Goal: Transaction & Acquisition: Book appointment/travel/reservation

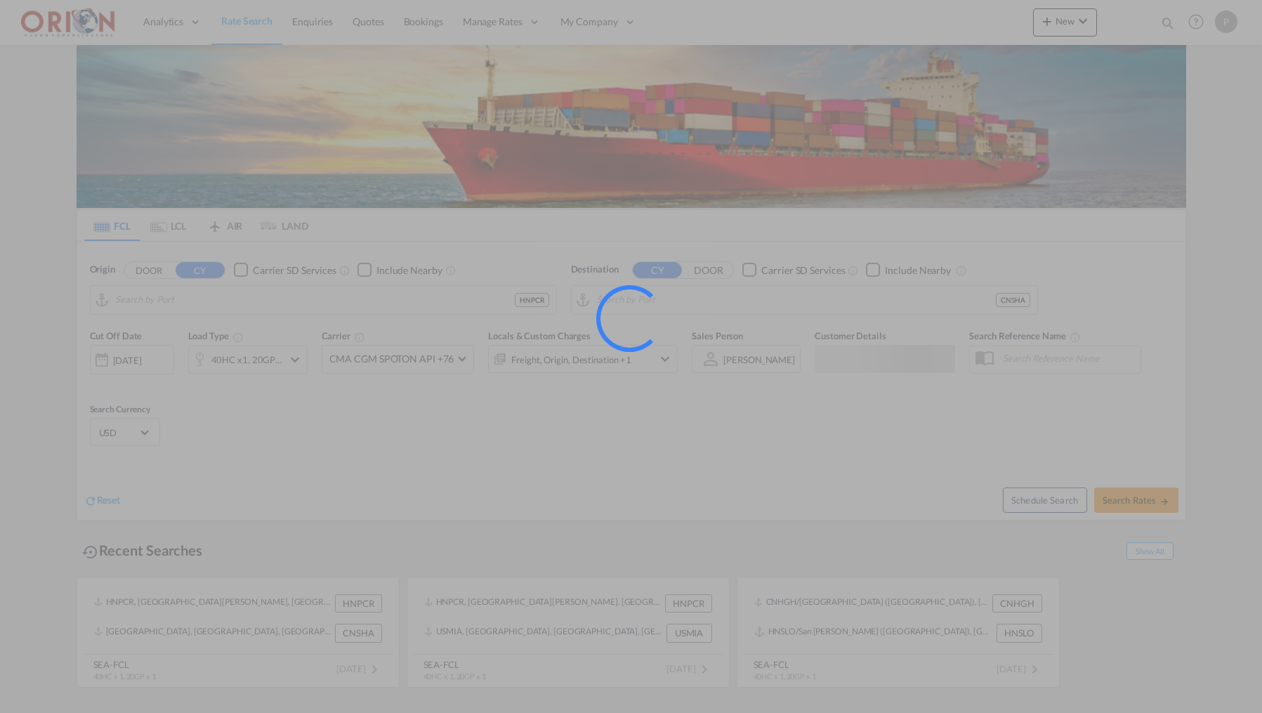
type input "Puerto Cortes, HNPCR"
type input "[GEOGRAPHIC_DATA], [GEOGRAPHIC_DATA]"
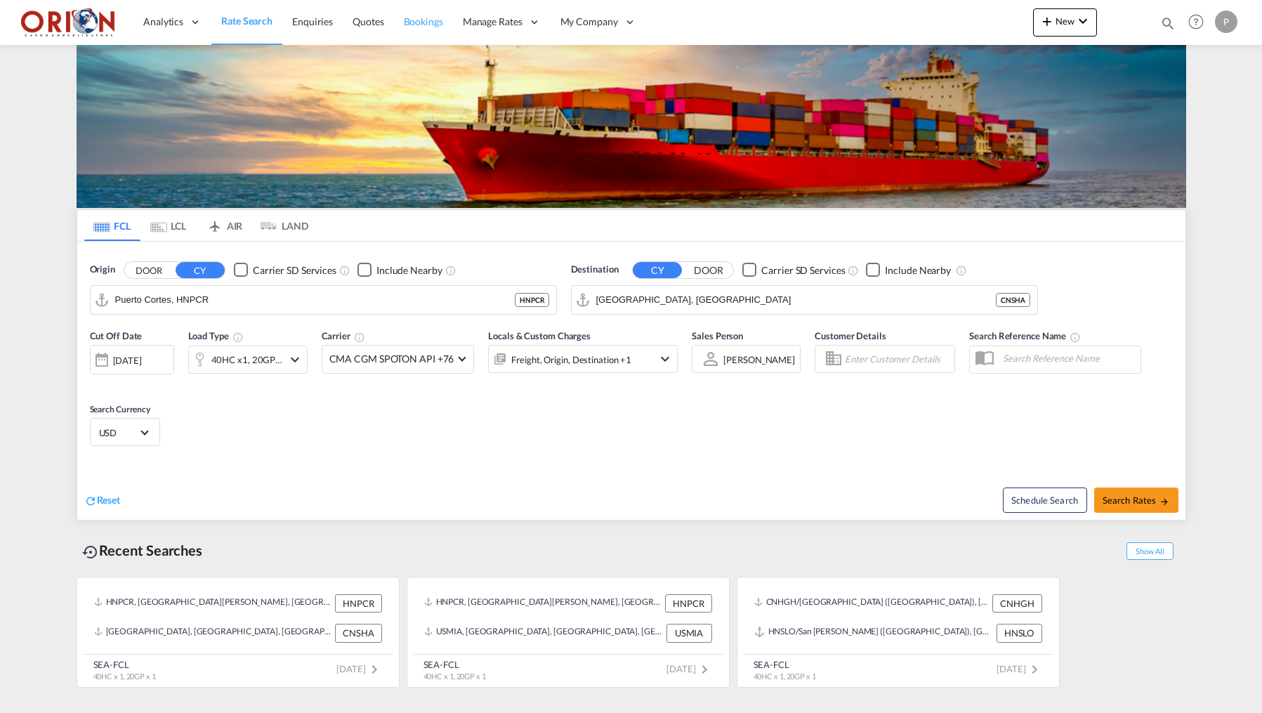
click at [407, 23] on span "Bookings" at bounding box center [423, 21] width 39 height 12
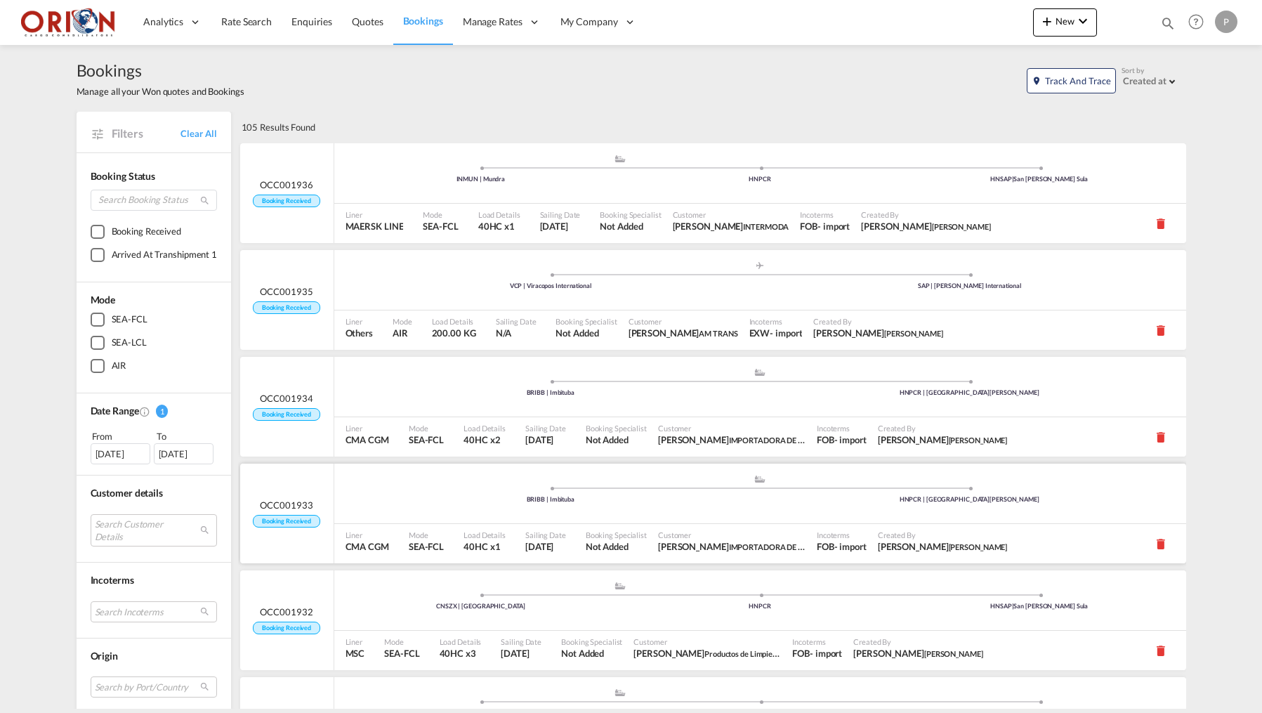
scroll to position [45, 0]
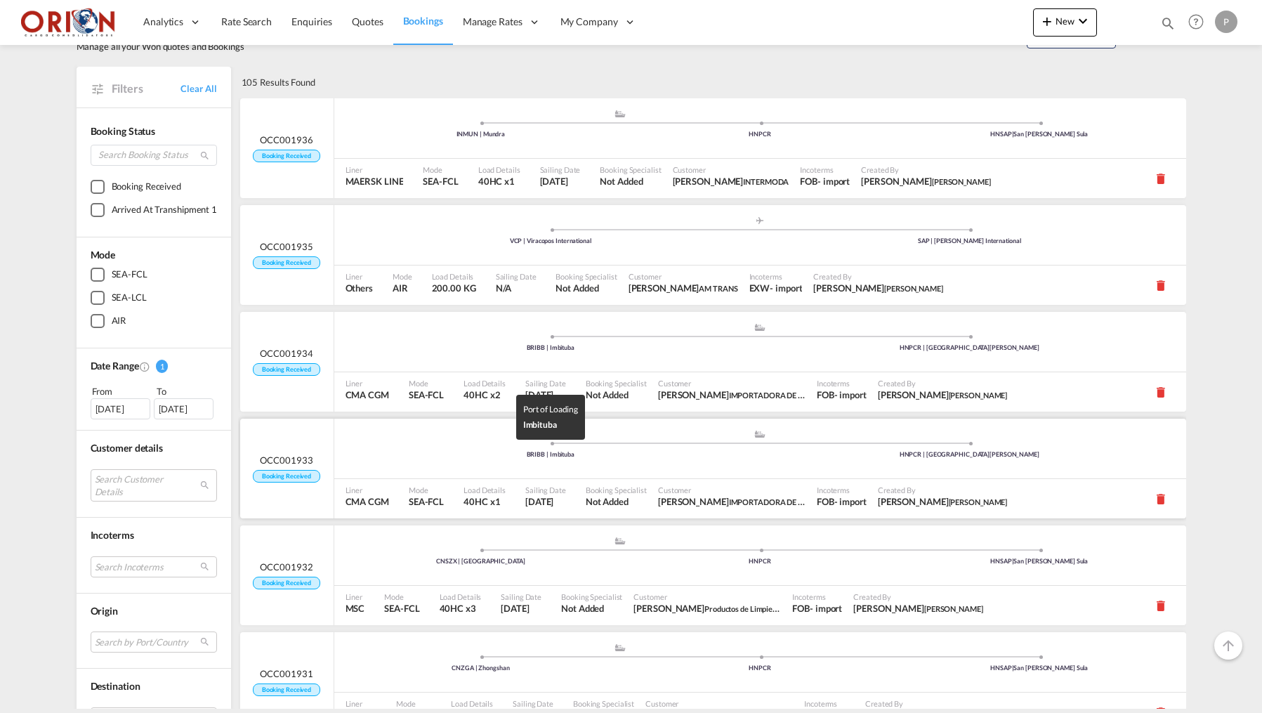
click at [353, 237] on ul ".a{fill:#aaa8ad;} .a{fill:#aaa8ad;} BRIBB | Imbituba HNPCR | [GEOGRAPHIC_DATA][…" at bounding box center [760, 233] width 838 height 7
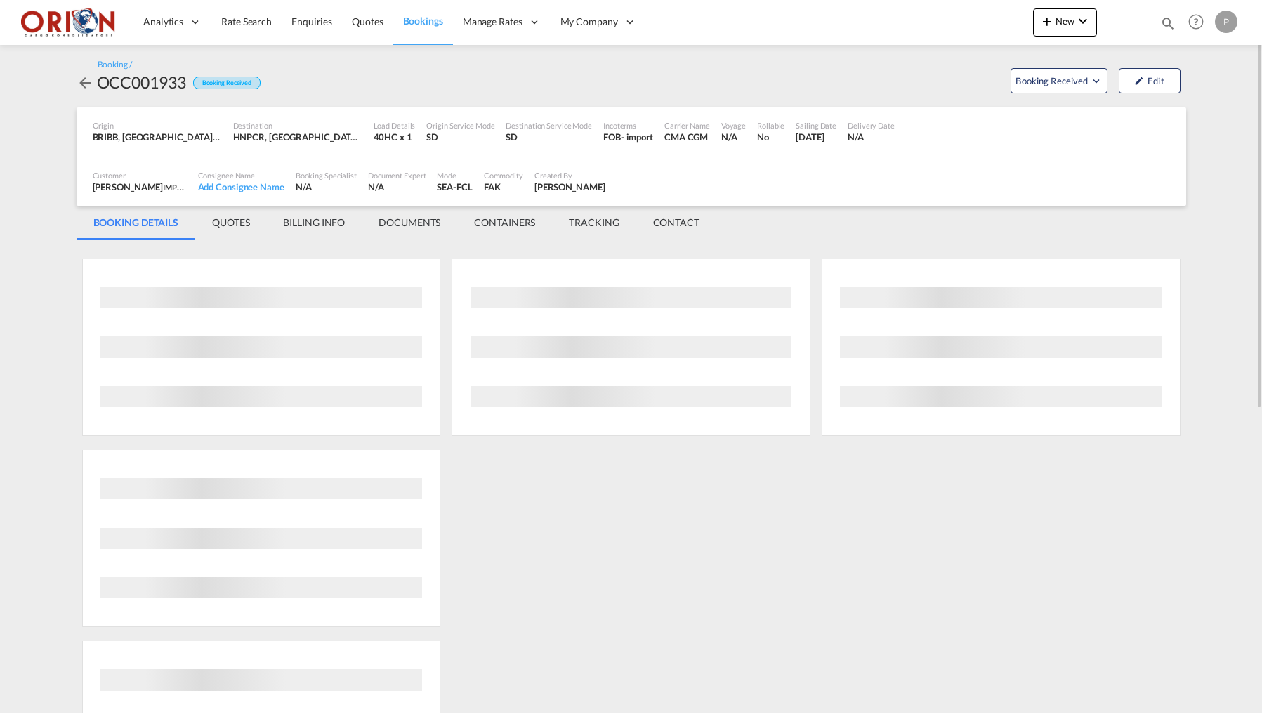
click at [323, 218] on md-tab-item "BILLING INFO" at bounding box center [314, 223] width 96 height 34
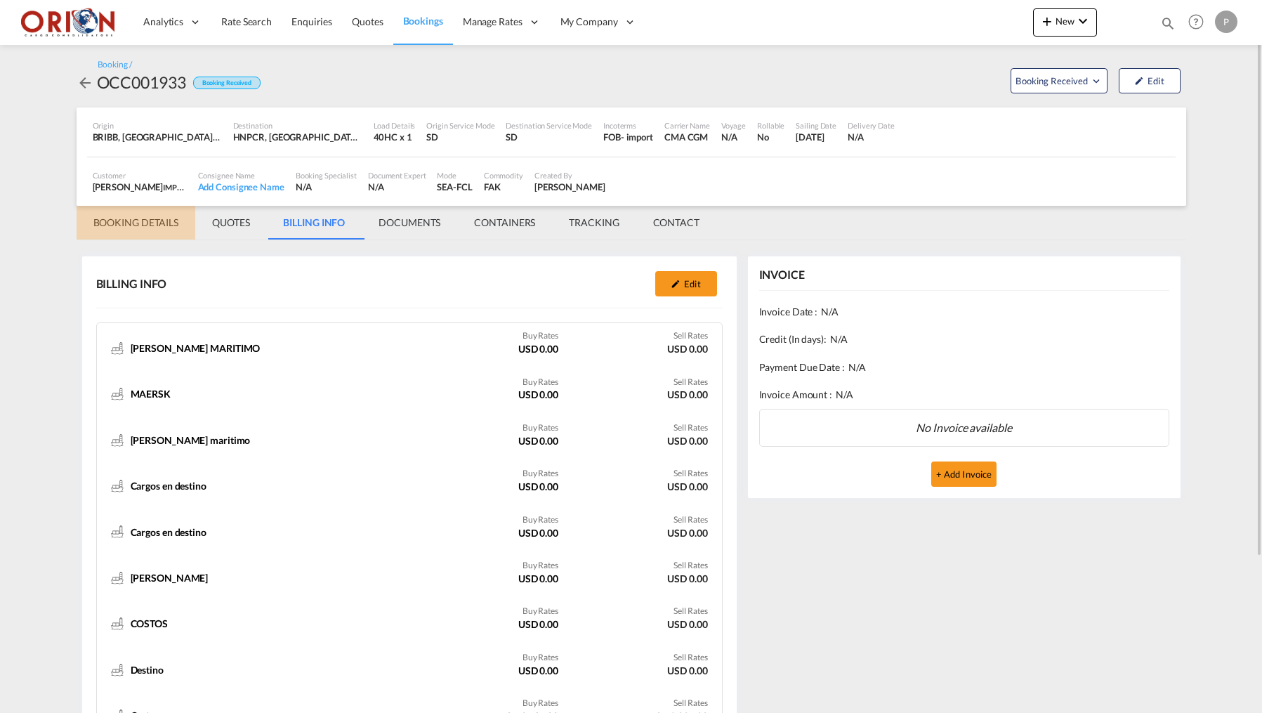
click at [143, 228] on md-tab-item "BOOKING DETAILS" at bounding box center [136, 223] width 119 height 34
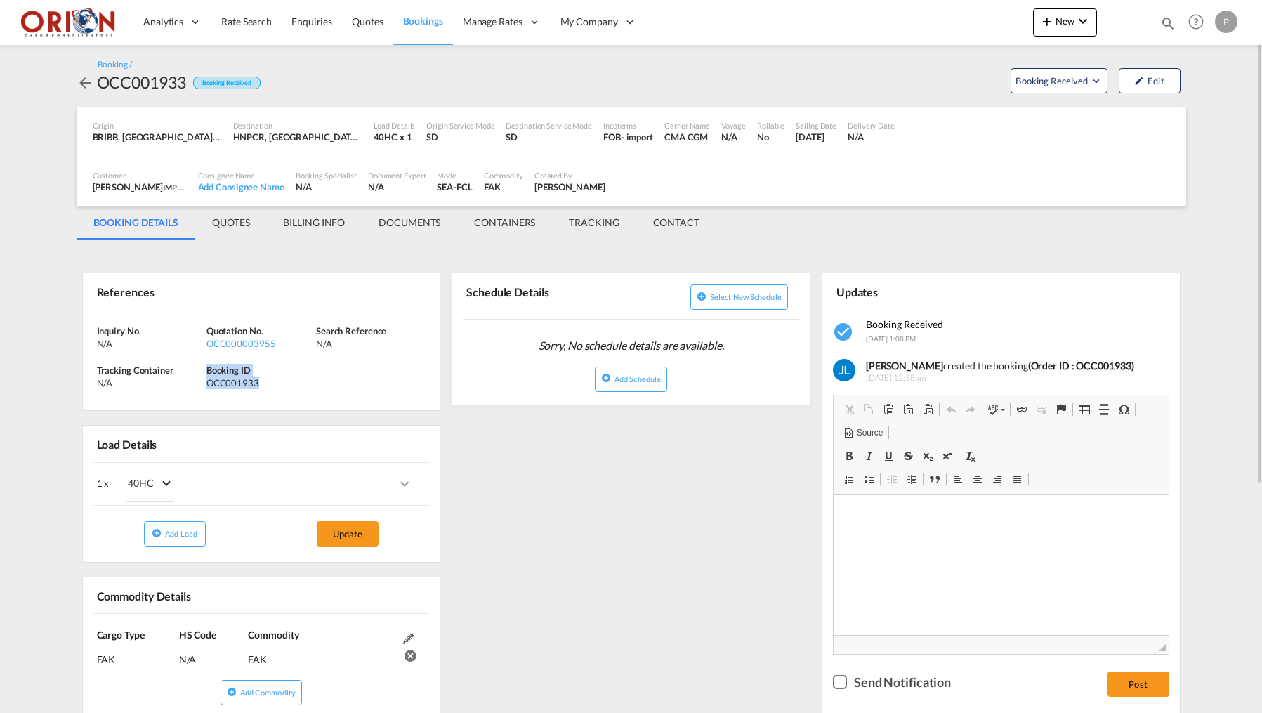
drag, startPoint x: 208, startPoint y: 367, endPoint x: 261, endPoint y: 379, distance: 54.0
click at [261, 379] on div "Booking ID OCC001933" at bounding box center [262, 376] width 110 height 25
copy div "Booking ID OCC001933"
click at [322, 206] on md-tab-item "BILLING INFO" at bounding box center [314, 223] width 96 height 34
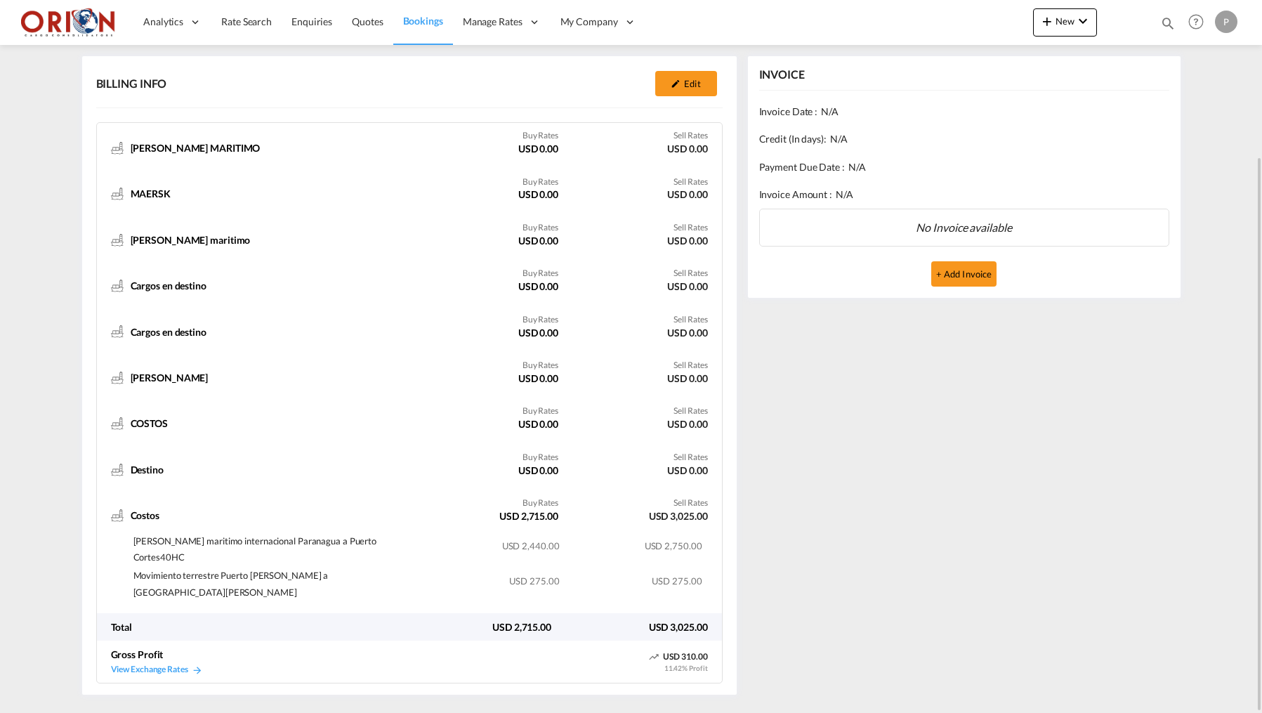
click at [416, 15] on span "Bookings" at bounding box center [423, 21] width 40 height 12
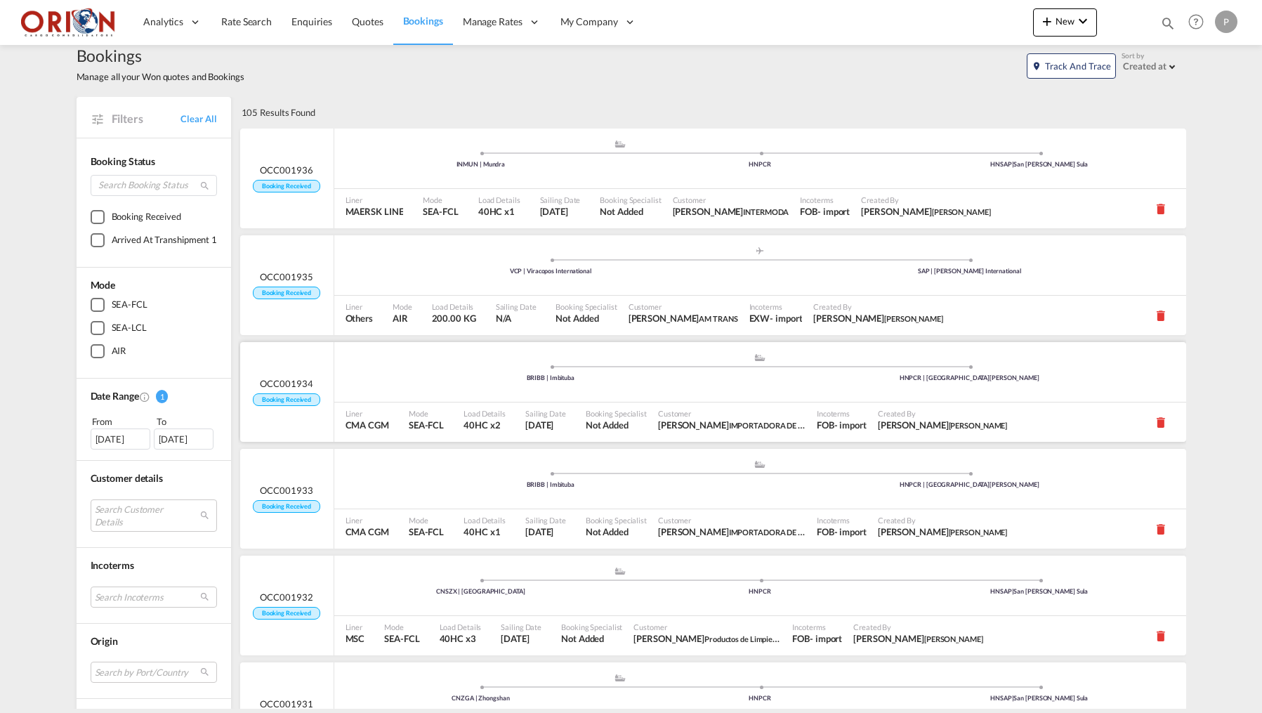
scroll to position [23, 0]
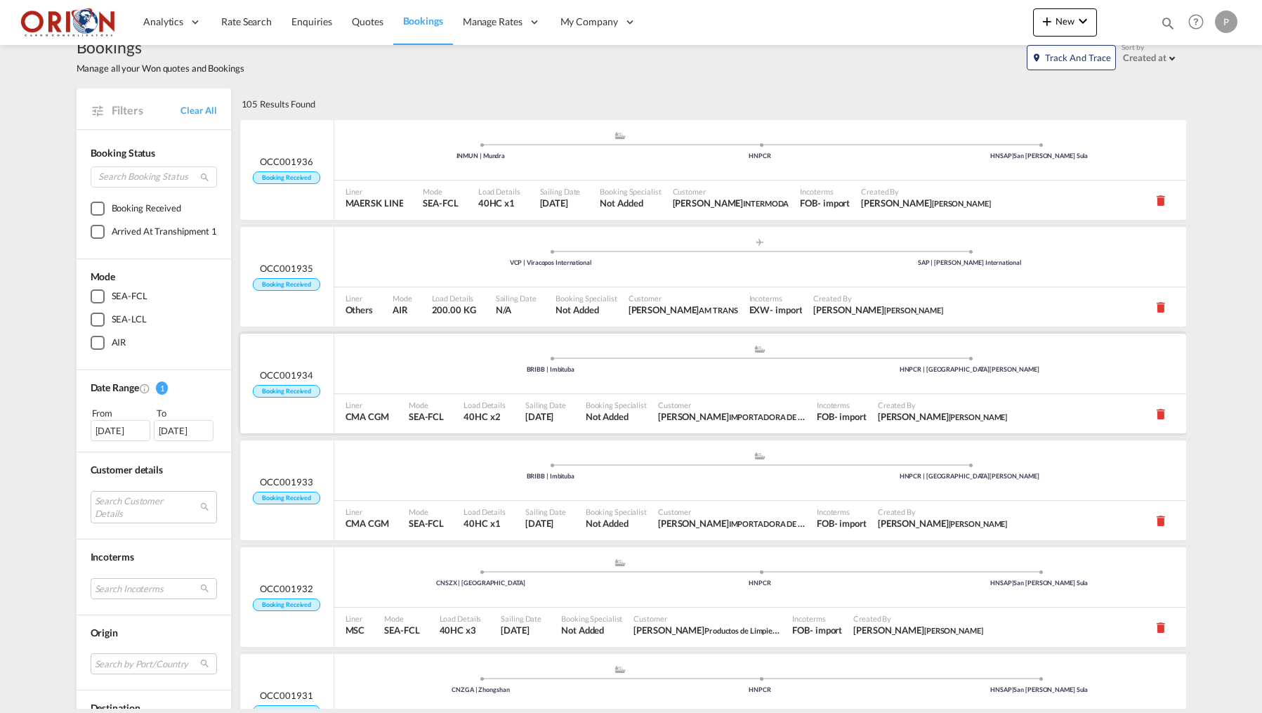
click at [396, 399] on div "Liner CMA CGM" at bounding box center [371, 413] width 63 height 39
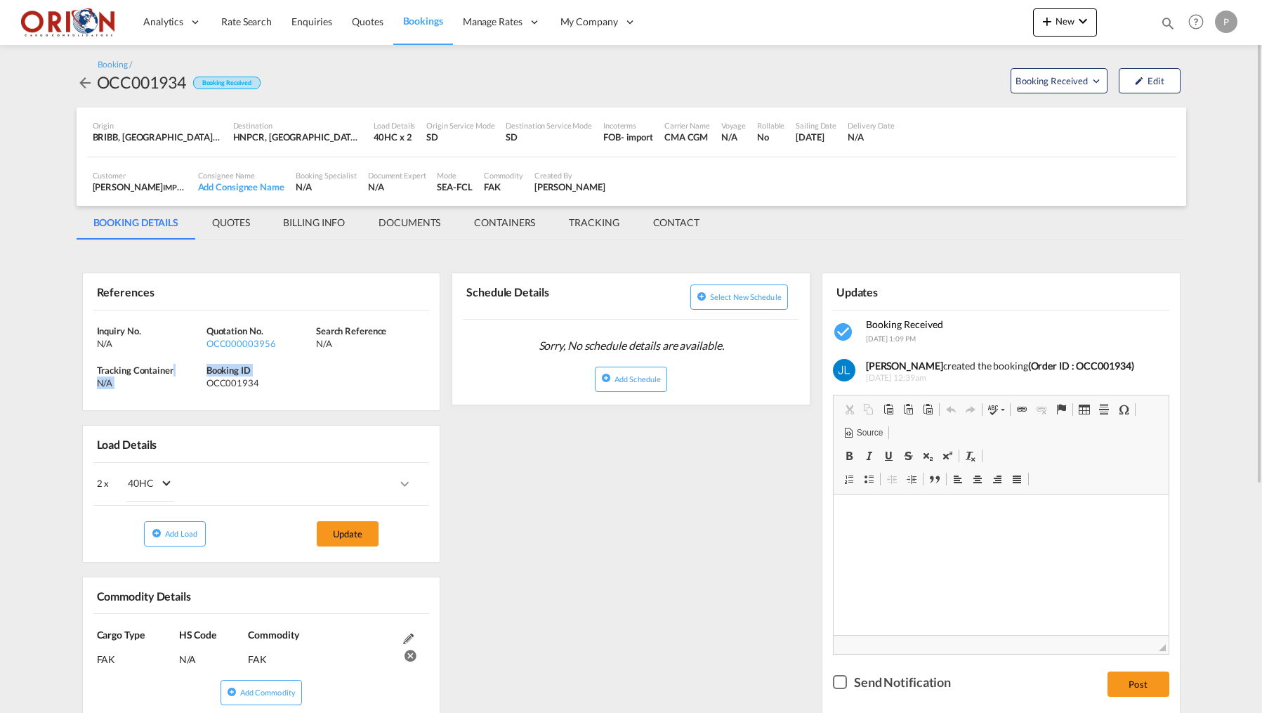
drag, startPoint x: 205, startPoint y: 368, endPoint x: 247, endPoint y: 374, distance: 41.8
click at [247, 374] on div "Inquiry No. N/A Quotation No. OCC000003956 Search Reference N/A Tracking Contai…" at bounding box center [262, 361] width 358 height 100
click at [247, 374] on div "Booking ID OCC001934" at bounding box center [262, 376] width 110 height 25
click at [206, 368] on div "Tracking Container N/A" at bounding box center [152, 376] width 110 height 25
drag, startPoint x: 208, startPoint y: 368, endPoint x: 270, endPoint y: 380, distance: 63.0
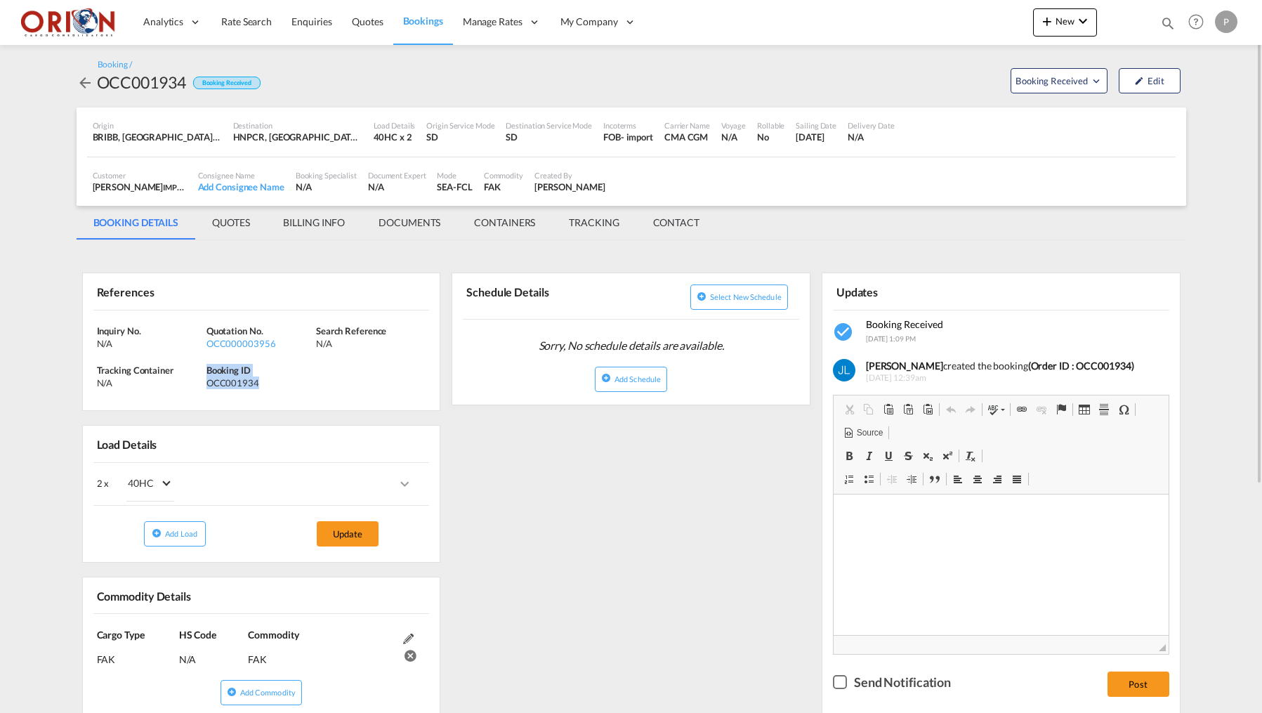
click at [270, 380] on div "Booking ID OCC001934" at bounding box center [262, 376] width 110 height 25
copy div "Booking ID OCC001934"
click at [308, 210] on md-tab-item "BILLING INFO" at bounding box center [314, 223] width 96 height 34
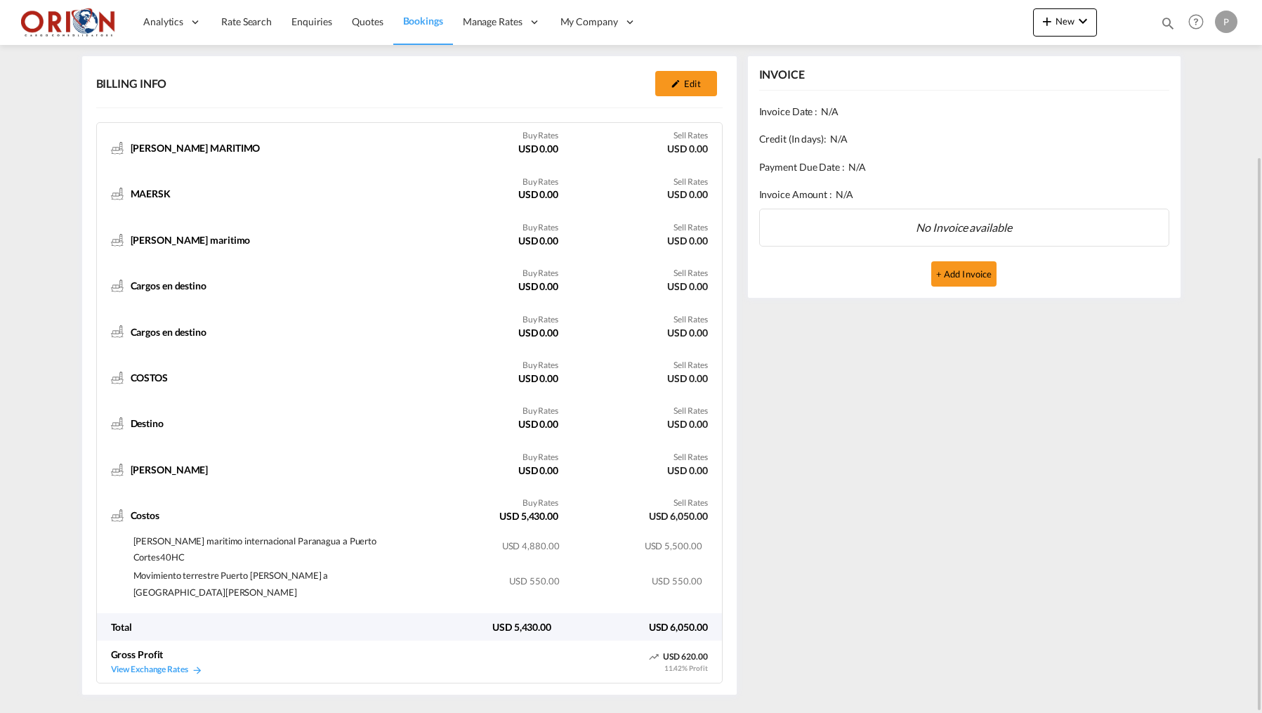
click at [405, 15] on span "Bookings" at bounding box center [423, 21] width 40 height 12
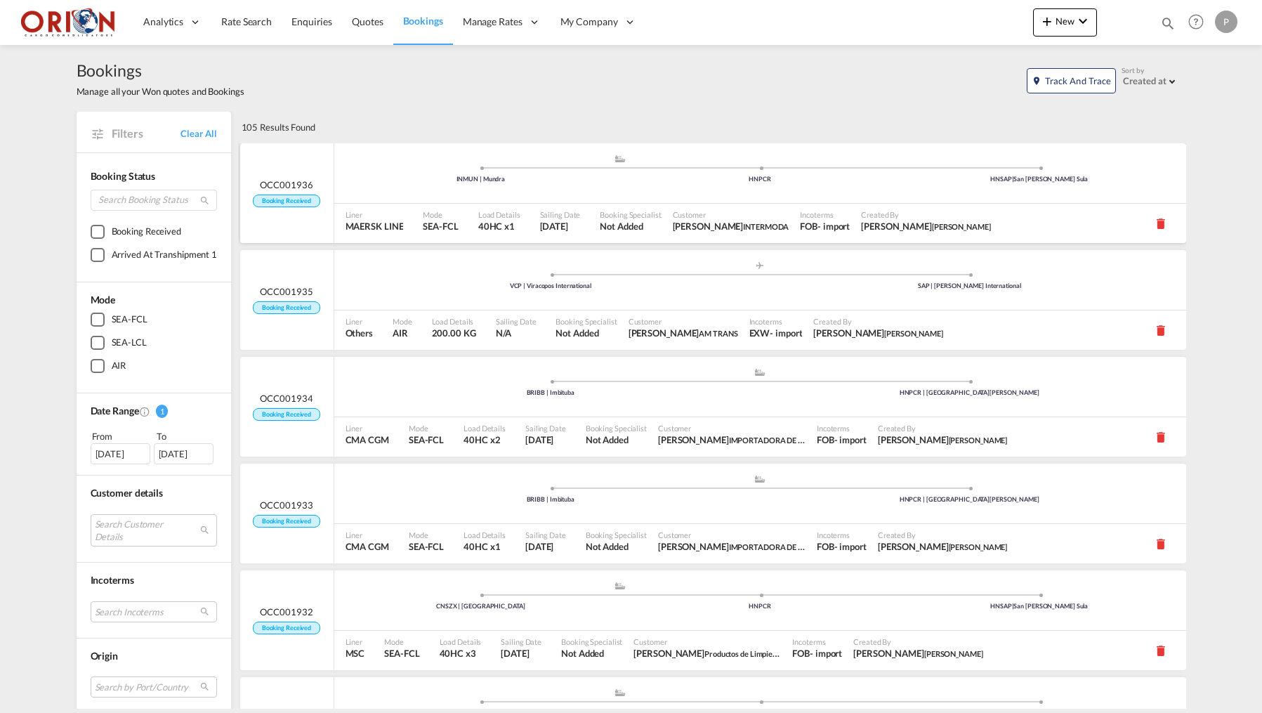
click at [433, 211] on span "Mode" at bounding box center [440, 214] width 35 height 11
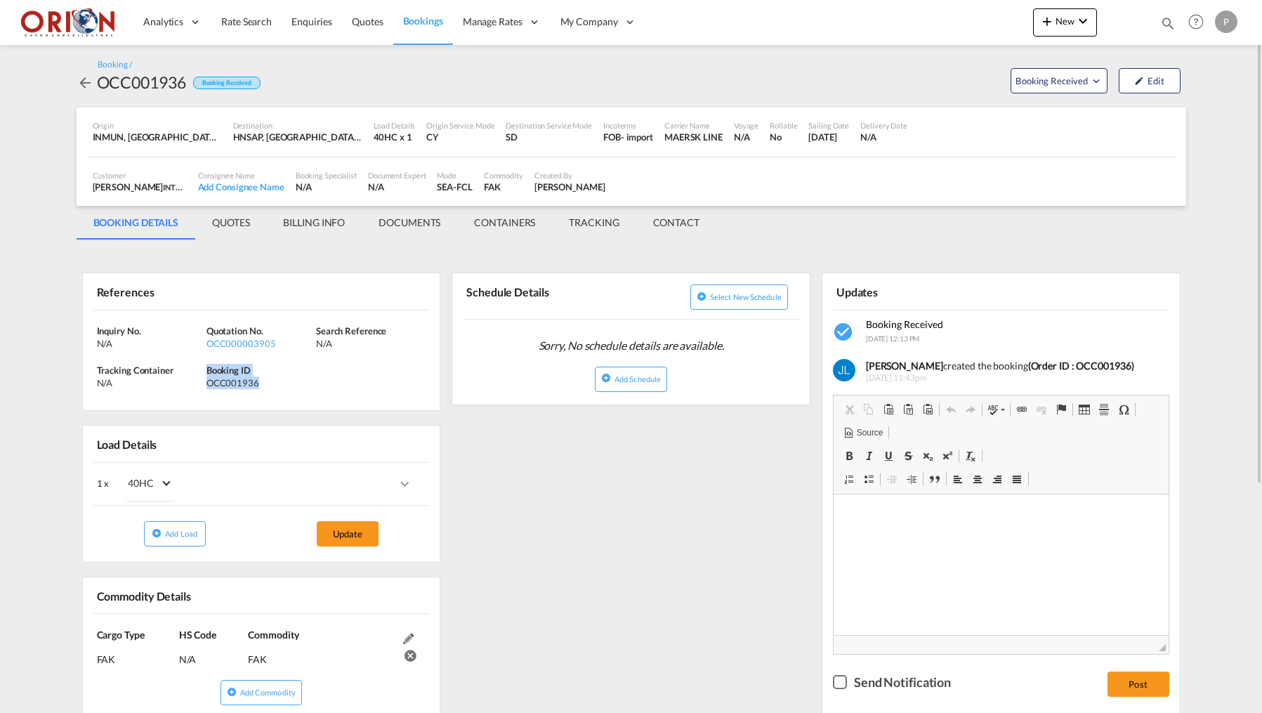
drag, startPoint x: 207, startPoint y: 366, endPoint x: 271, endPoint y: 379, distance: 65.2
click at [271, 379] on div "Booking ID OCC001936" at bounding box center [262, 376] width 110 height 25
copy div "Booking ID OCC001936"
click at [324, 228] on md-tab-item "BILLING INFO" at bounding box center [314, 223] width 96 height 34
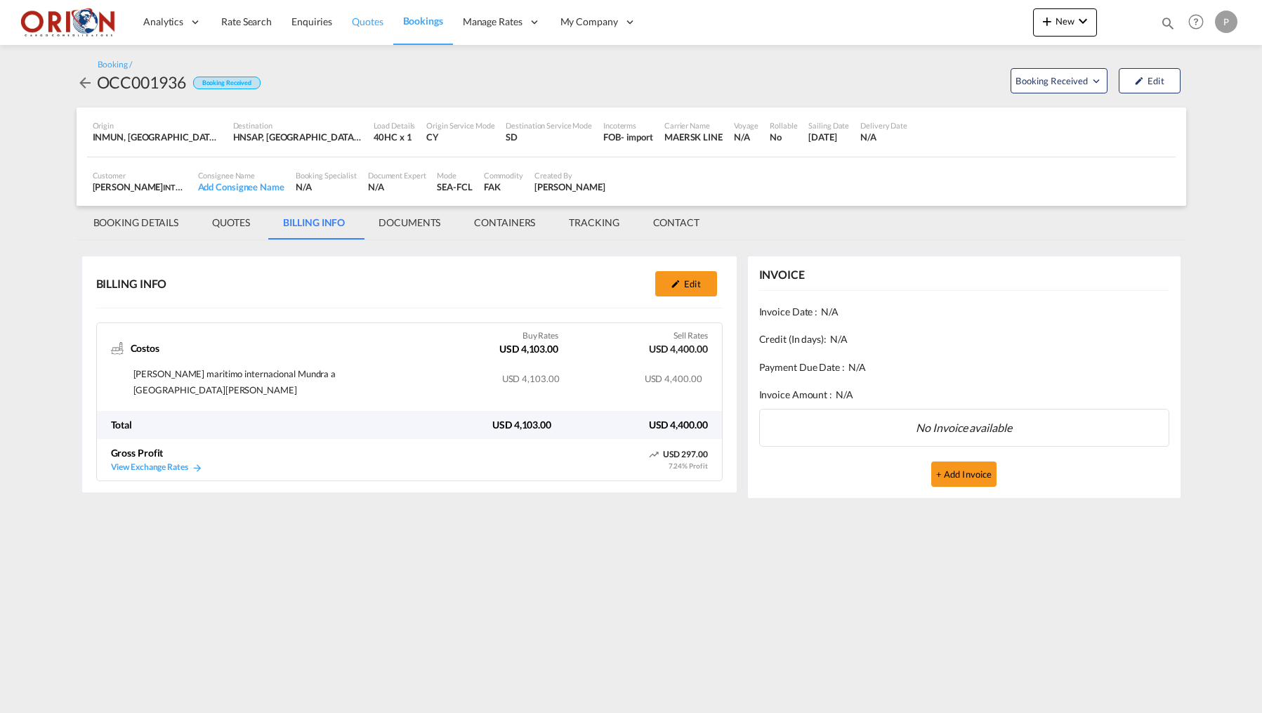
click at [382, 12] on link "Quotes" at bounding box center [367, 22] width 51 height 46
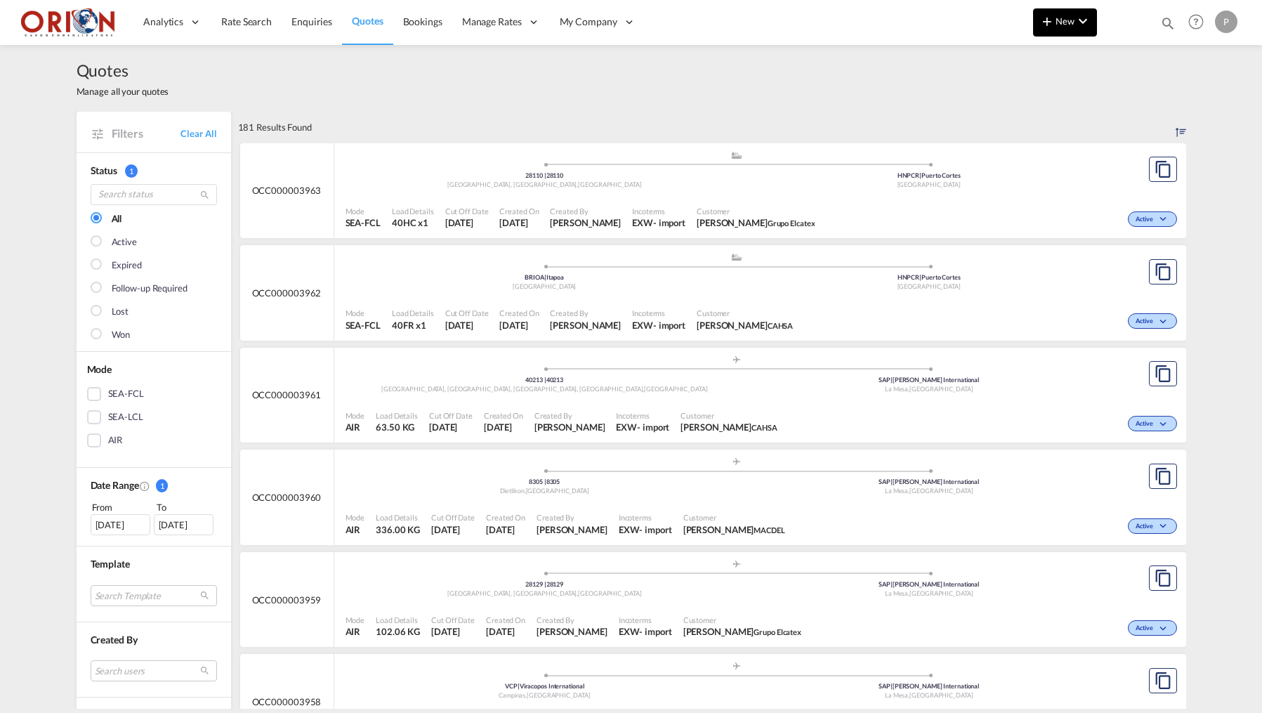
click at [1080, 32] on button "New" at bounding box center [1065, 22] width 64 height 28
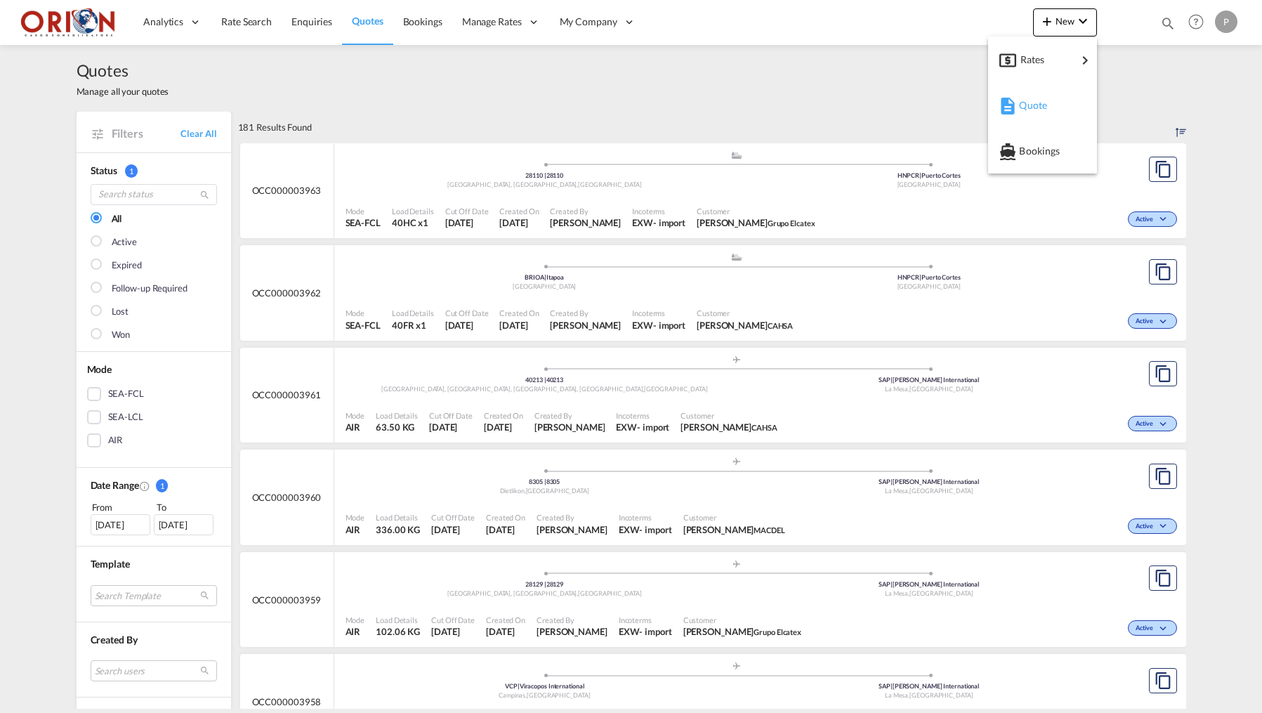
click at [1051, 118] on div "Quote" at bounding box center [1045, 105] width 52 height 35
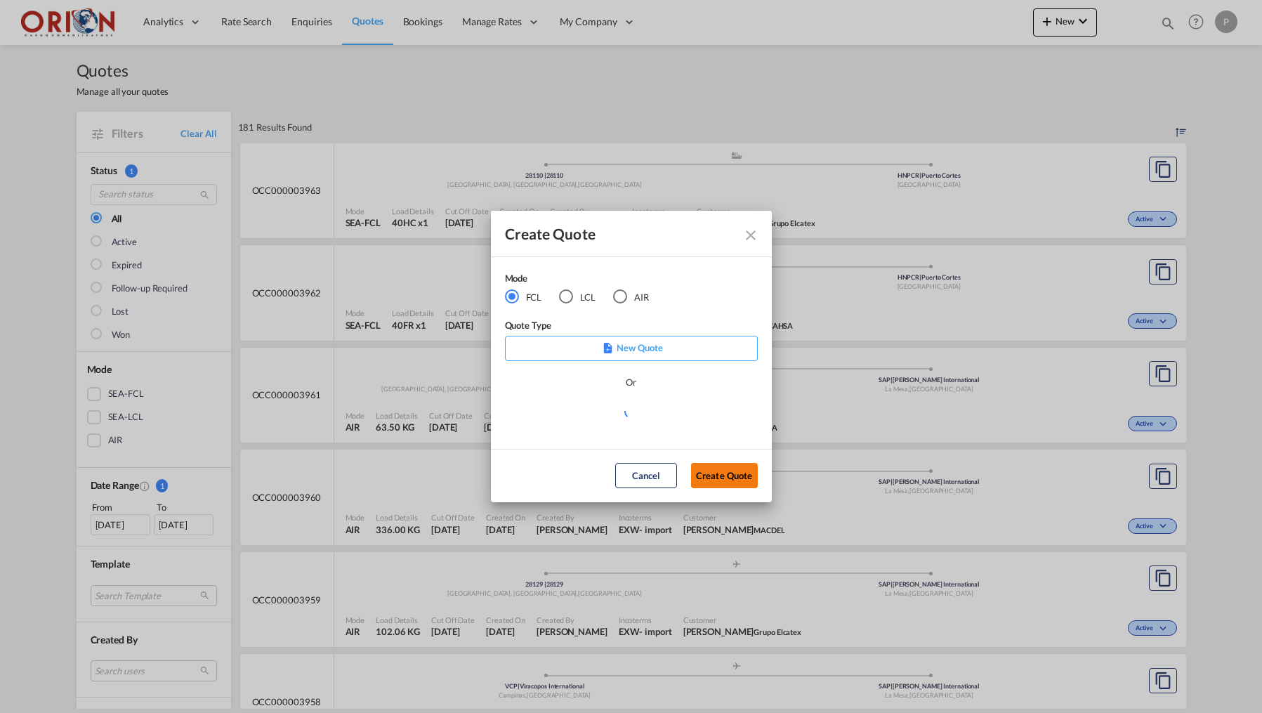
click at [740, 478] on button "Create Quote" at bounding box center [724, 475] width 67 height 25
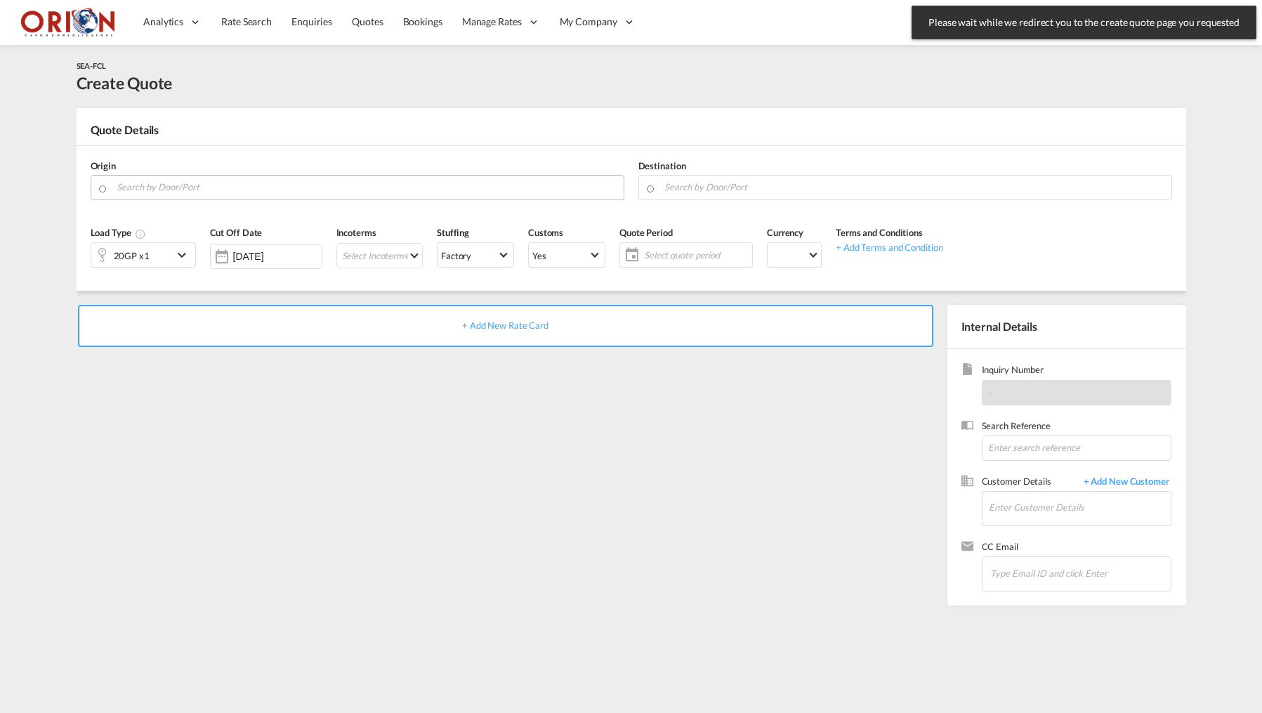
click at [360, 187] on input "Search by Door/Port" at bounding box center [367, 187] width 500 height 25
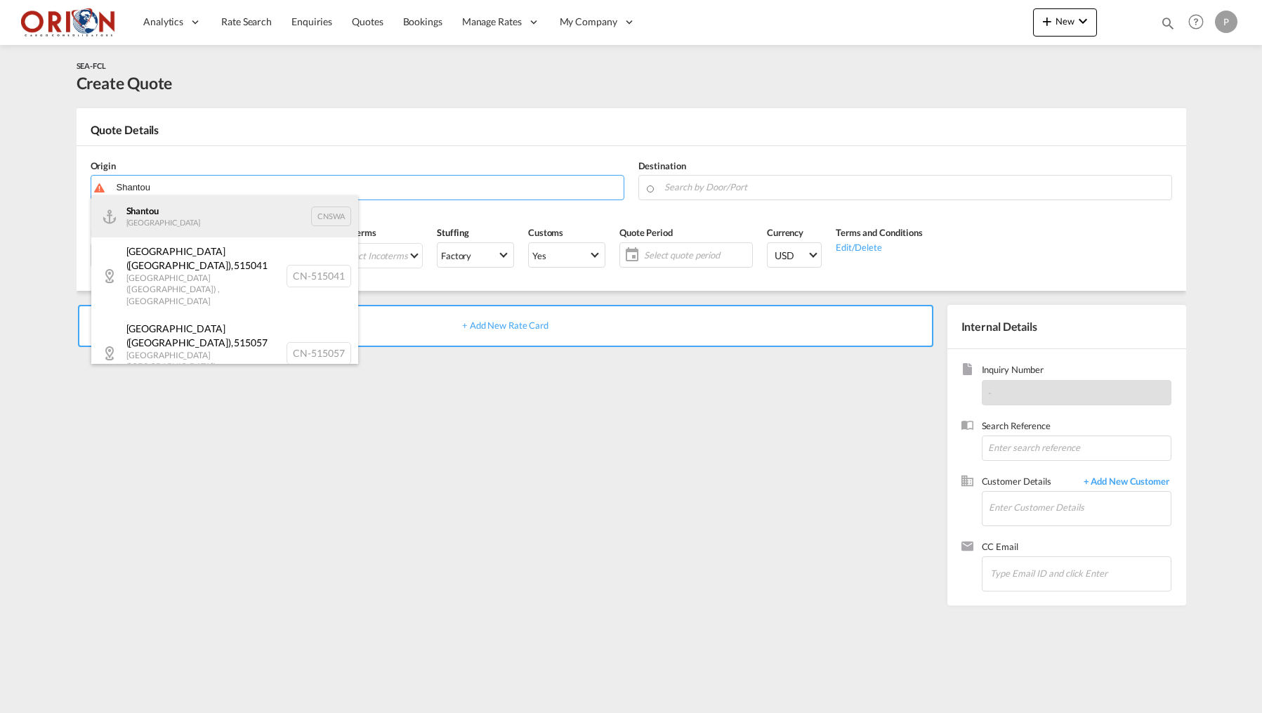
click at [195, 214] on div "Shantou [GEOGRAPHIC_DATA] CNSWA" at bounding box center [224, 216] width 267 height 42
type input "Shantou, CNSWA"
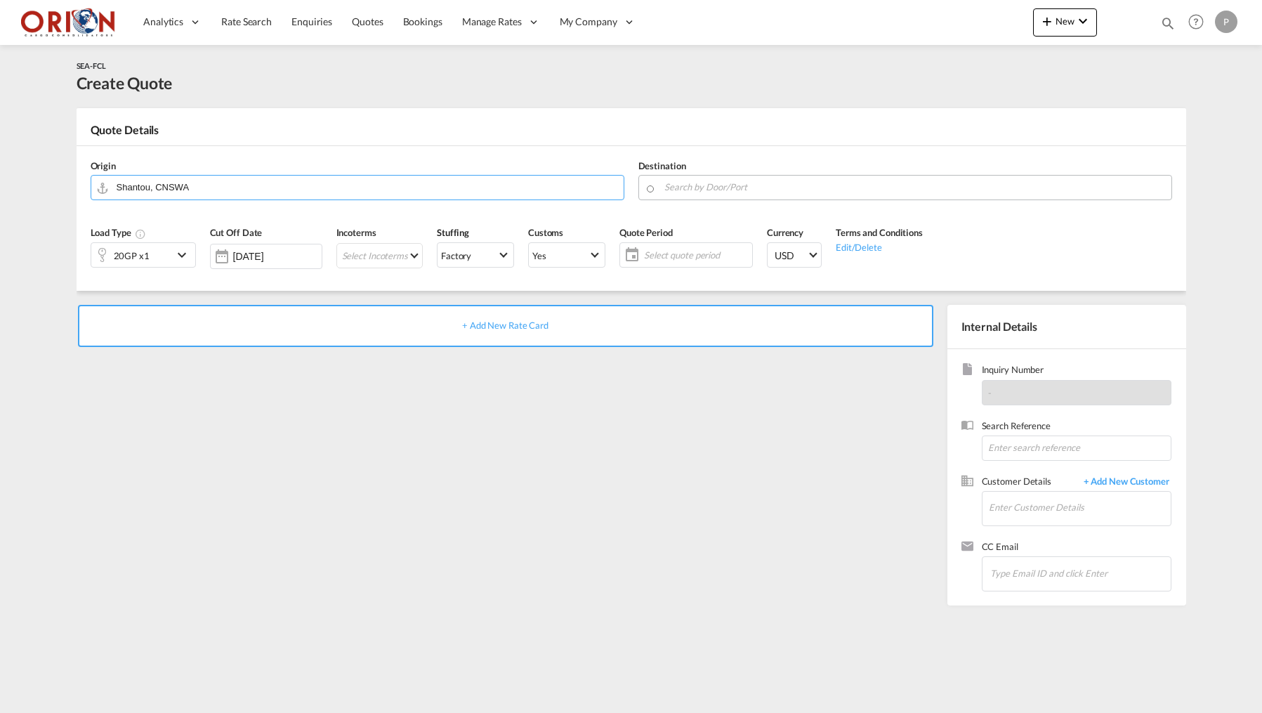
click at [783, 193] on input "Search by Door/Port" at bounding box center [915, 187] width 500 height 25
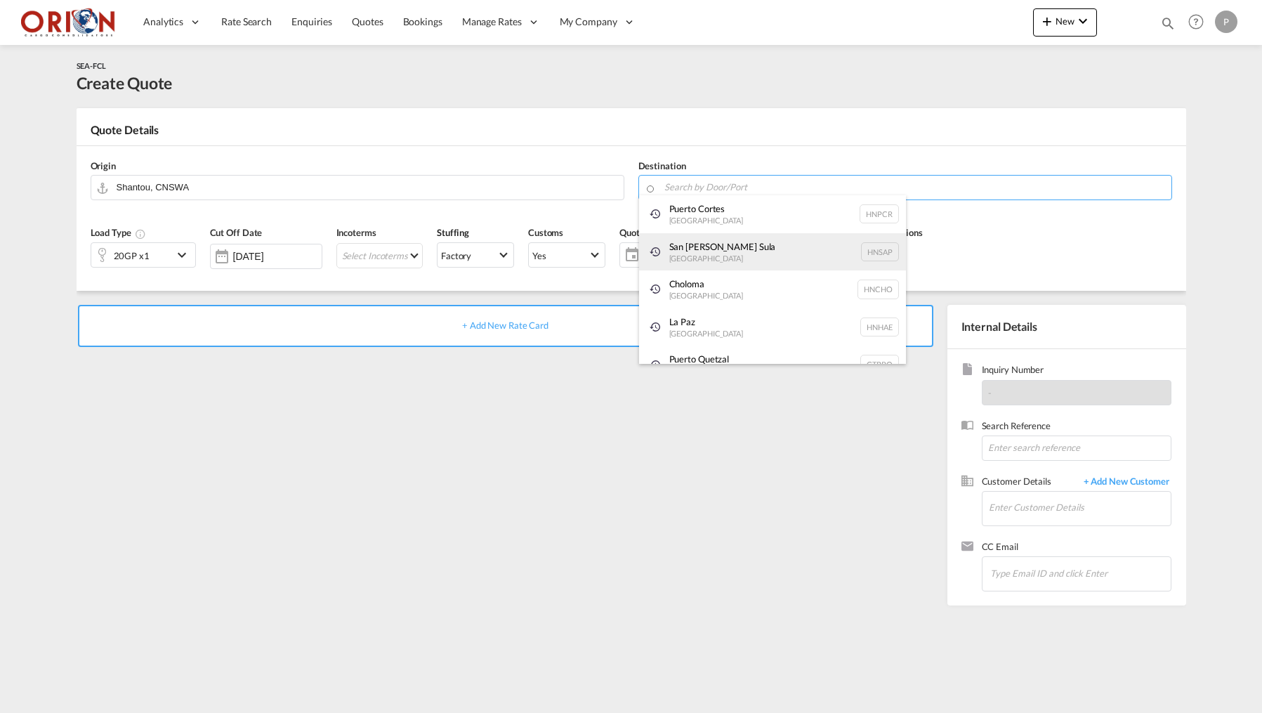
click at [695, 240] on div "[GEOGRAPHIC_DATA][PERSON_NAME] [GEOGRAPHIC_DATA] HNSAP" at bounding box center [772, 252] width 267 height 38
type input "San [PERSON_NAME] Sula, [GEOGRAPHIC_DATA]"
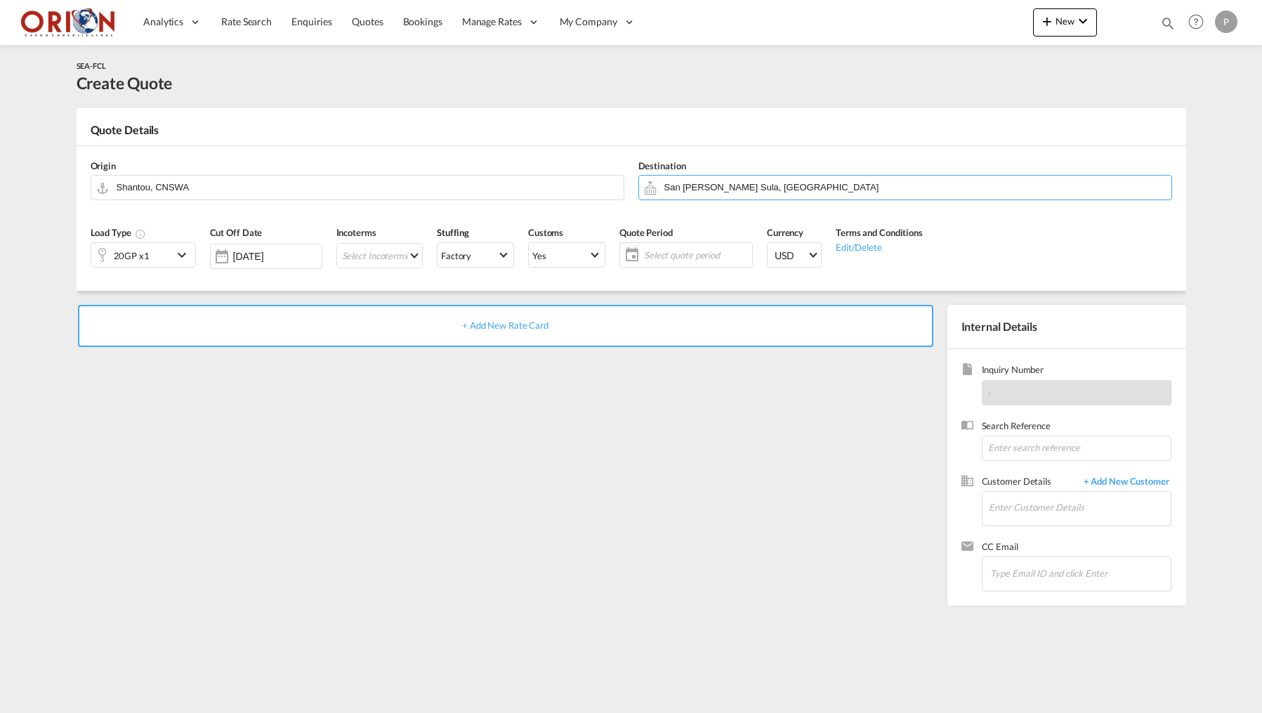
click at [191, 252] on md-icon "icon-chevron-down" at bounding box center [184, 255] width 21 height 17
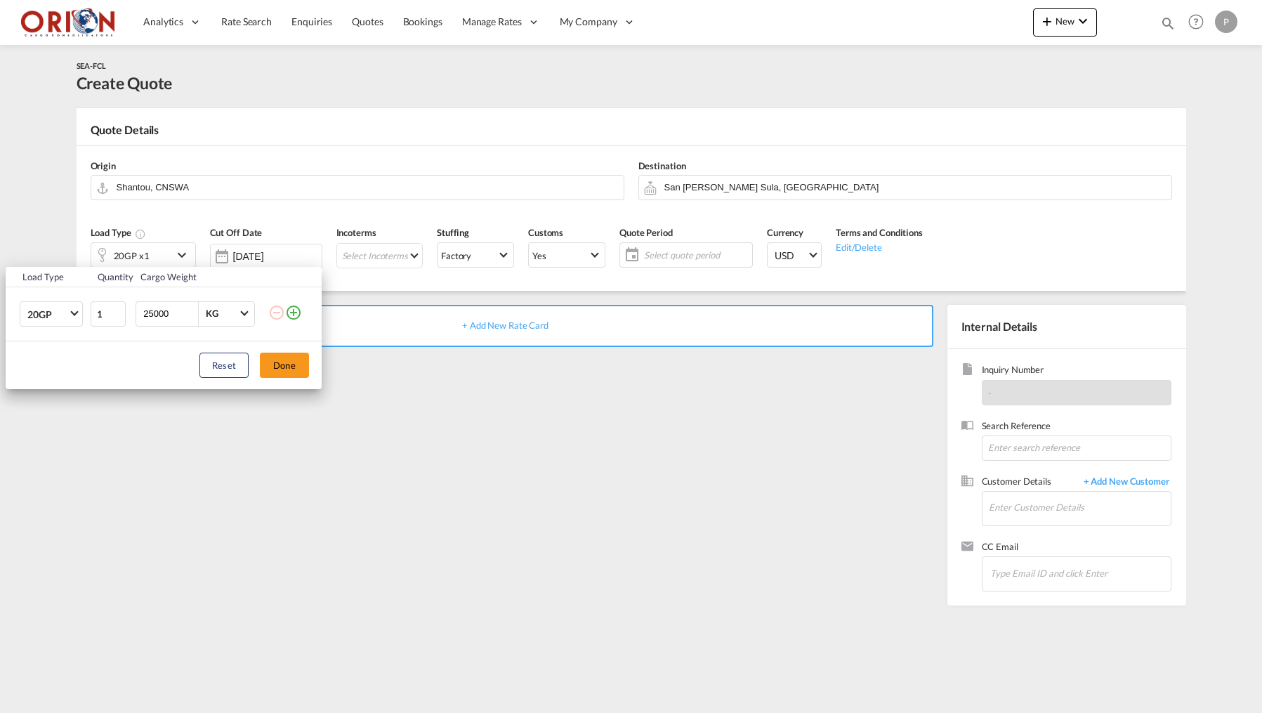
click at [84, 314] on td "20GP 20GP 40GP 40HC 45HC 20RE 40RE 40HR 20OT 40OT 20FR 40FR 40NR 20NR 45S 20TK …" at bounding box center [48, 314] width 84 height 54
click at [70, 315] on md-select-value "20GP" at bounding box center [54, 314] width 56 height 24
click at [56, 377] on md-option "40HC" at bounding box center [64, 382] width 96 height 34
click at [152, 311] on input "25000" at bounding box center [170, 314] width 56 height 24
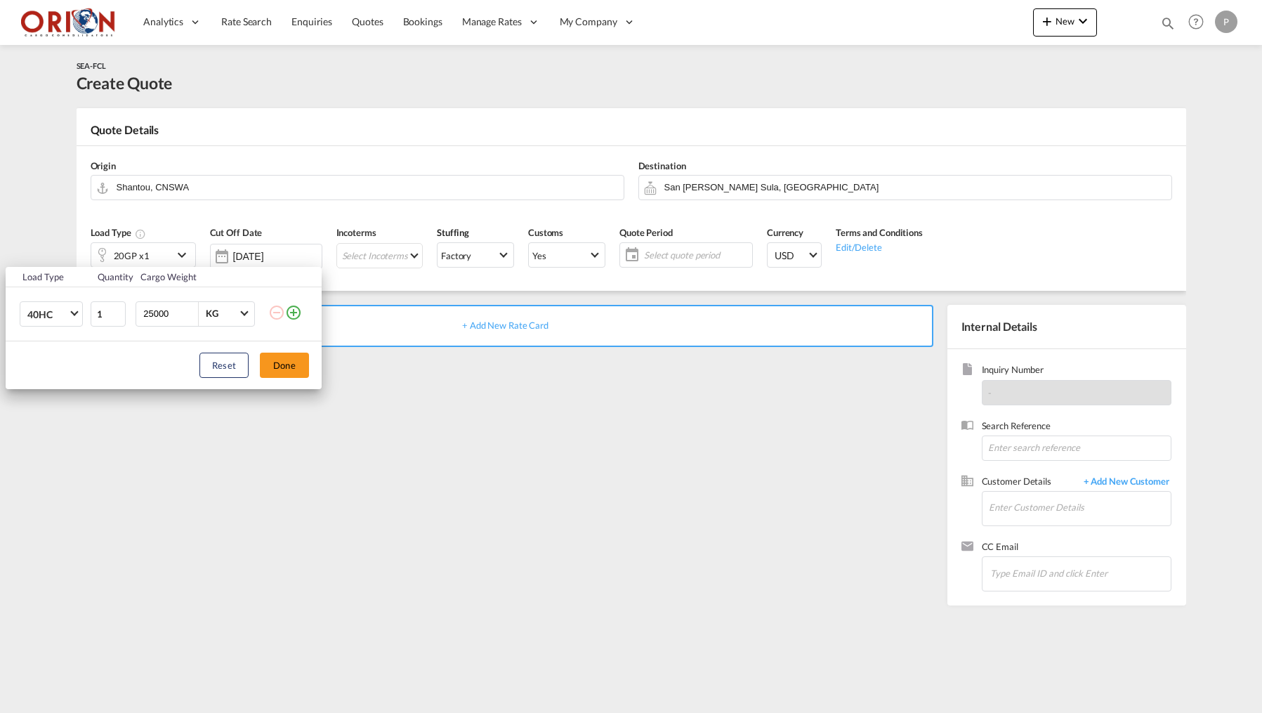
click at [152, 311] on input "25000" at bounding box center [170, 314] width 56 height 24
type input "18000"
click at [266, 360] on button "Done" at bounding box center [284, 365] width 49 height 25
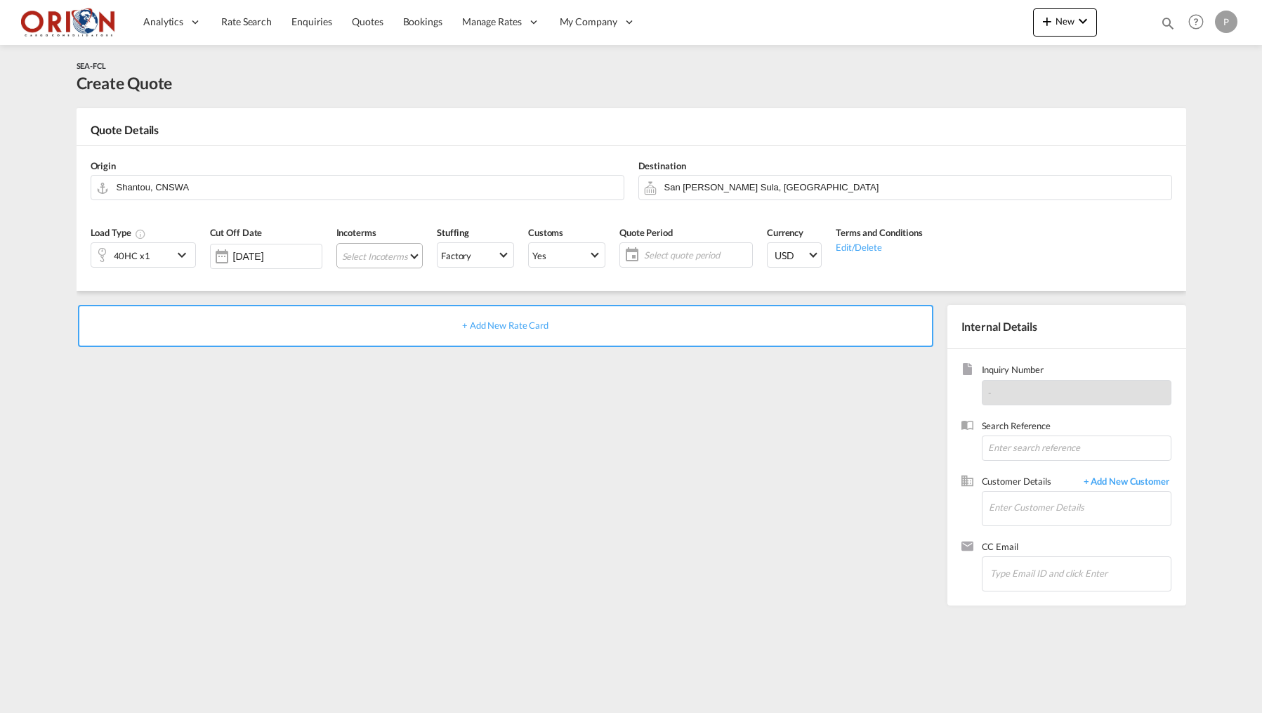
click at [379, 257] on md-select "Select Incoterms CFR - import Cost and Freight CPT - import Carrier Paid to CFR…" at bounding box center [379, 255] width 86 height 25
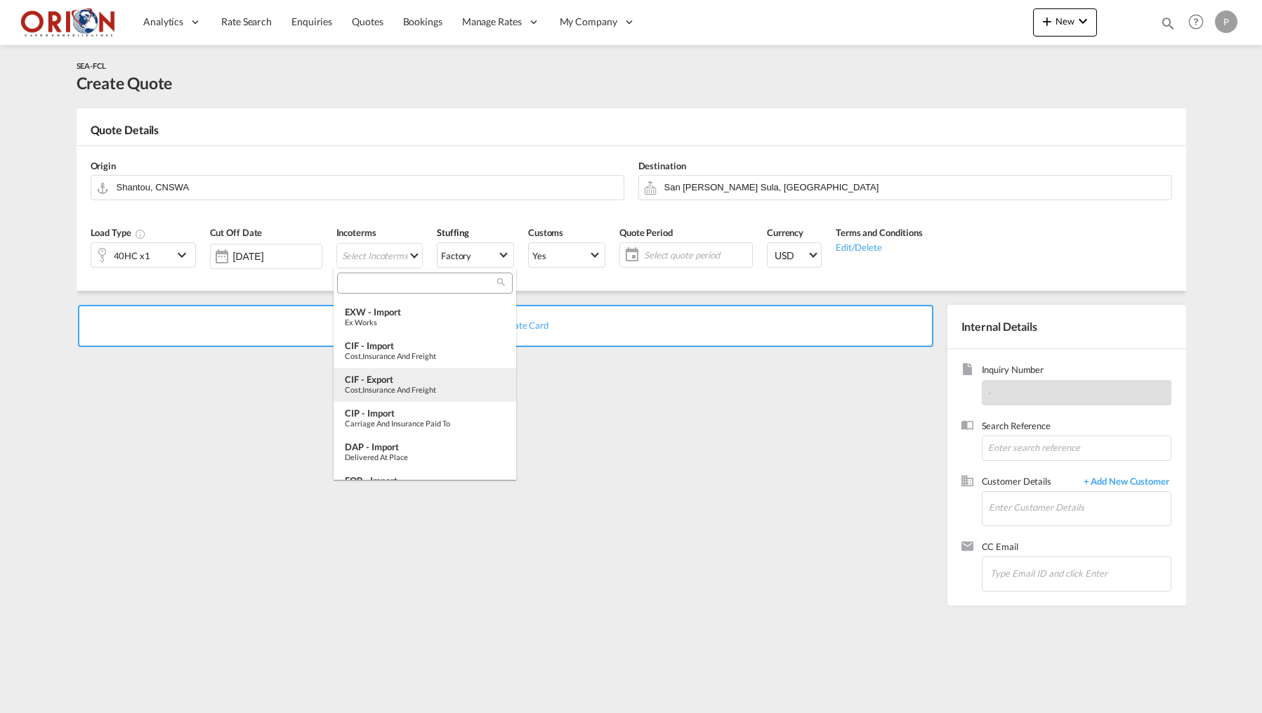
scroll to position [172, 0]
click at [398, 438] on div "FOB - import" at bounding box center [425, 439] width 160 height 11
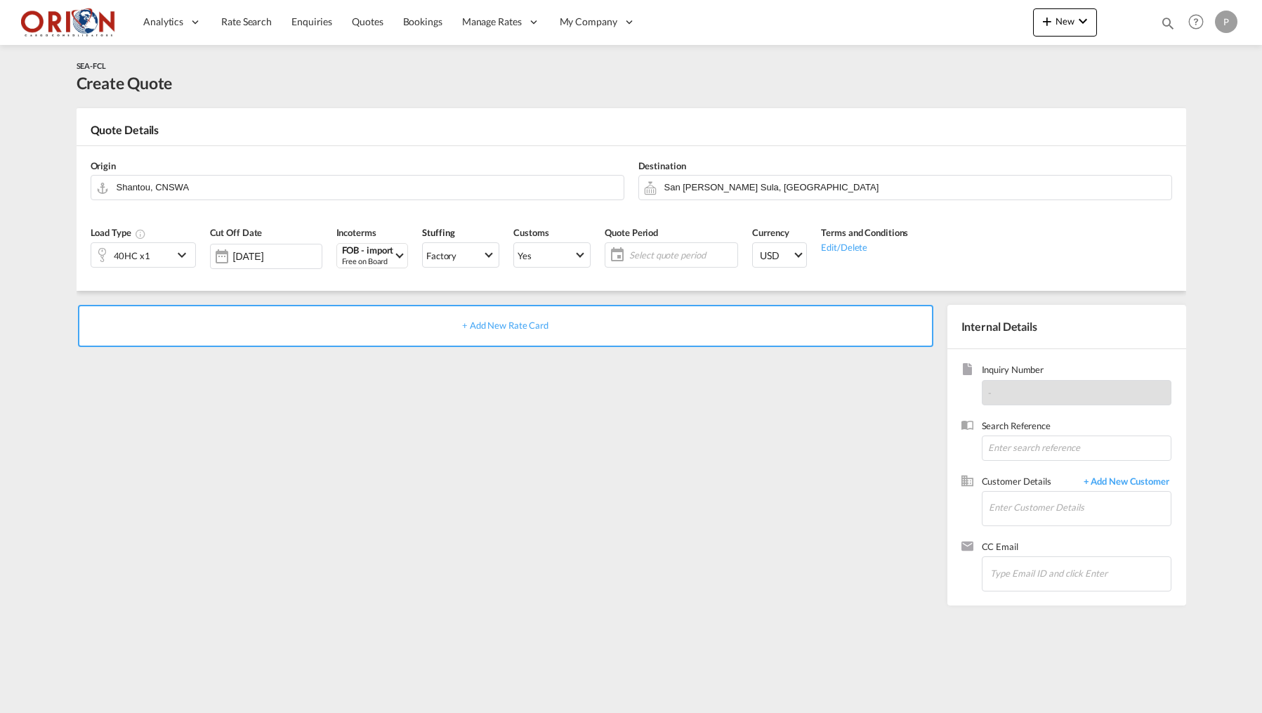
click at [629, 254] on span "Select quote period" at bounding box center [681, 255] width 105 height 13
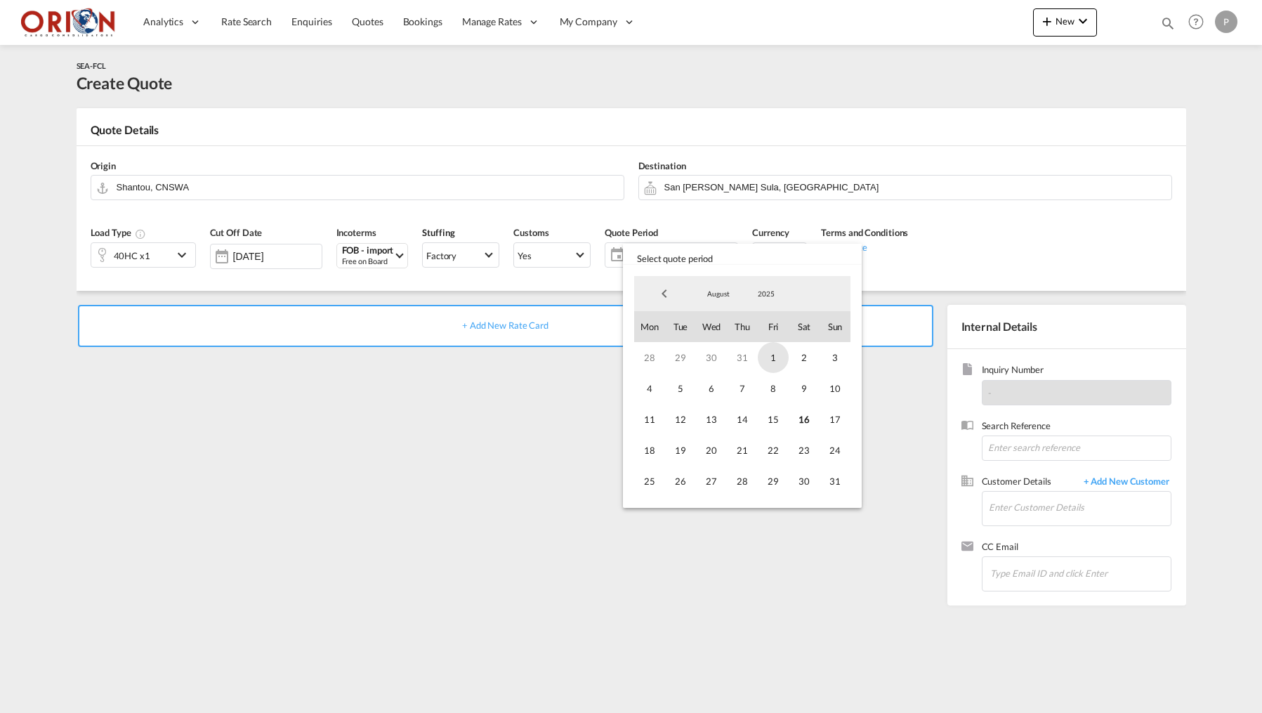
click at [774, 355] on span "1" at bounding box center [773, 357] width 31 height 31
click at [836, 484] on span "31" at bounding box center [835, 481] width 31 height 31
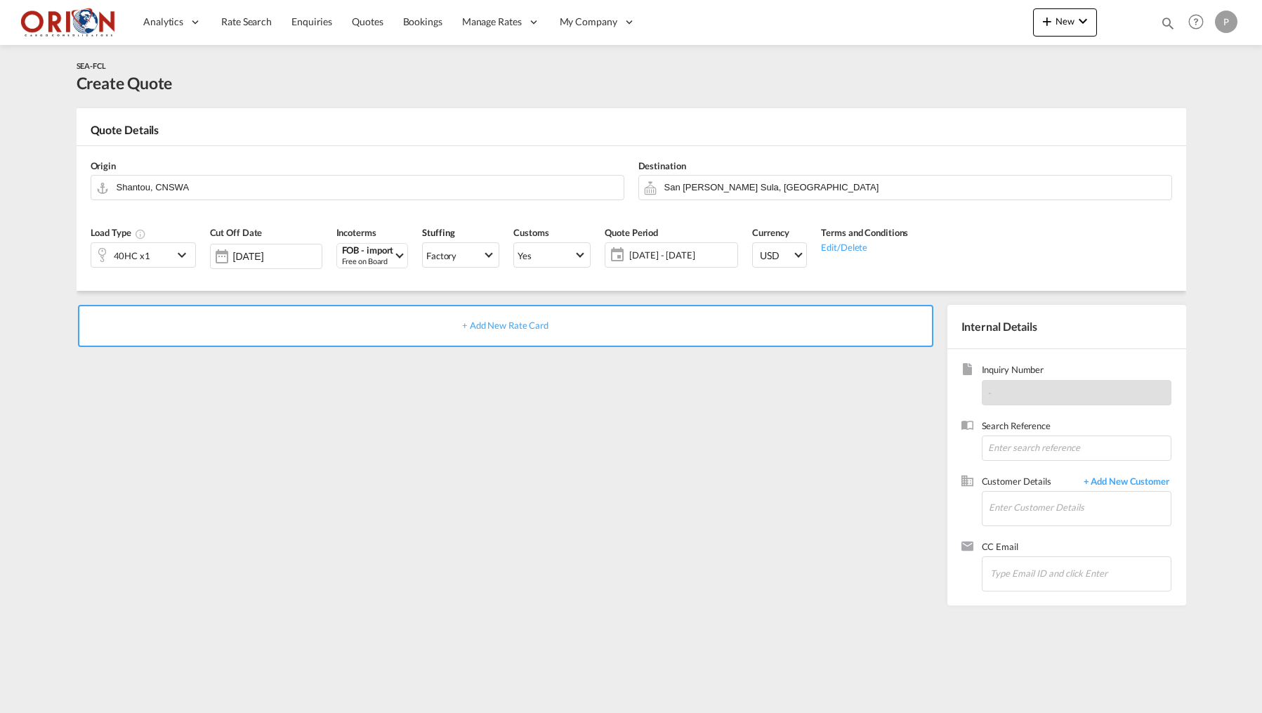
click at [684, 337] on div "+ Add New Rate Card" at bounding box center [506, 326] width 856 height 42
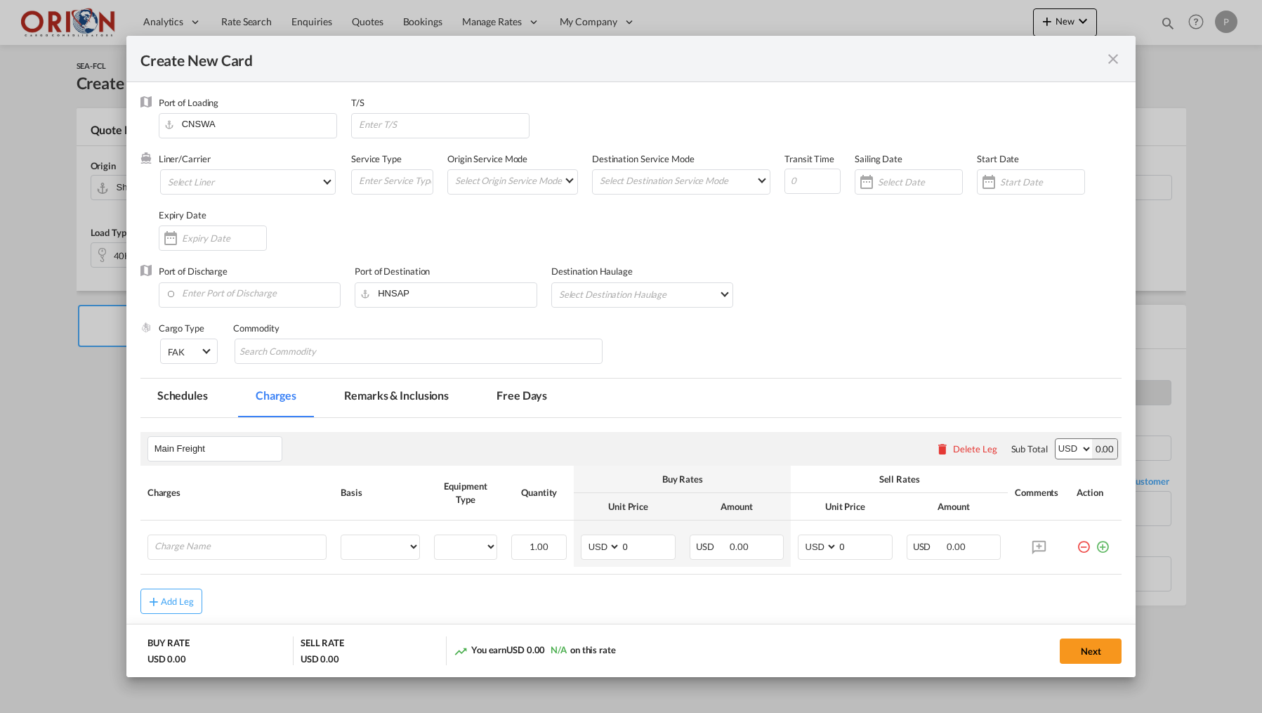
type input "Basic Ocean Freight"
select select "per equipment"
click at [311, 177] on md-select "Select Liner" at bounding box center [248, 181] width 176 height 25
click at [198, 194] on input "search" at bounding box center [294, 198] width 239 height 34
type input "CMA"
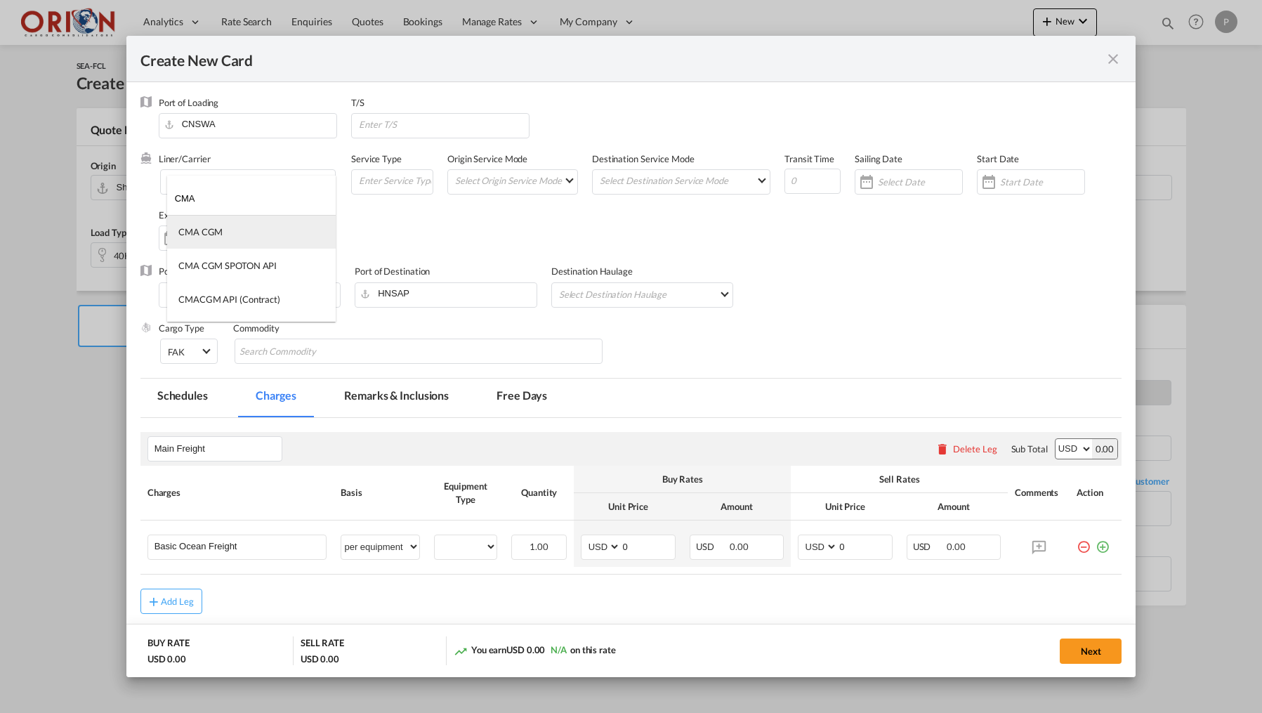
click at [209, 226] on div "CMA CGM" at bounding box center [200, 232] width 44 height 13
click at [499, 179] on md-select "Select Origin Service Mode SD [GEOGRAPHIC_DATA]" at bounding box center [516, 180] width 124 height 20
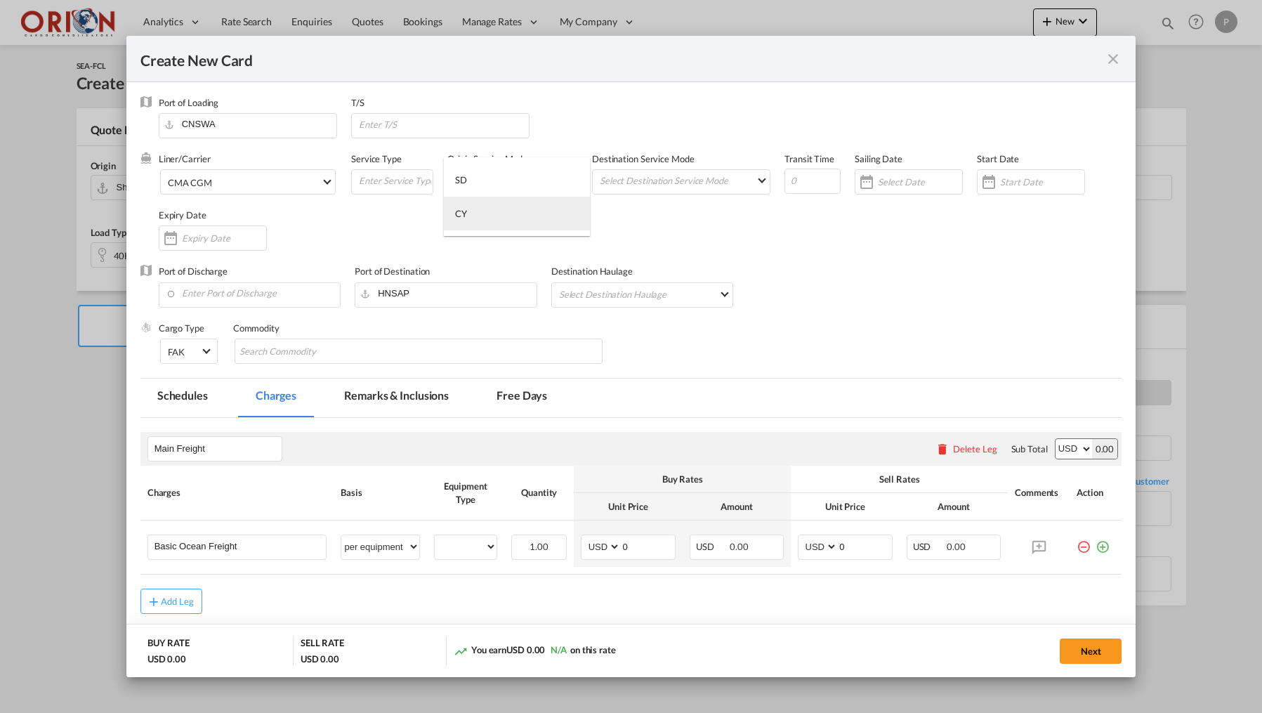
click at [499, 208] on md-option "CY" at bounding box center [517, 214] width 146 height 34
click at [644, 180] on md-select "Select Destination Service Mode SD [GEOGRAPHIC_DATA]" at bounding box center [684, 180] width 171 height 20
click at [644, 180] on md-option "SD" at bounding box center [685, 180] width 194 height 34
click at [814, 180] on input "Create New CardPort ..." at bounding box center [813, 181] width 56 height 25
type input "45"
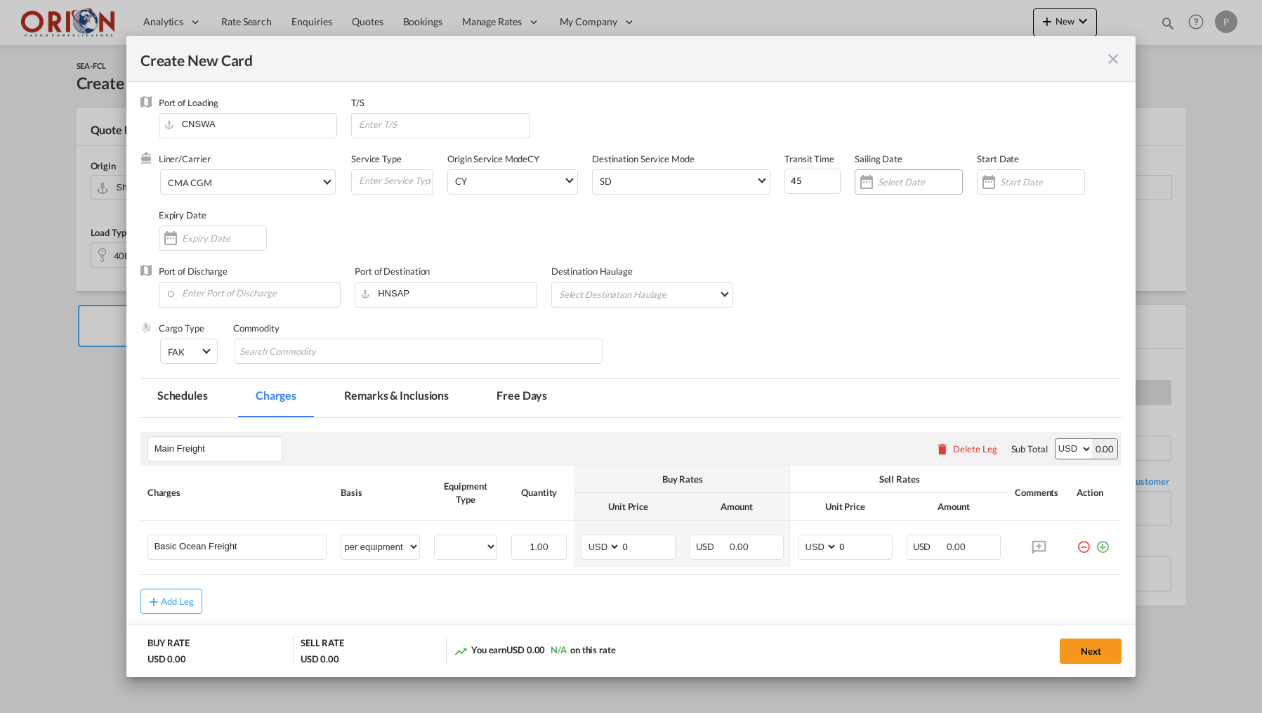
click at [915, 170] on div "Create New CardPort ..." at bounding box center [909, 181] width 108 height 25
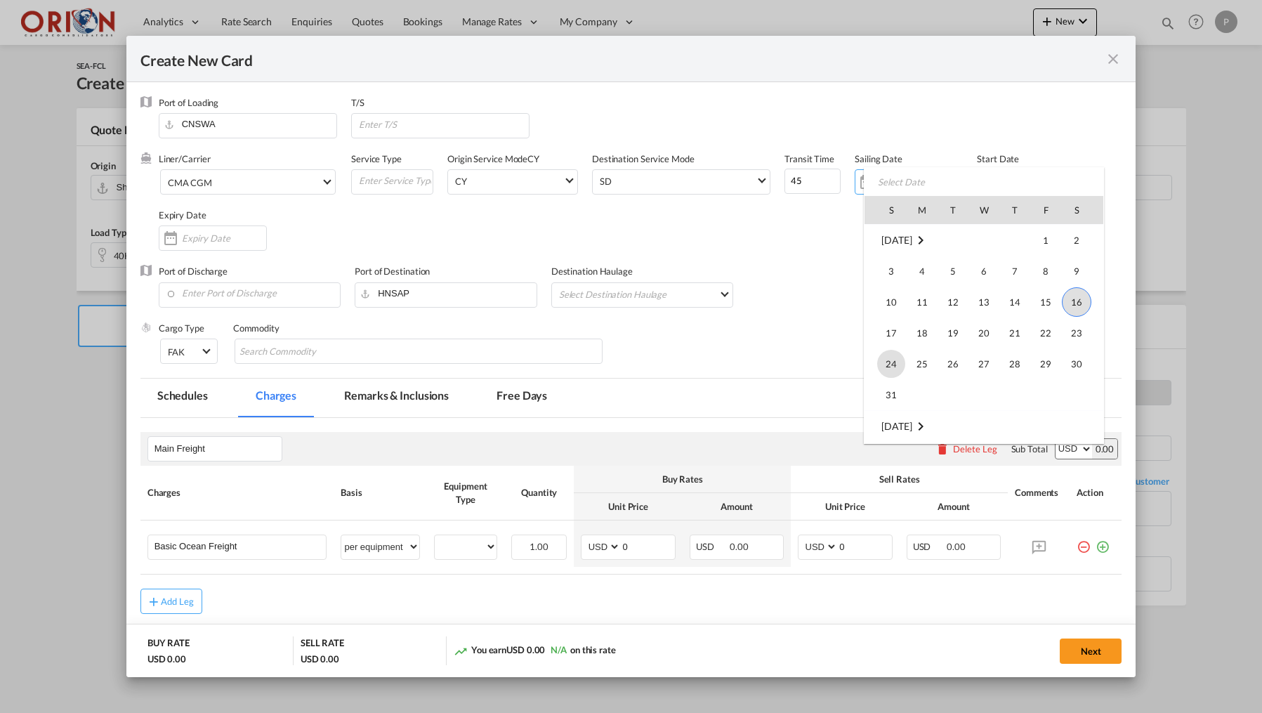
click at [898, 357] on span "24" at bounding box center [891, 364] width 28 height 28
type input "[DATE]"
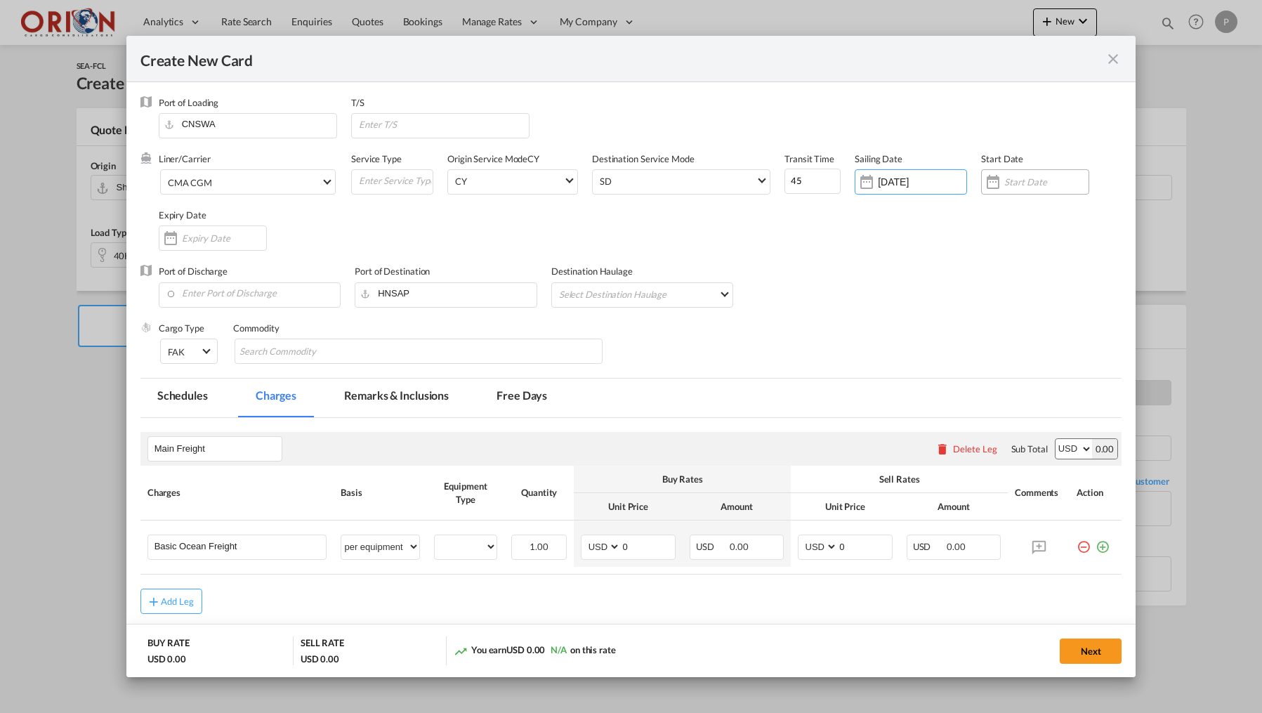
click at [1026, 178] on input "Create New CardPort ..." at bounding box center [1047, 181] width 84 height 11
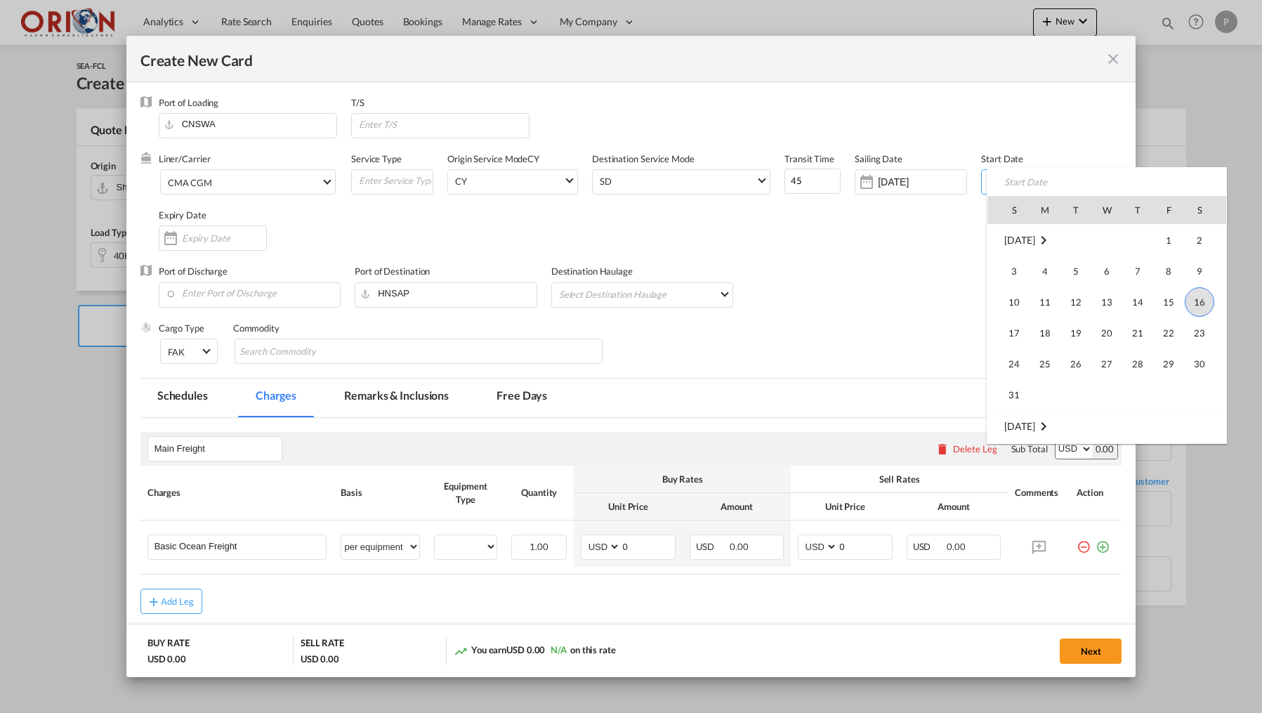
click at [1194, 299] on span "16" at bounding box center [1200, 302] width 30 height 30
type input "[DATE]"
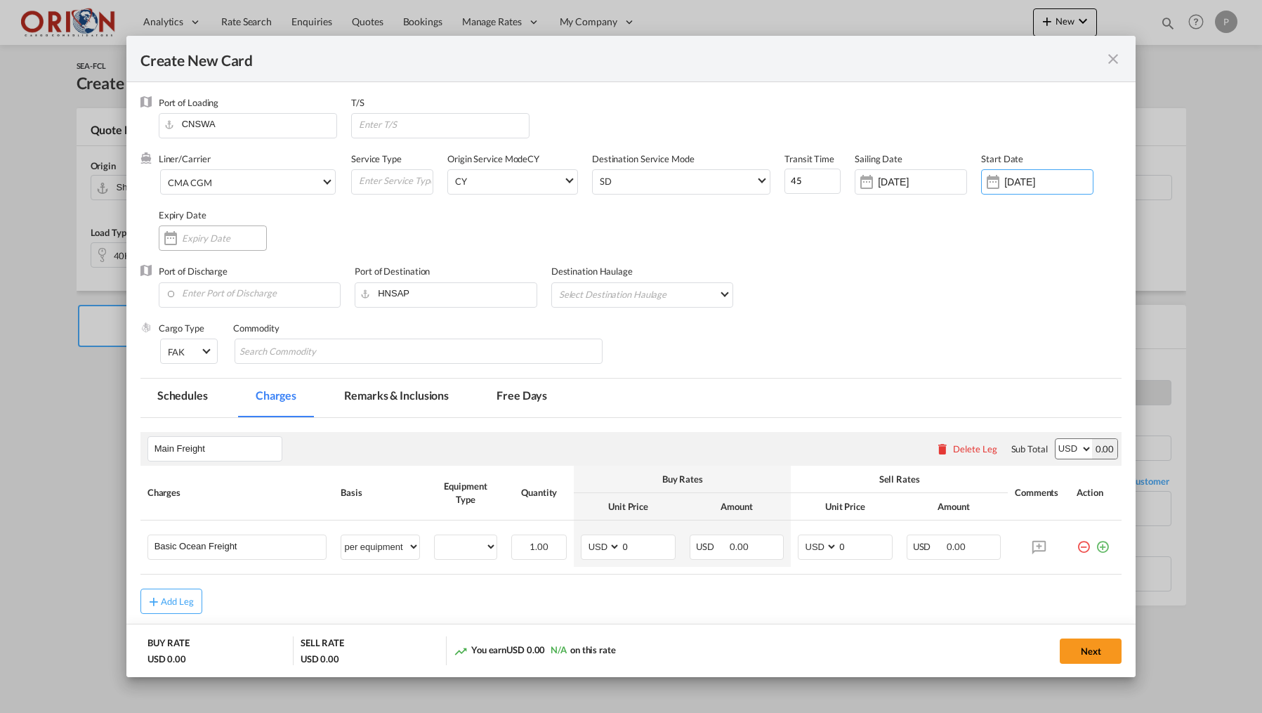
click at [226, 240] on input "Create New CardPort ..." at bounding box center [224, 238] width 84 height 11
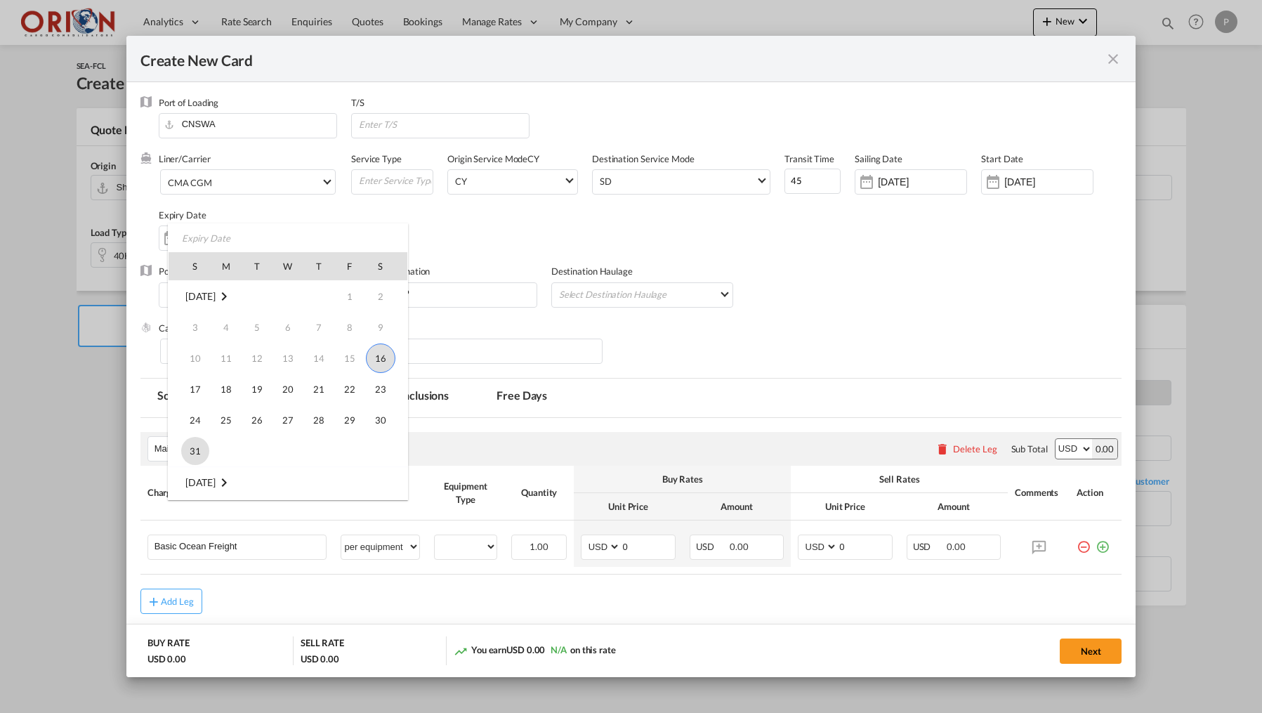
click at [200, 445] on span "31" at bounding box center [195, 451] width 28 height 28
type input "[DATE]"
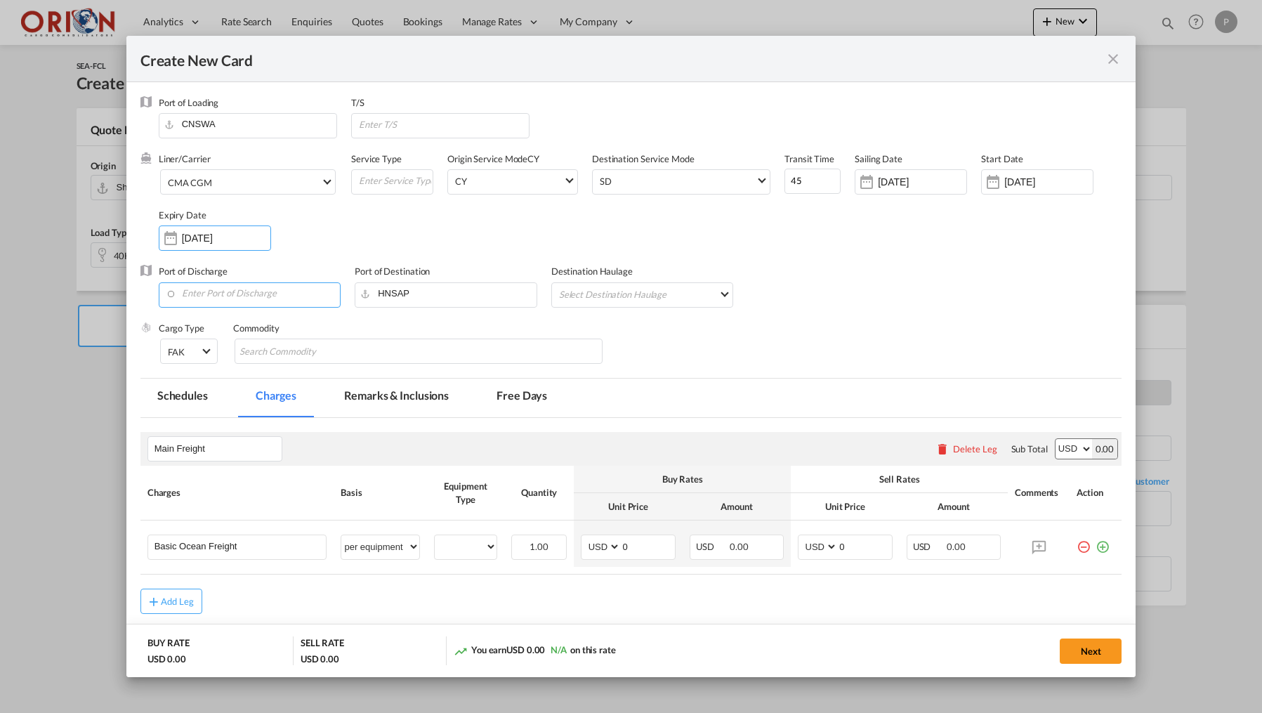
click at [221, 297] on input "Enter Port of Discharge" at bounding box center [253, 293] width 175 height 21
click at [218, 326] on div "[GEOGRAPHIC_DATA]" at bounding box center [294, 329] width 247 height 11
type input "Puerto Cortes, HNPCR"
click at [614, 293] on md-select "Select Destination Haulage rail road barge truck unspecified not available" at bounding box center [646, 294] width 176 height 22
click at [611, 318] on md-option "road" at bounding box center [646, 328] width 198 height 34
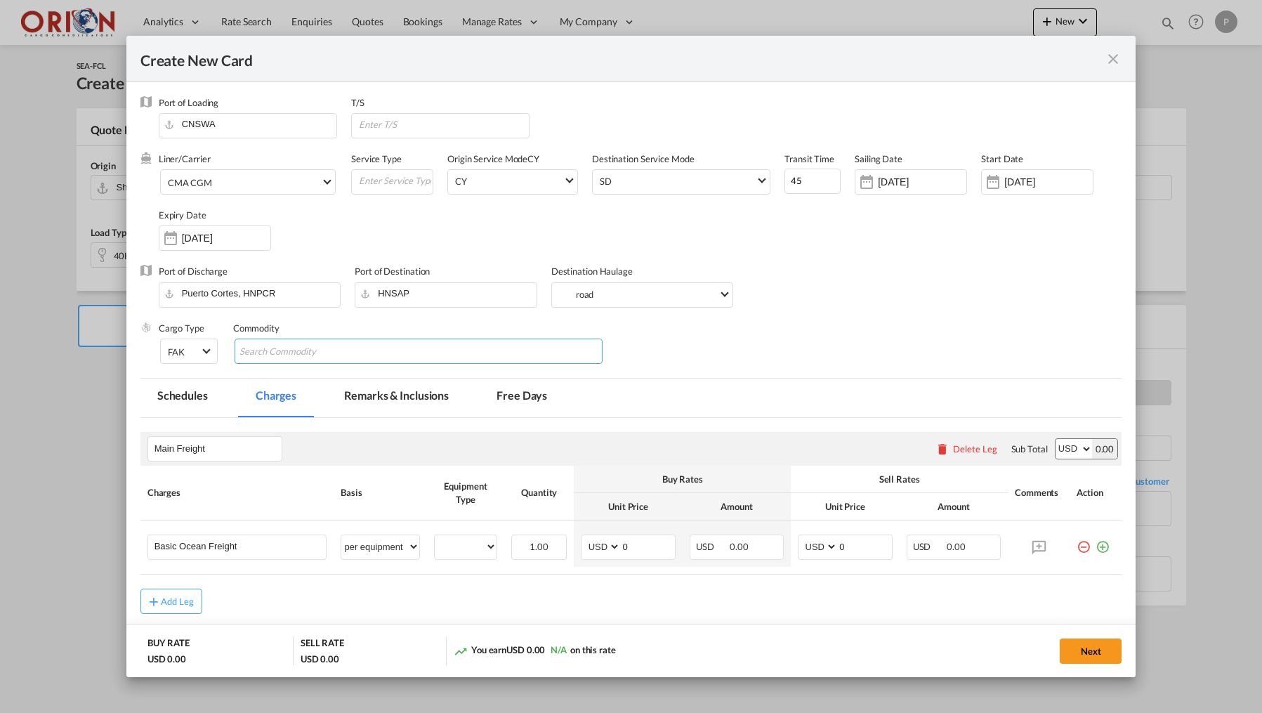
click at [491, 362] on md-chips-wrap "Chips container with autocompletion. Enter the text area, type text to search, …" at bounding box center [419, 351] width 369 height 25
type input "C"
type input "CONFITES"
click at [166, 452] on input "Main Freight" at bounding box center [218, 448] width 127 height 21
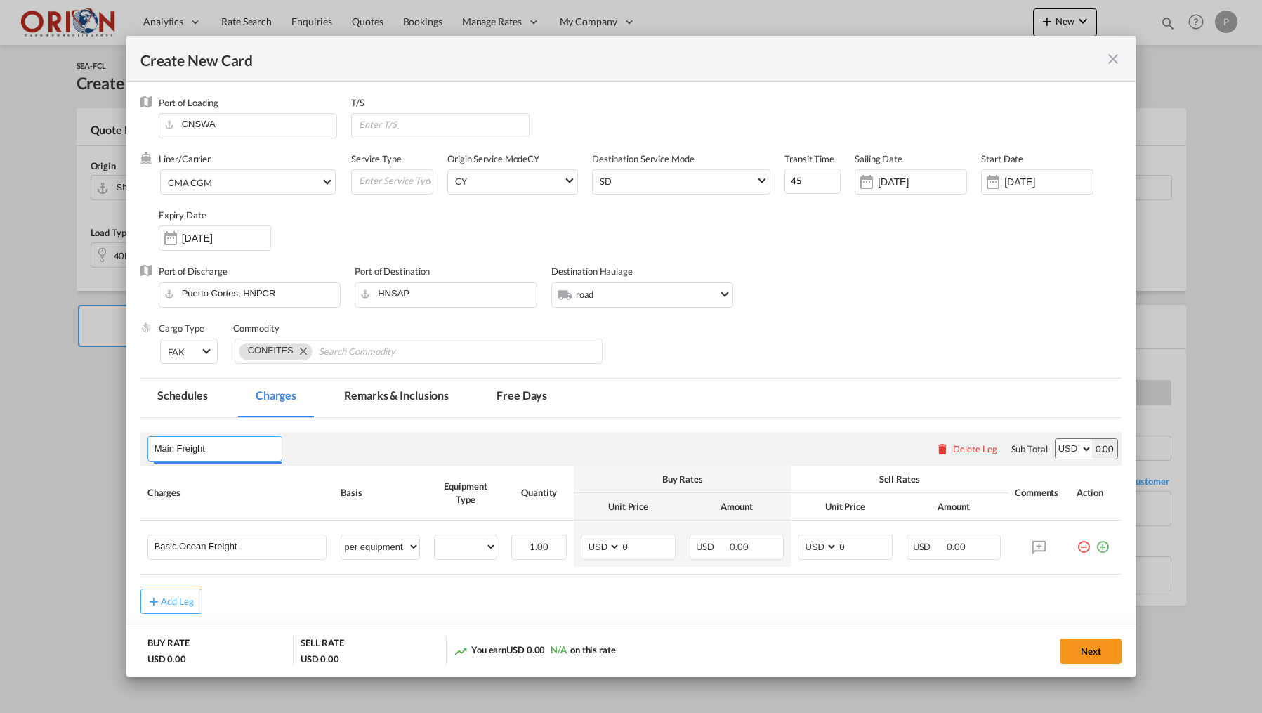
click at [166, 452] on input "Main Freight" at bounding box center [218, 448] width 127 height 21
type input "[PERSON_NAME]"
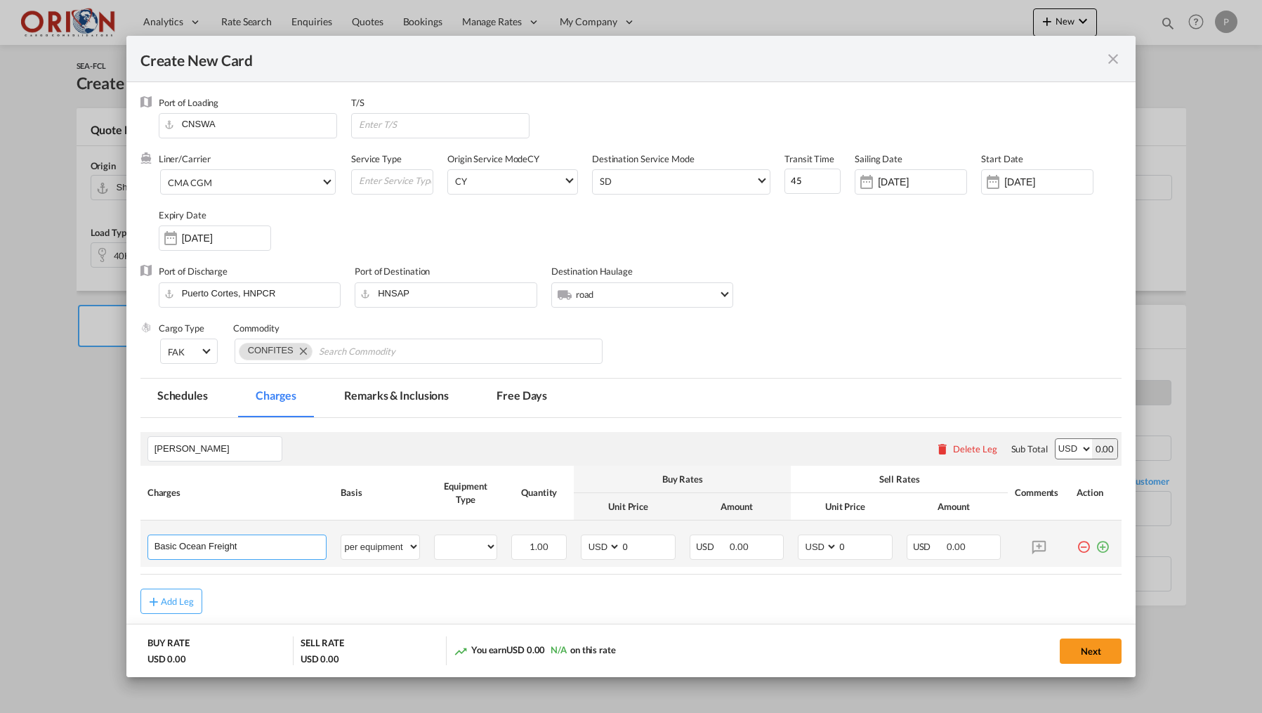
click at [165, 549] on input "Basic Ocean Freight" at bounding box center [241, 545] width 172 height 21
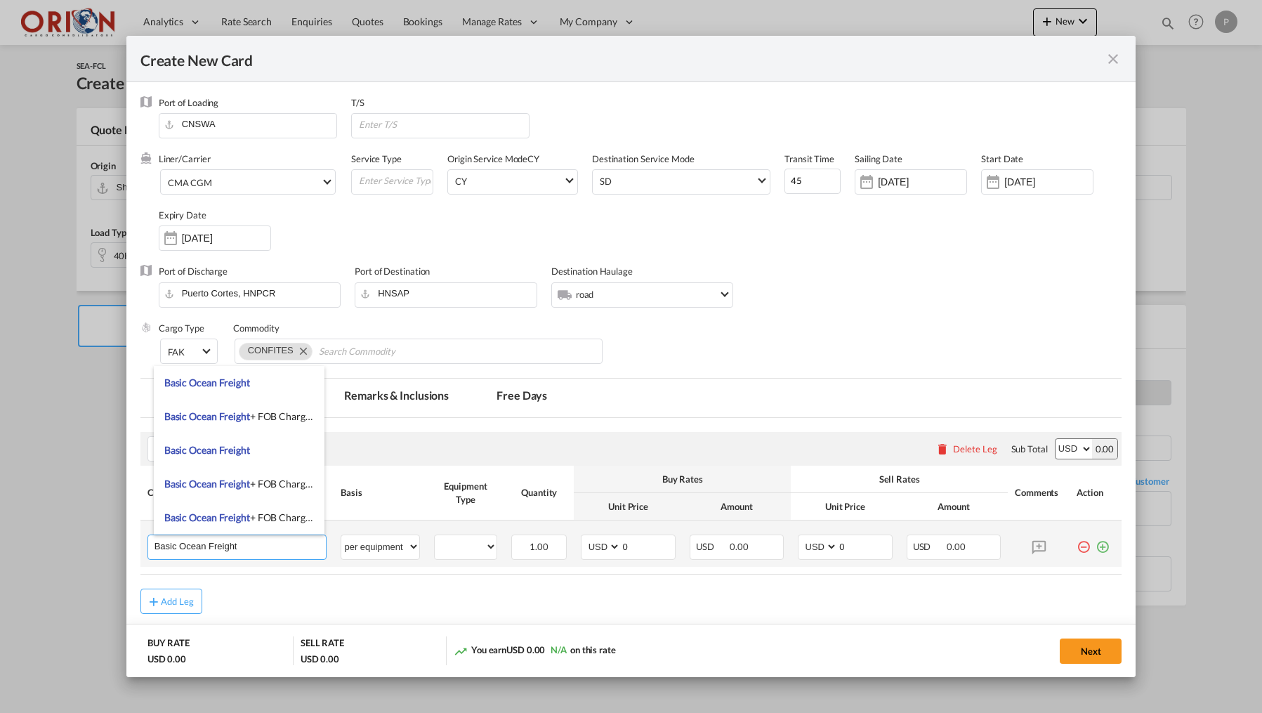
click at [165, 549] on input "Basic Ocean Freight" at bounding box center [241, 545] width 172 height 21
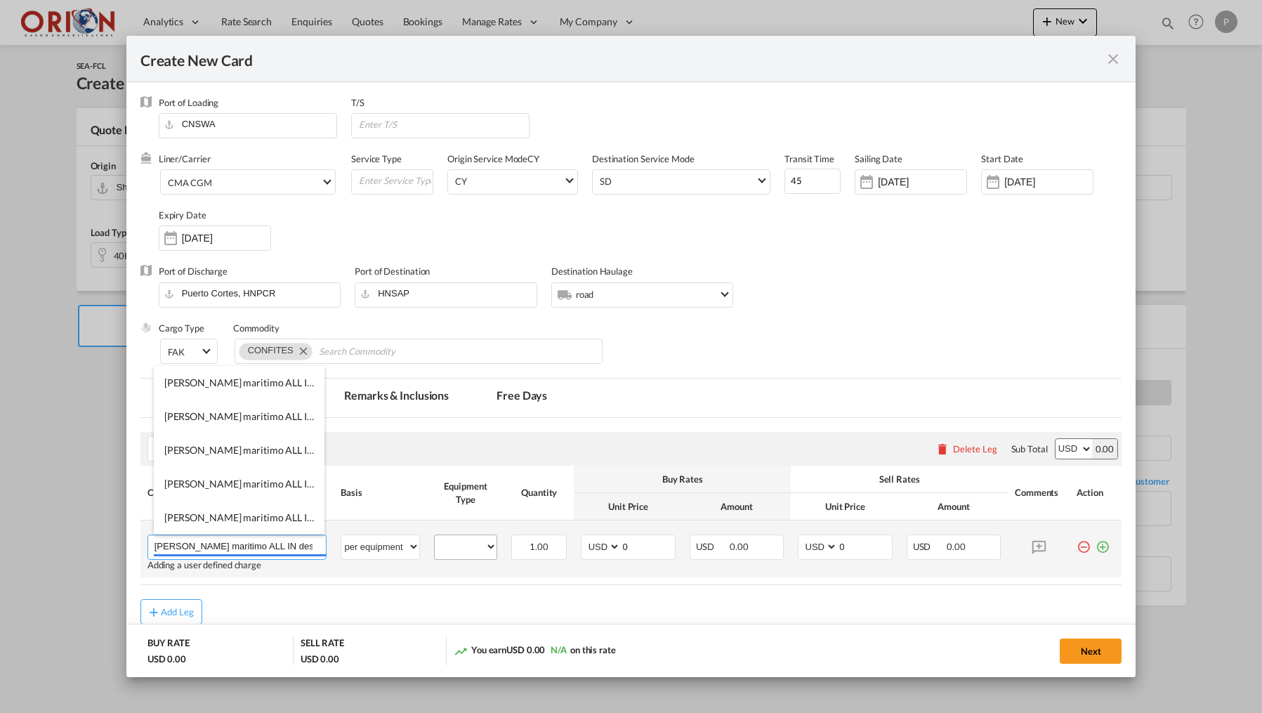
type input "[PERSON_NAME] maritimo ALL IN desde [GEOGRAPHIC_DATA] a [GEOGRAPHIC_DATA][PERSO…"
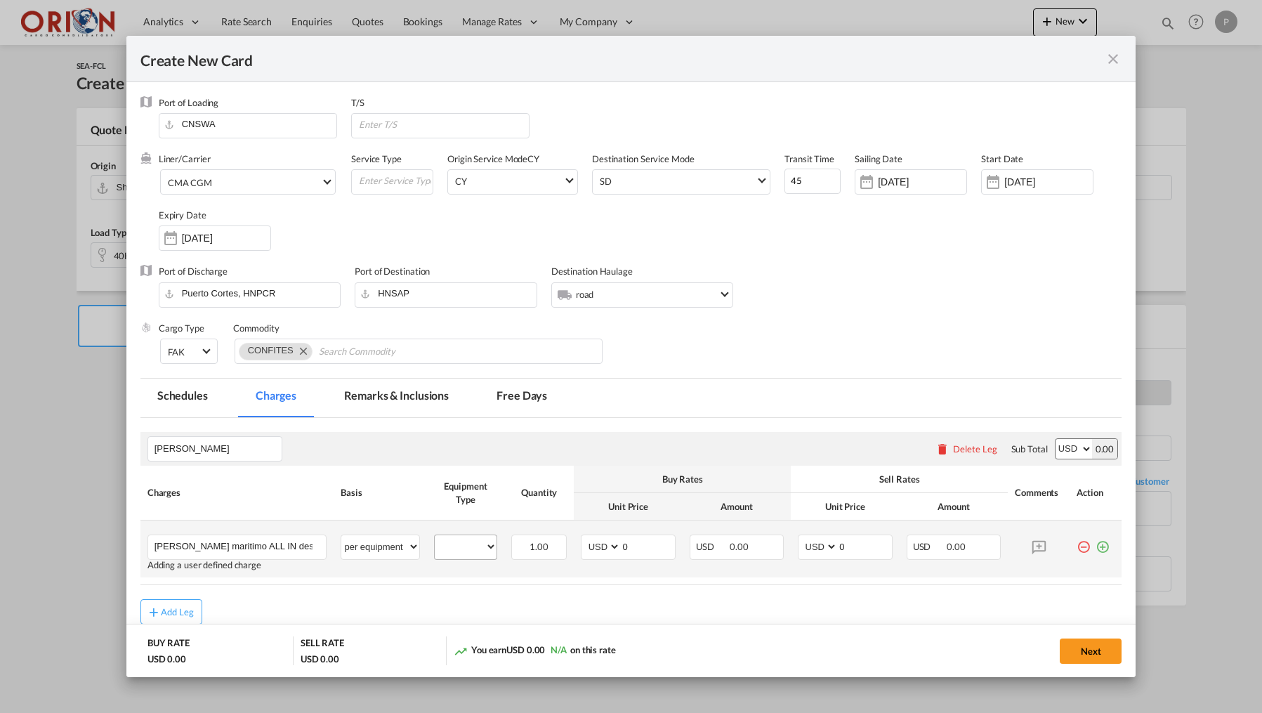
click at [463, 549] on div "40HC" at bounding box center [465, 547] width 63 height 25
click at [462, 574] on td "40HC Please Select Already exists" at bounding box center [465, 549] width 77 height 57
click at [462, 547] on select "40HC" at bounding box center [466, 546] width 62 height 19
select select "40HC"
click at [1035, 545] on md-icon "Create New CardPort ..." at bounding box center [1039, 547] width 25 height 25
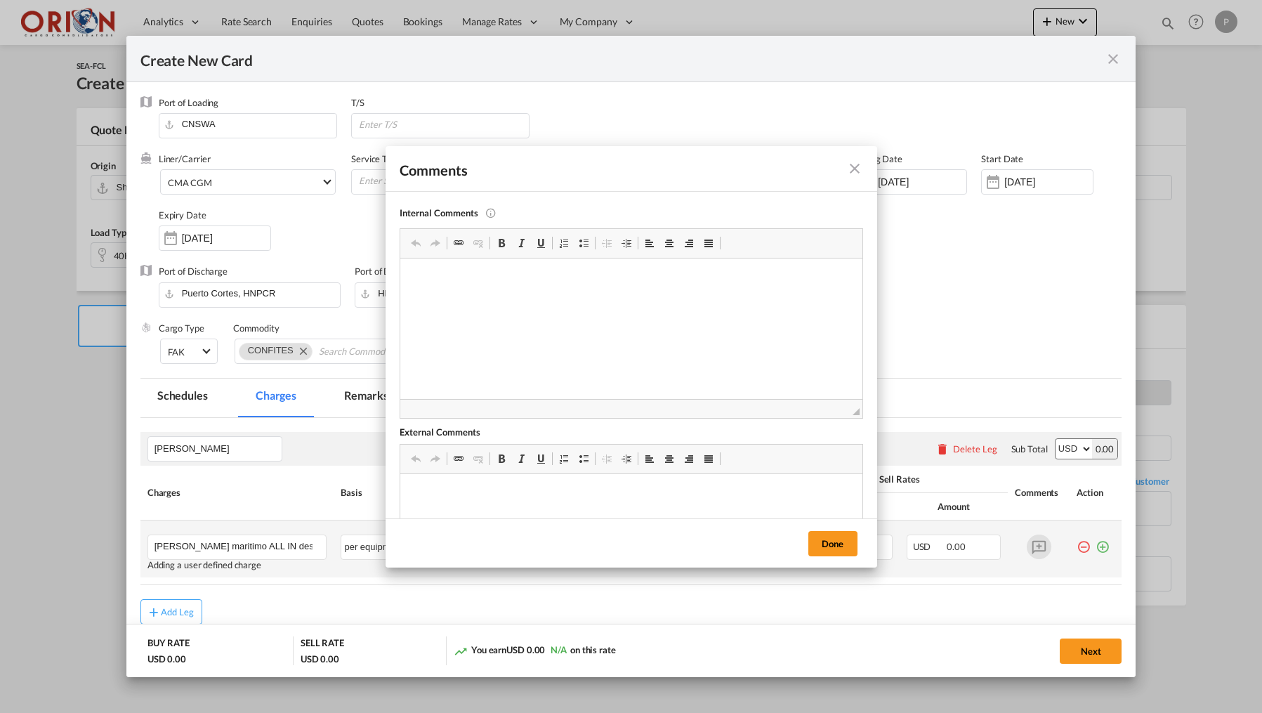
scroll to position [0, 0]
click at [842, 542] on button "Done" at bounding box center [833, 543] width 49 height 25
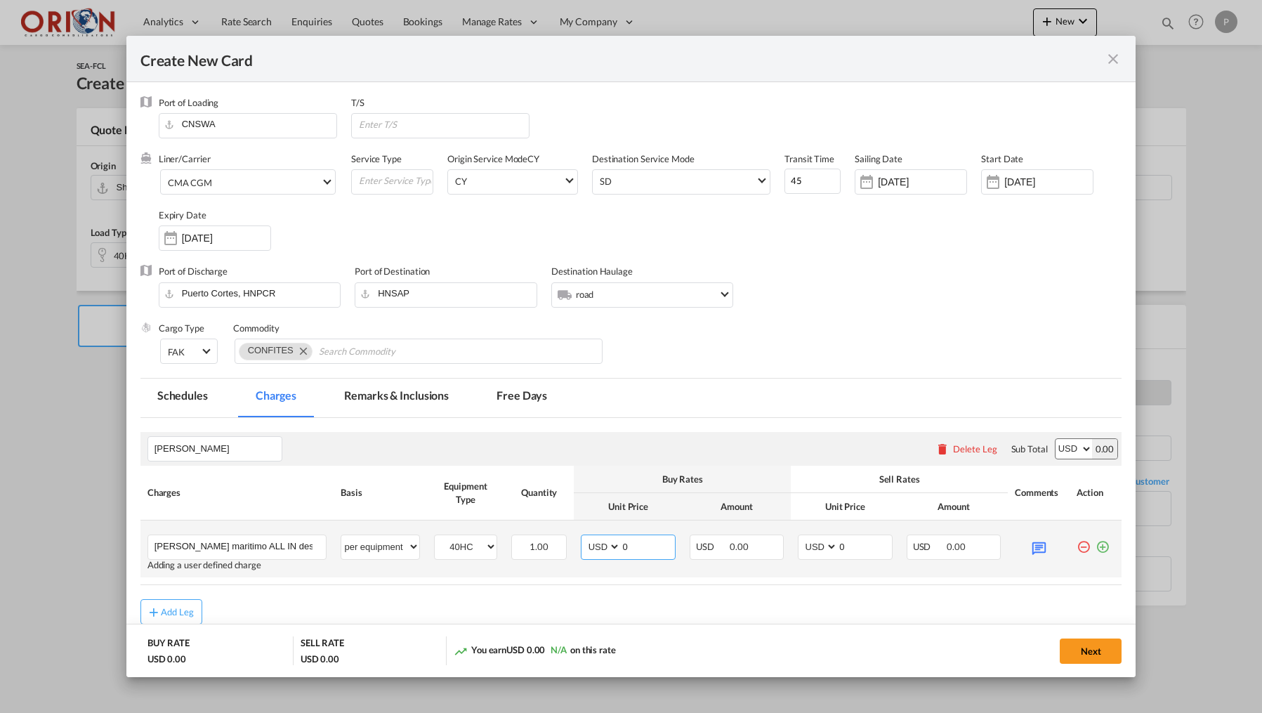
click at [657, 548] on input "0" at bounding box center [647, 545] width 53 height 21
type input "5985"
click at [869, 544] on input "0" at bounding box center [864, 545] width 53 height 21
type input "7400"
click at [528, 396] on md-tab-item "Free Days" at bounding box center [522, 398] width 84 height 39
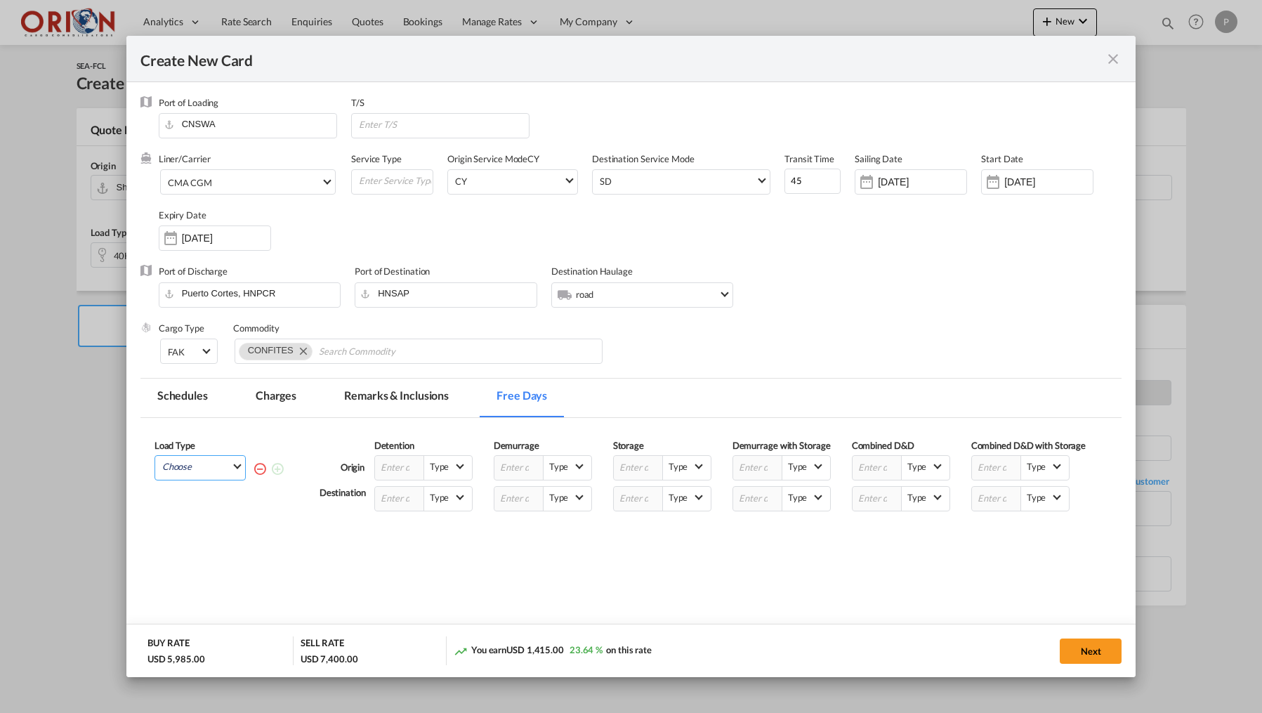
click at [191, 470] on md-select "Choose 40HC" at bounding box center [203, 466] width 84 height 20
click at [188, 499] on div "40HC" at bounding box center [179, 503] width 25 height 13
click at [395, 510] on input "Create New CardPort ..." at bounding box center [399, 499] width 49 height 24
type input "14"
click at [1111, 662] on button "Next" at bounding box center [1091, 651] width 62 height 25
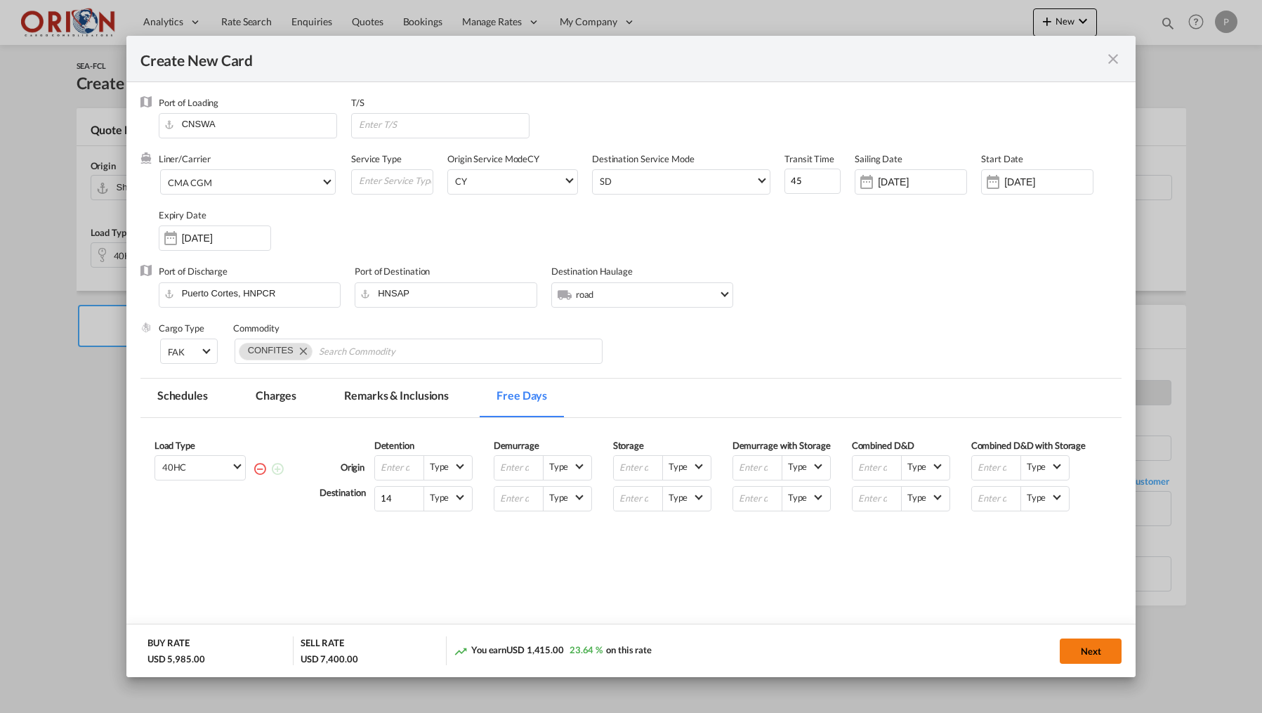
type input "[DATE]"
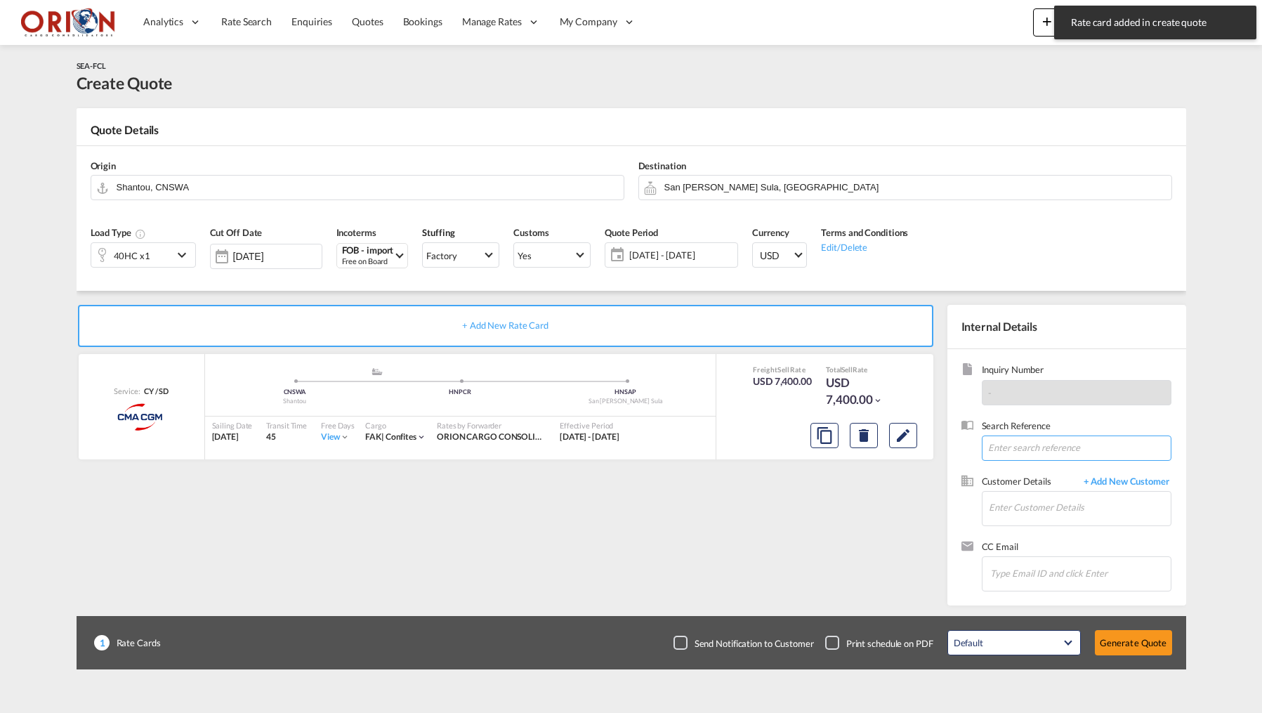
click at [1028, 444] on input at bounding box center [1077, 448] width 190 height 25
paste input "NEW SHIPMENTS | FOB SHANTOU | [PERSON_NAME] IMPORTS // SHANTOU-PUERTO CORETS //…"
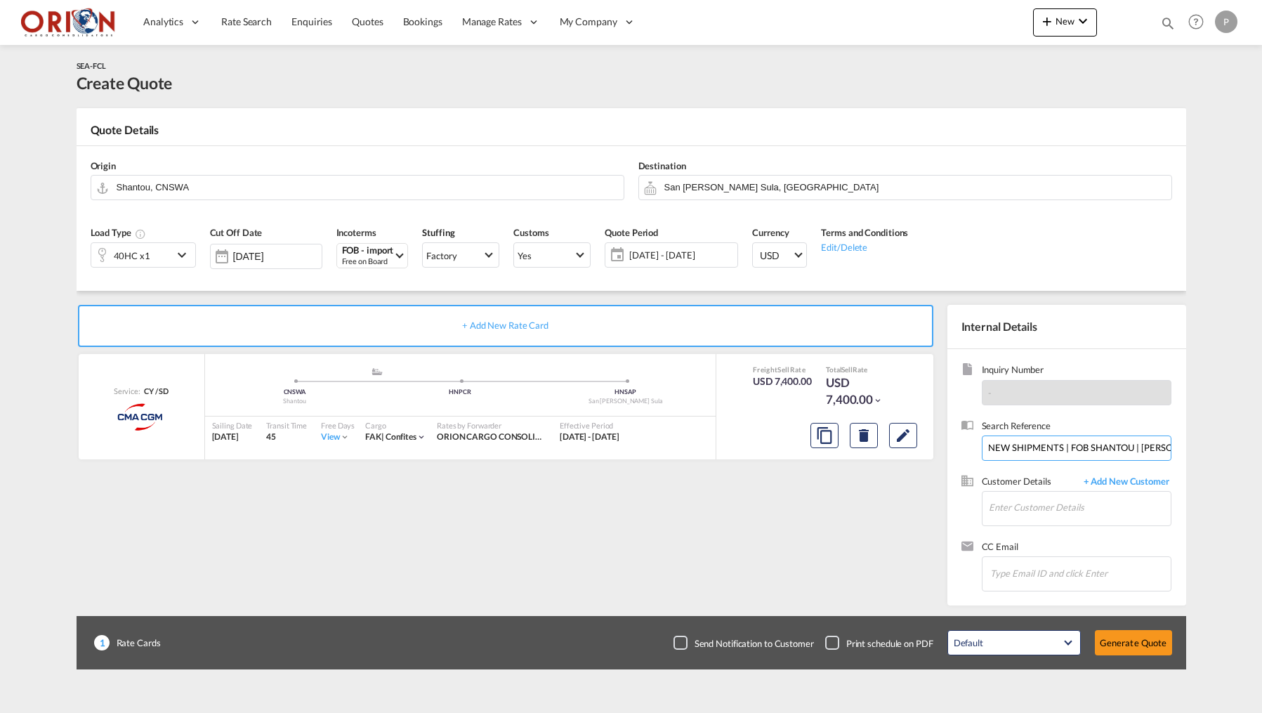
type input "NEW SHIPMENTS | FOB SHANTOU | [PERSON_NAME] IMPORTS // SHANTOU-PUERTO CORETS //…"
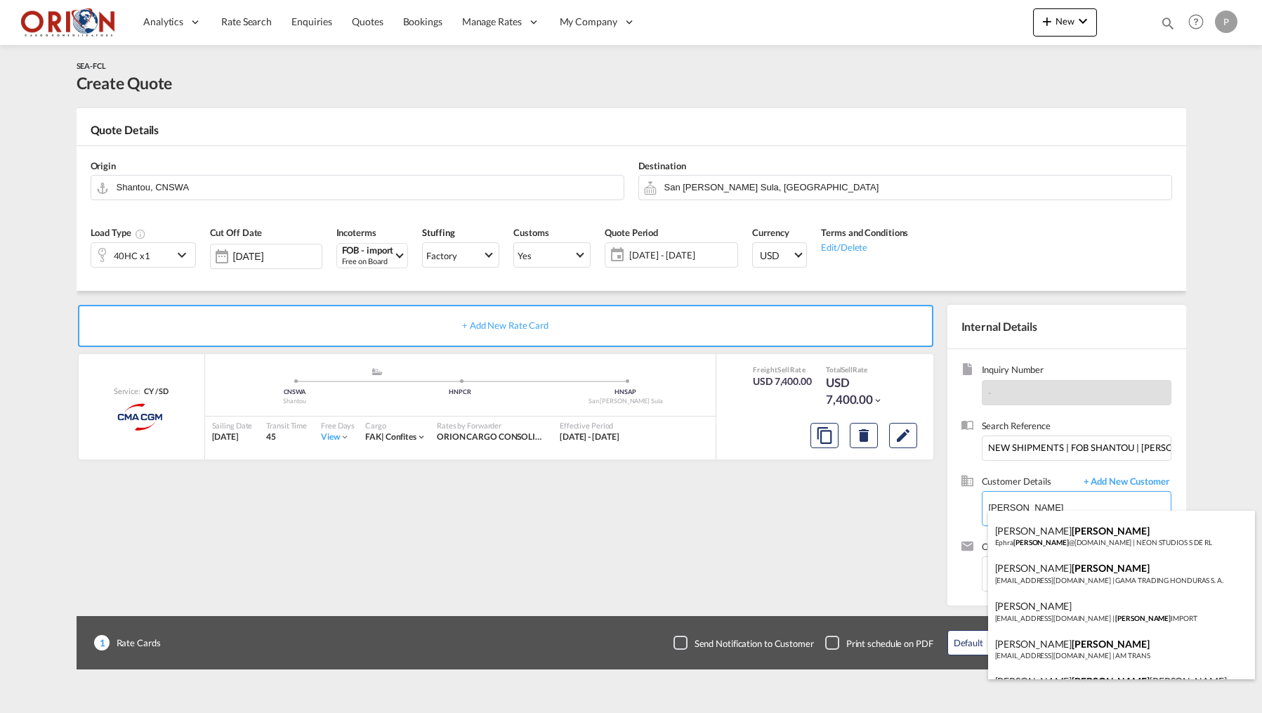
scroll to position [110, 0]
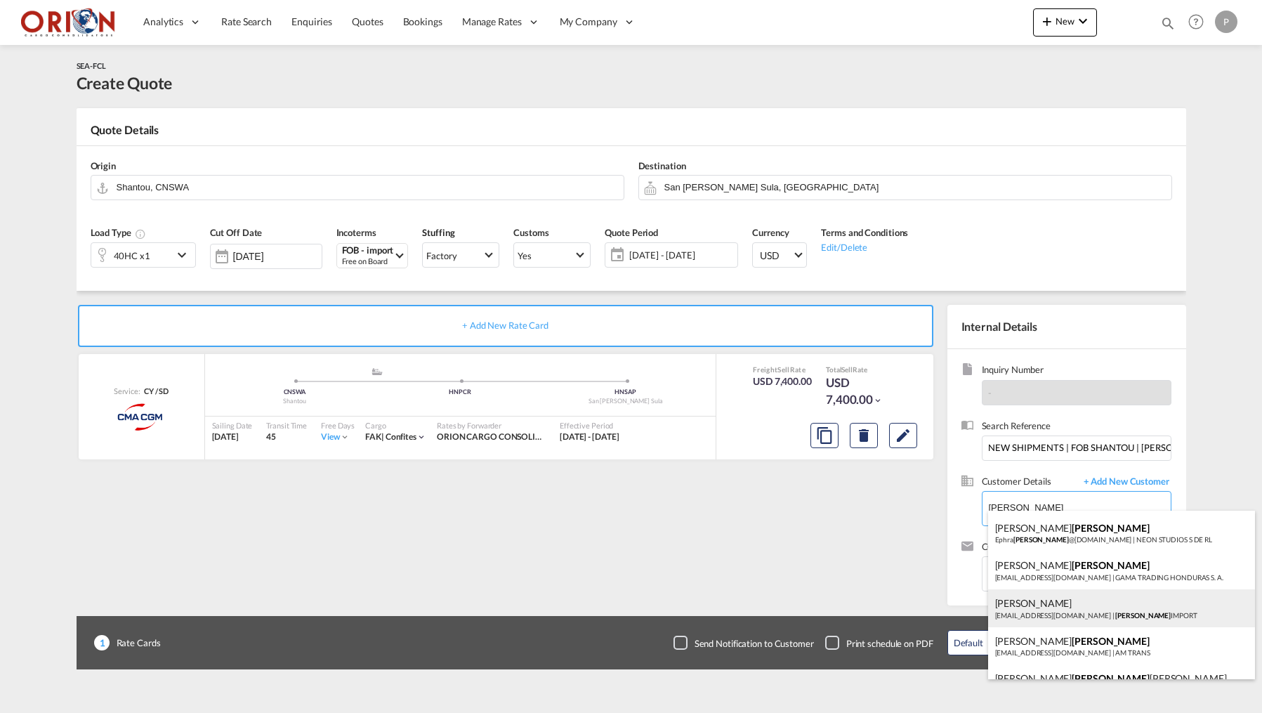
click at [1064, 603] on div "[PERSON_NAME] [EMAIL_ADDRESS][DOMAIN_NAME] | [PERSON_NAME] IMPORT" at bounding box center [1121, 608] width 267 height 38
type input "[PERSON_NAME] IMPORT, [PERSON_NAME], [EMAIL_ADDRESS][DOMAIN_NAME]"
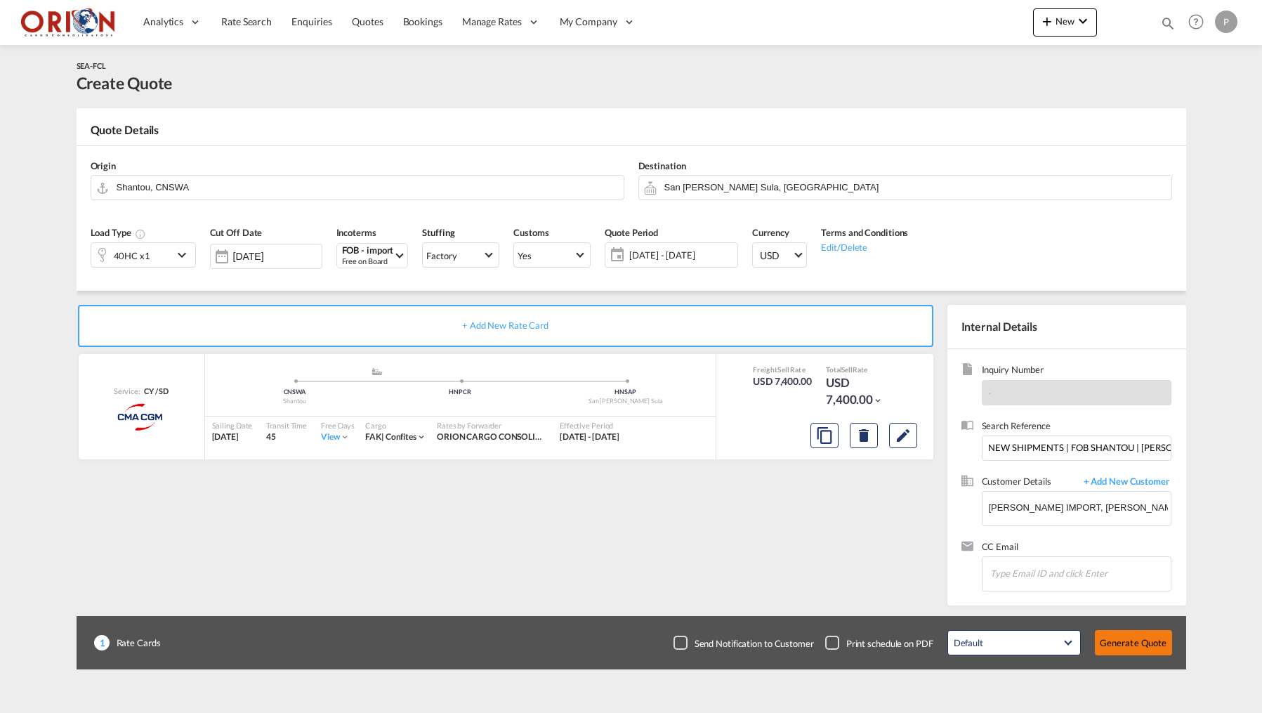
click at [1116, 639] on button "Generate Quote" at bounding box center [1133, 642] width 77 height 25
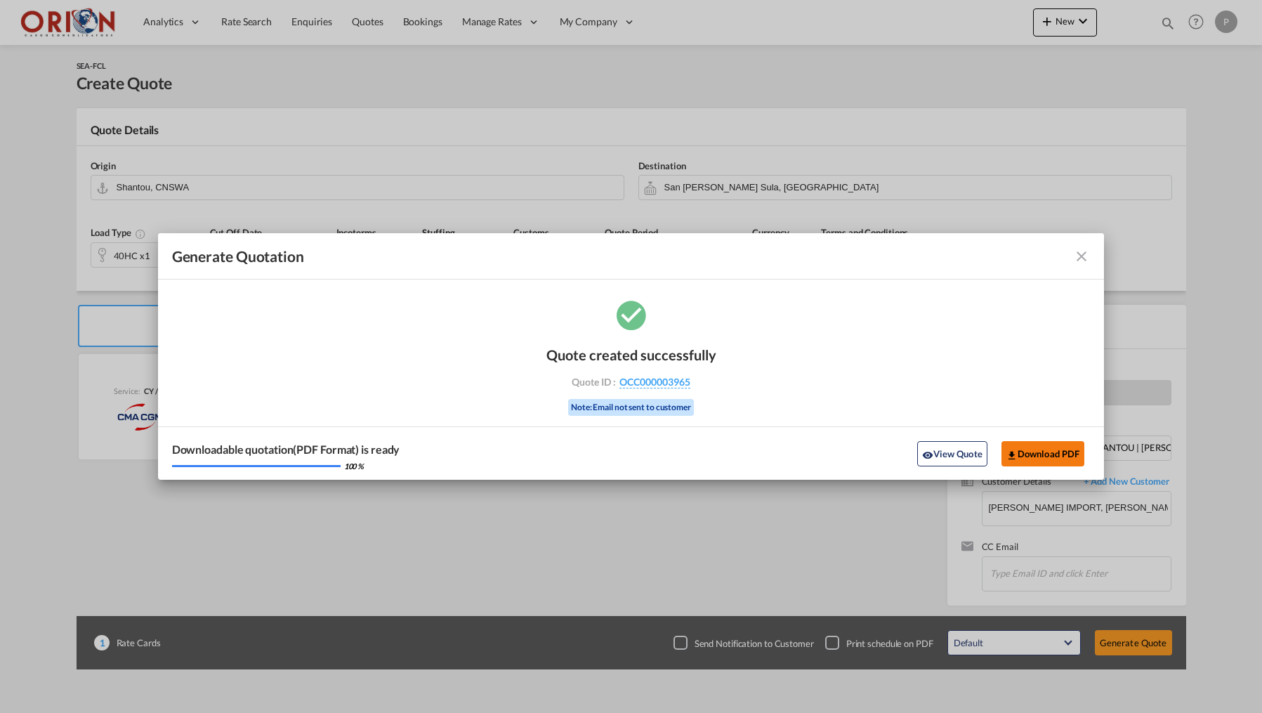
click at [1052, 456] on button "Download PDF" at bounding box center [1044, 453] width 84 height 25
click at [1077, 253] on md-icon "icon-close fg-AAA8AD cursor m-0" at bounding box center [1081, 256] width 17 height 17
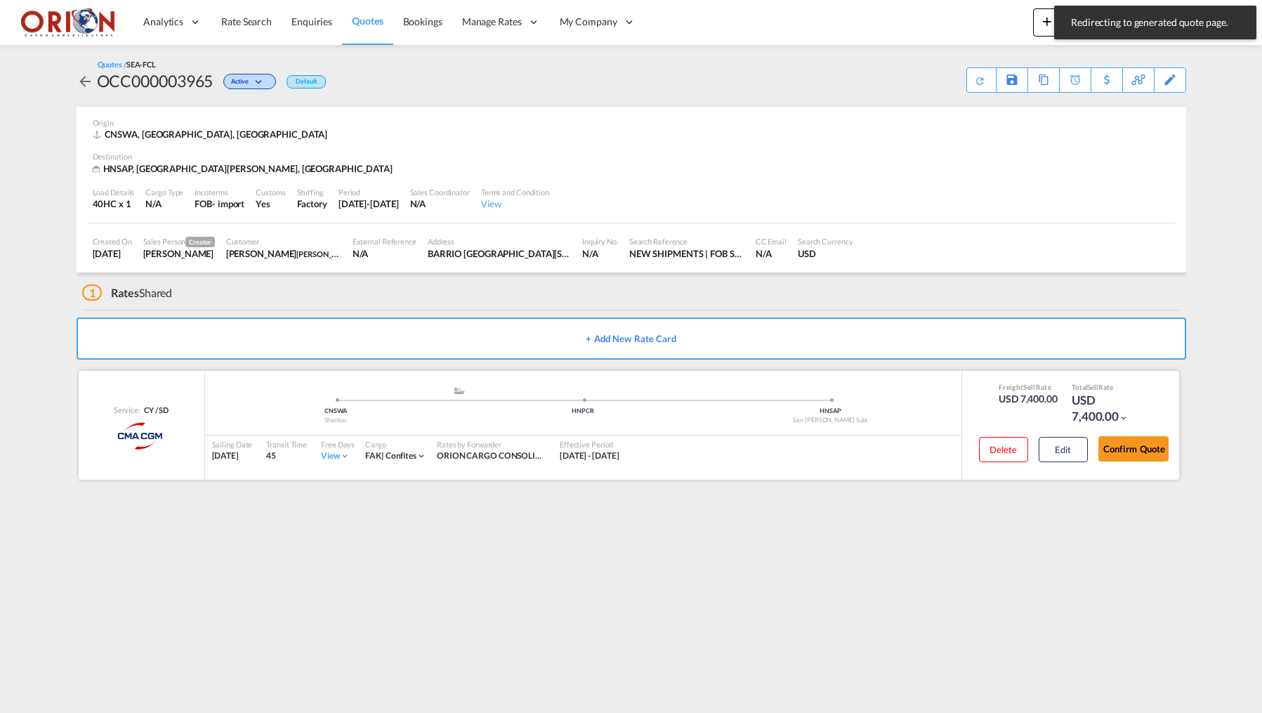
click at [1115, 460] on div "Confirm Quote" at bounding box center [1134, 452] width 70 height 40
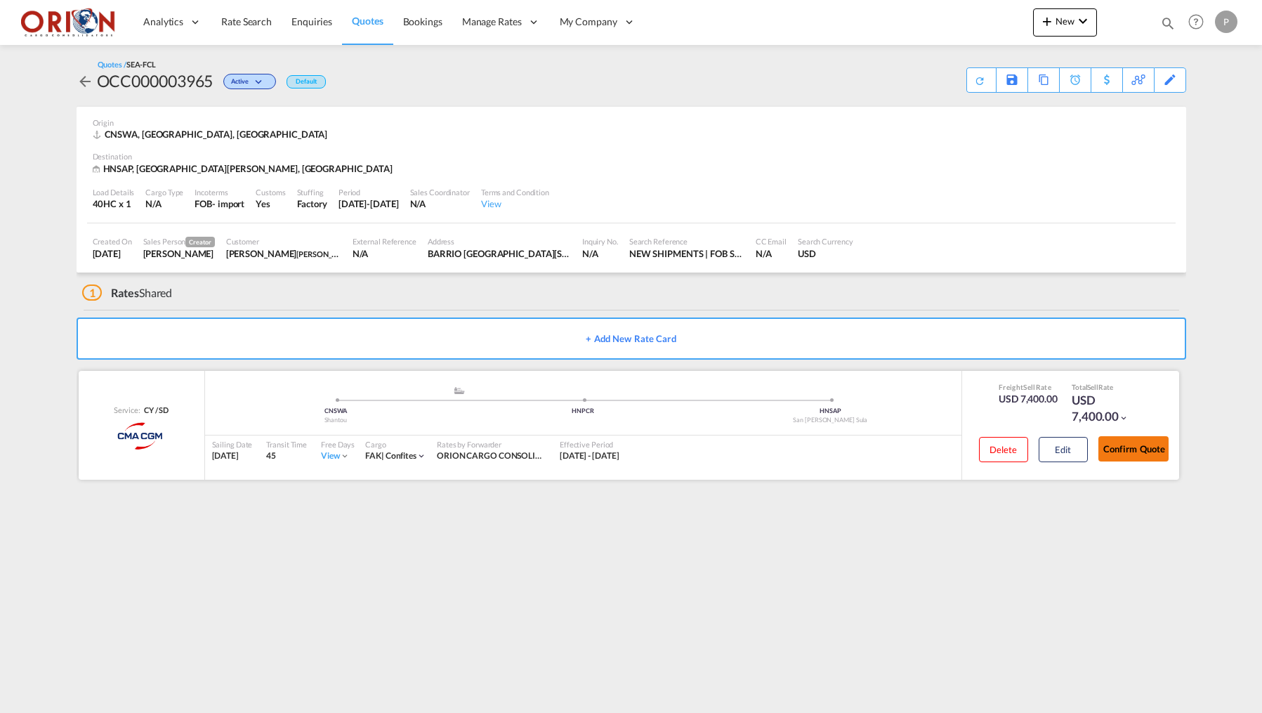
click at [1114, 449] on button "Confirm Quote" at bounding box center [1134, 448] width 70 height 25
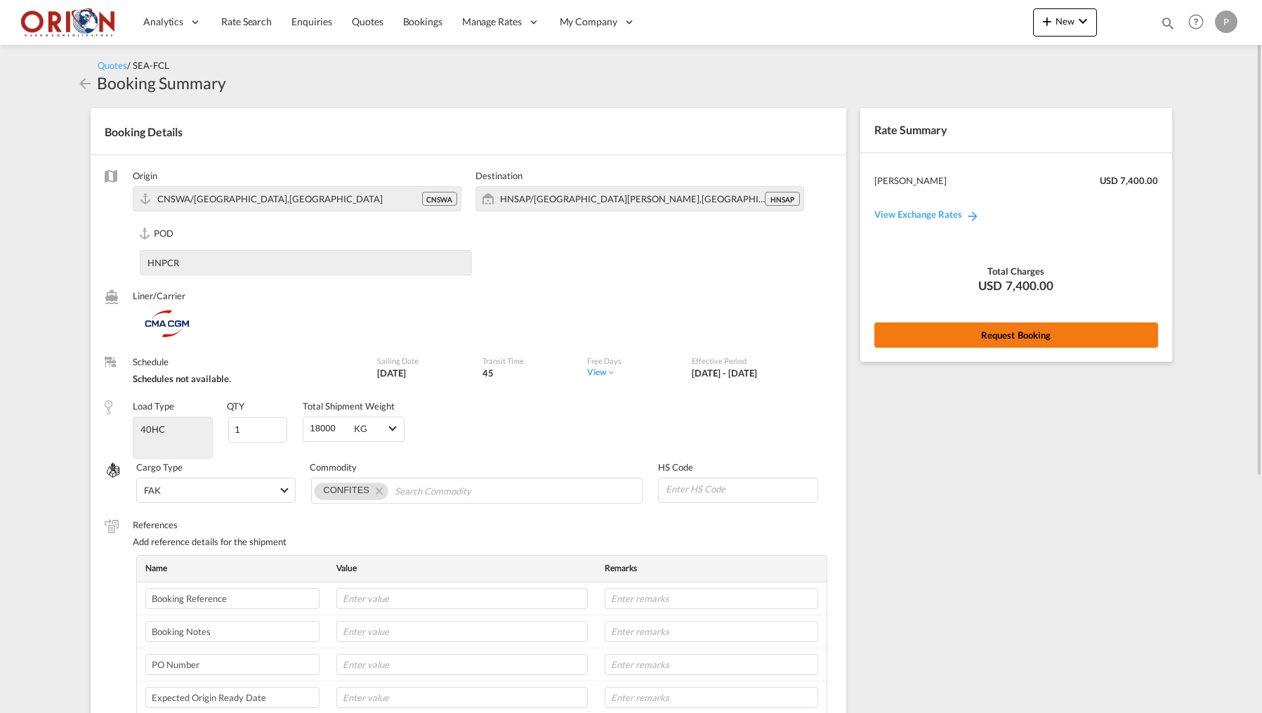
click at [922, 325] on button "Request Booking" at bounding box center [1017, 334] width 284 height 25
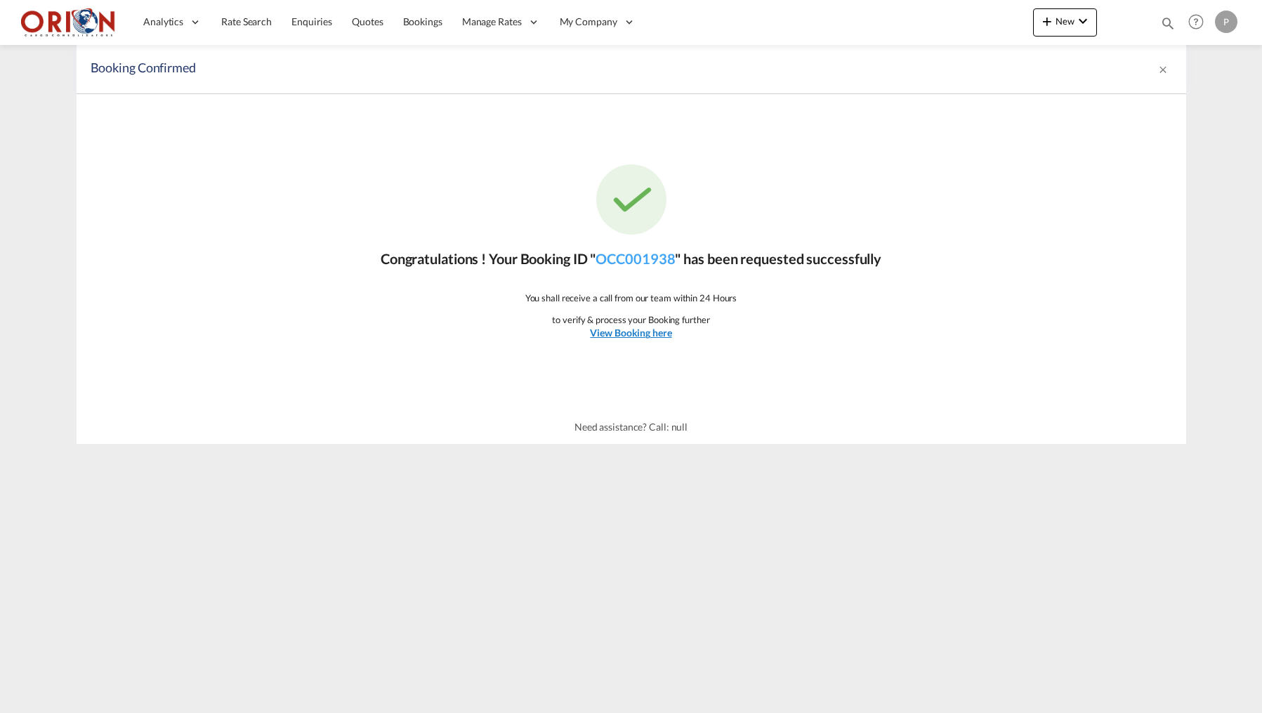
click at [623, 332] on u "View Booking here" at bounding box center [630, 333] width 81 height 12
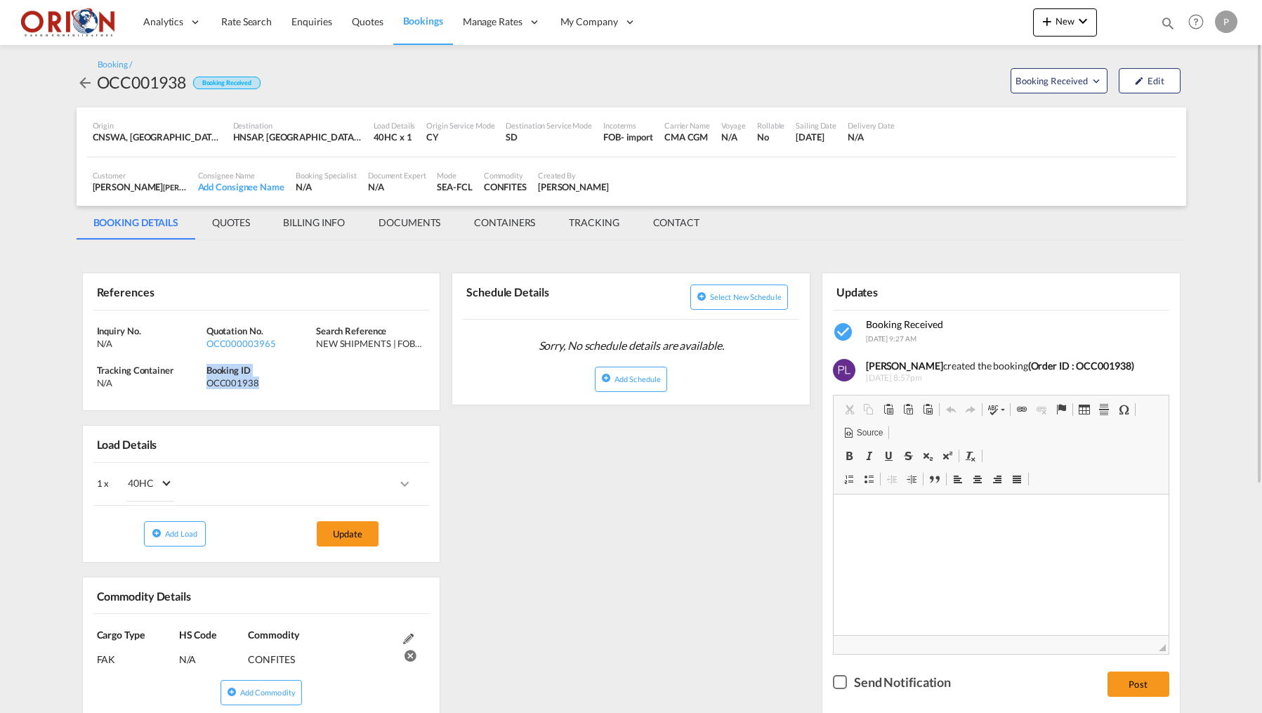
drag, startPoint x: 207, startPoint y: 366, endPoint x: 279, endPoint y: 388, distance: 74.9
click at [279, 388] on div "Inquiry No. N/A Quotation No. OCC000003965 Search Reference NEW SHIPMENTS | FOB…" at bounding box center [262, 361] width 358 height 100
copy div "Booking ID OCC001938"
click at [303, 214] on md-tab-item "BILLING INFO" at bounding box center [314, 223] width 96 height 34
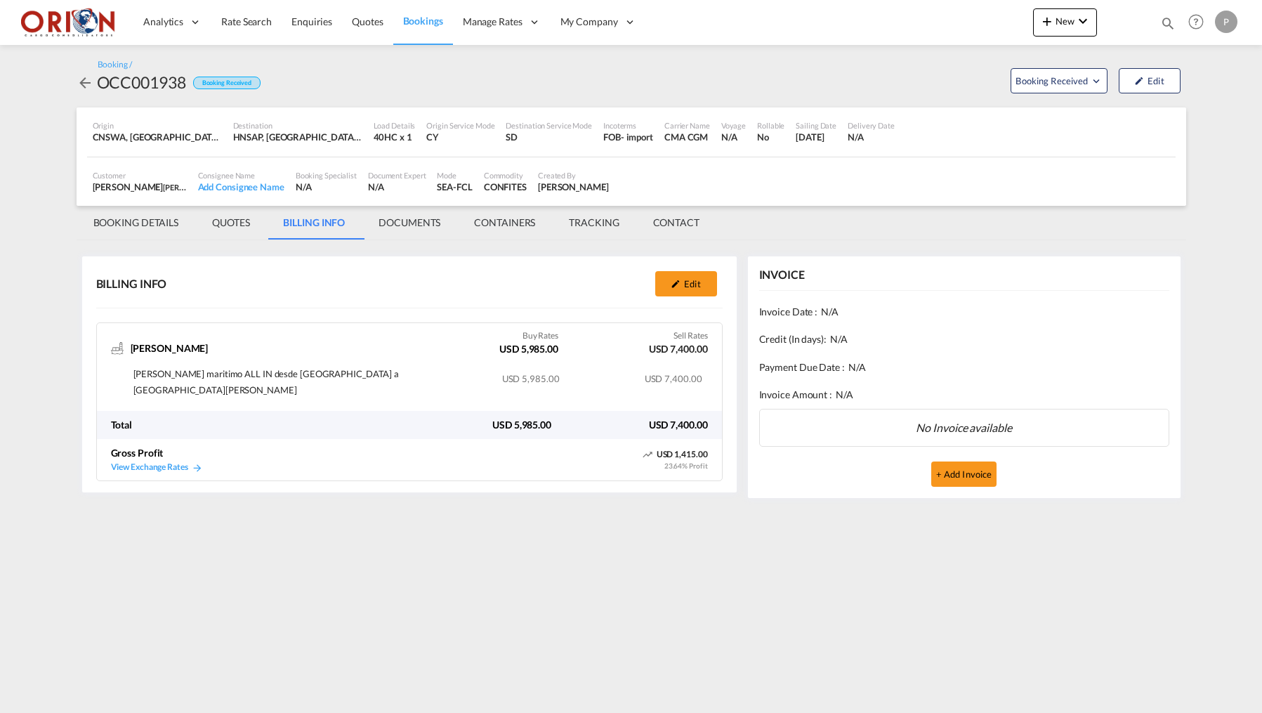
click at [425, 25] on span "Bookings" at bounding box center [423, 21] width 40 height 12
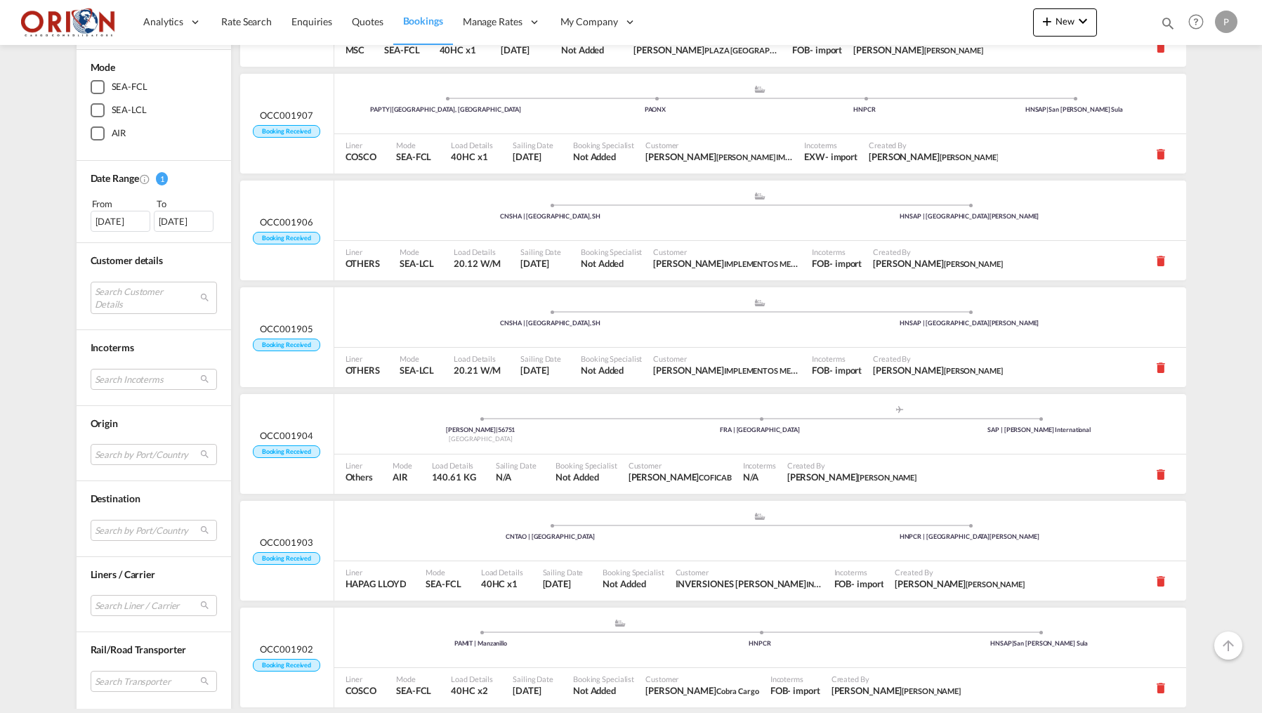
scroll to position [3466, 0]
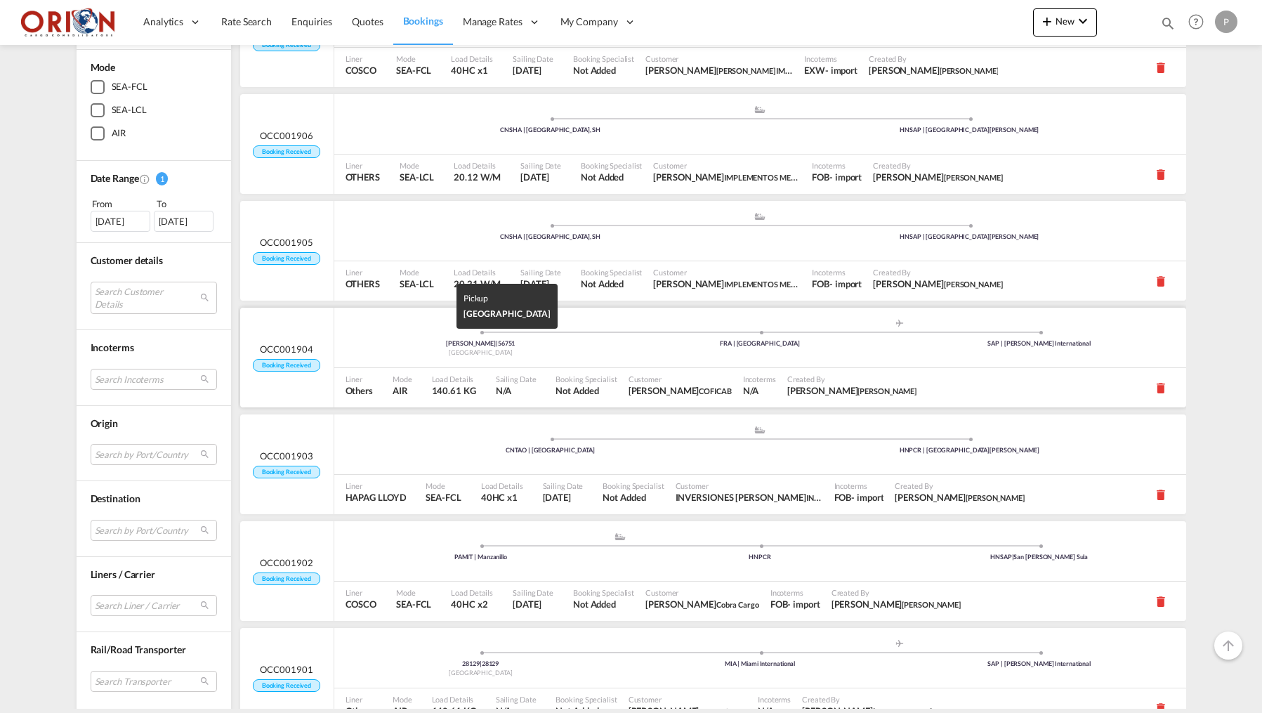
click at [387, 340] on div "[PERSON_NAME] | 56751" at bounding box center [481, 343] width 280 height 9
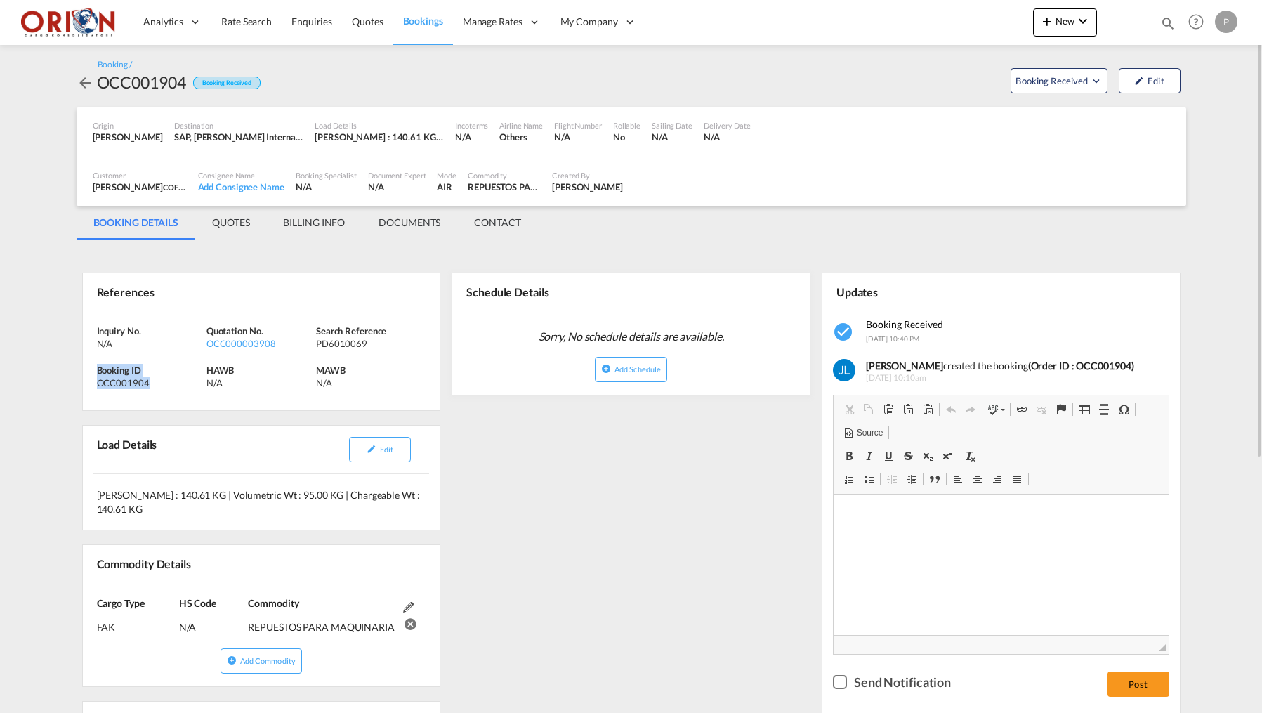
drag, startPoint x: 97, startPoint y: 369, endPoint x: 176, endPoint y: 386, distance: 80.6
click at [176, 386] on div "Booking ID OCC001904" at bounding box center [152, 376] width 110 height 25
copy div "Booking ID OCC001904"
click at [291, 235] on md-tab-item "BILLING INFO" at bounding box center [314, 223] width 96 height 34
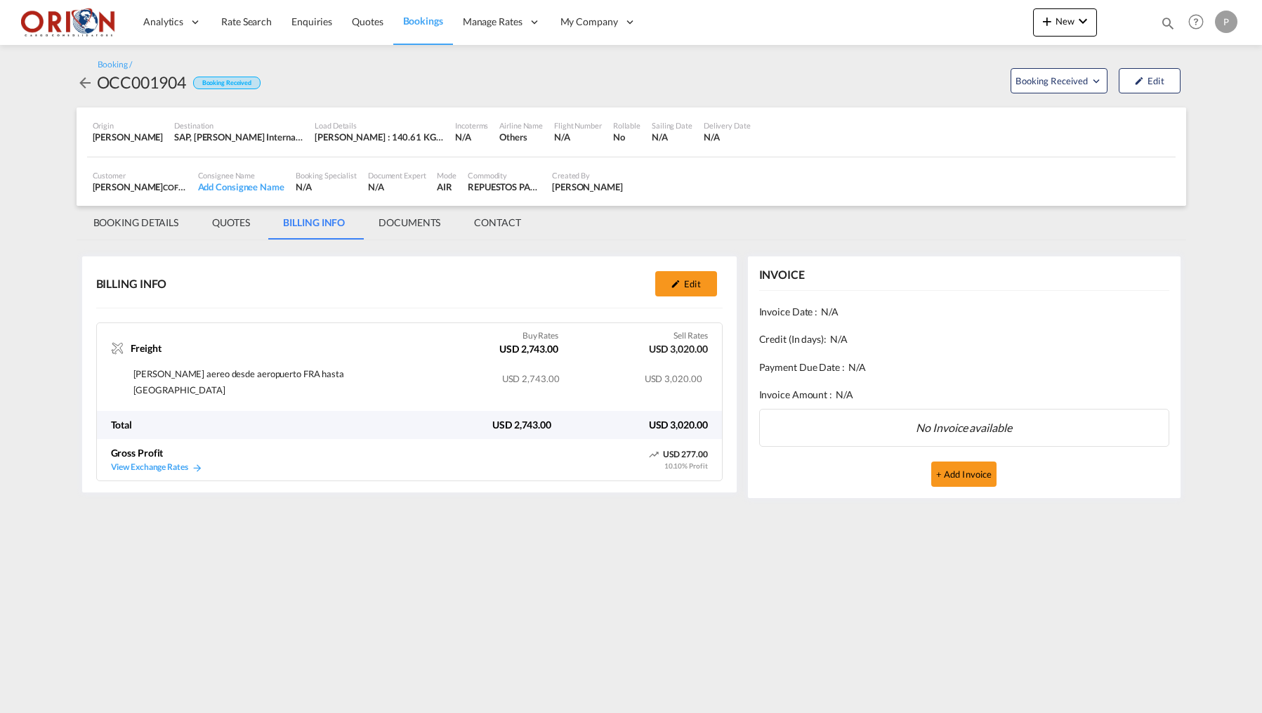
click at [423, 24] on span "Bookings" at bounding box center [423, 21] width 40 height 12
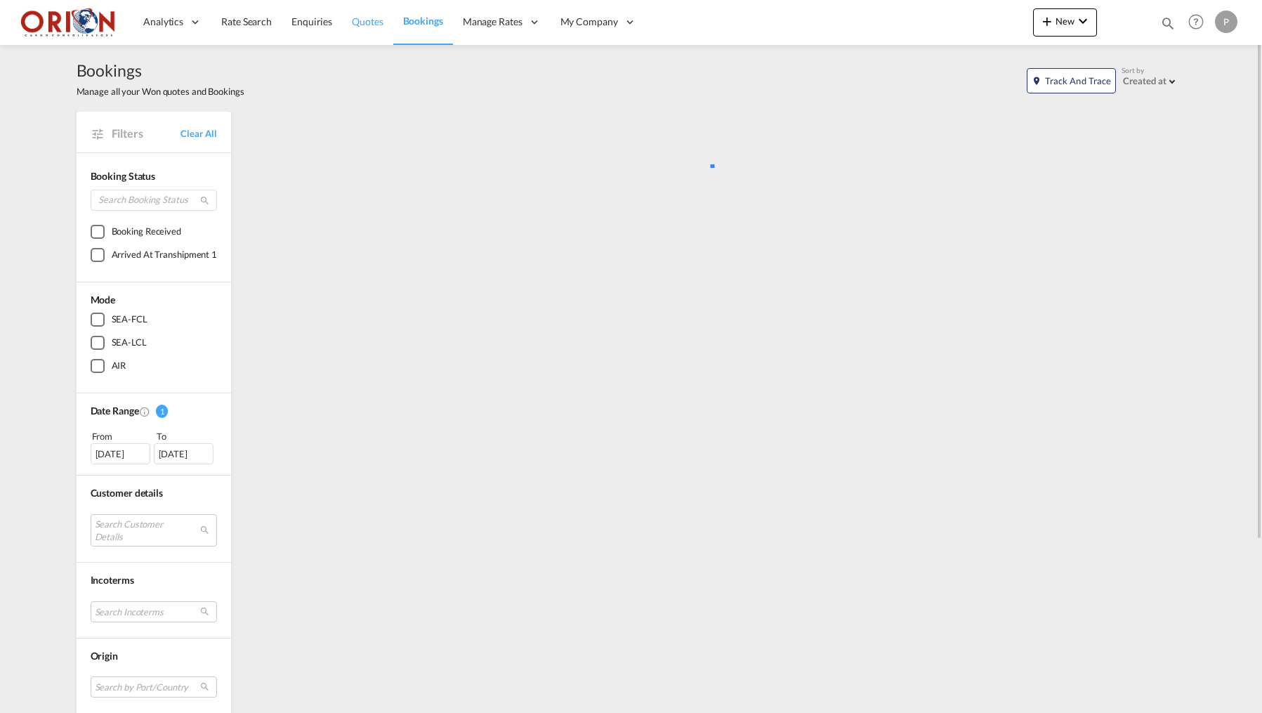
click at [361, 30] on link "Quotes" at bounding box center [367, 22] width 51 height 46
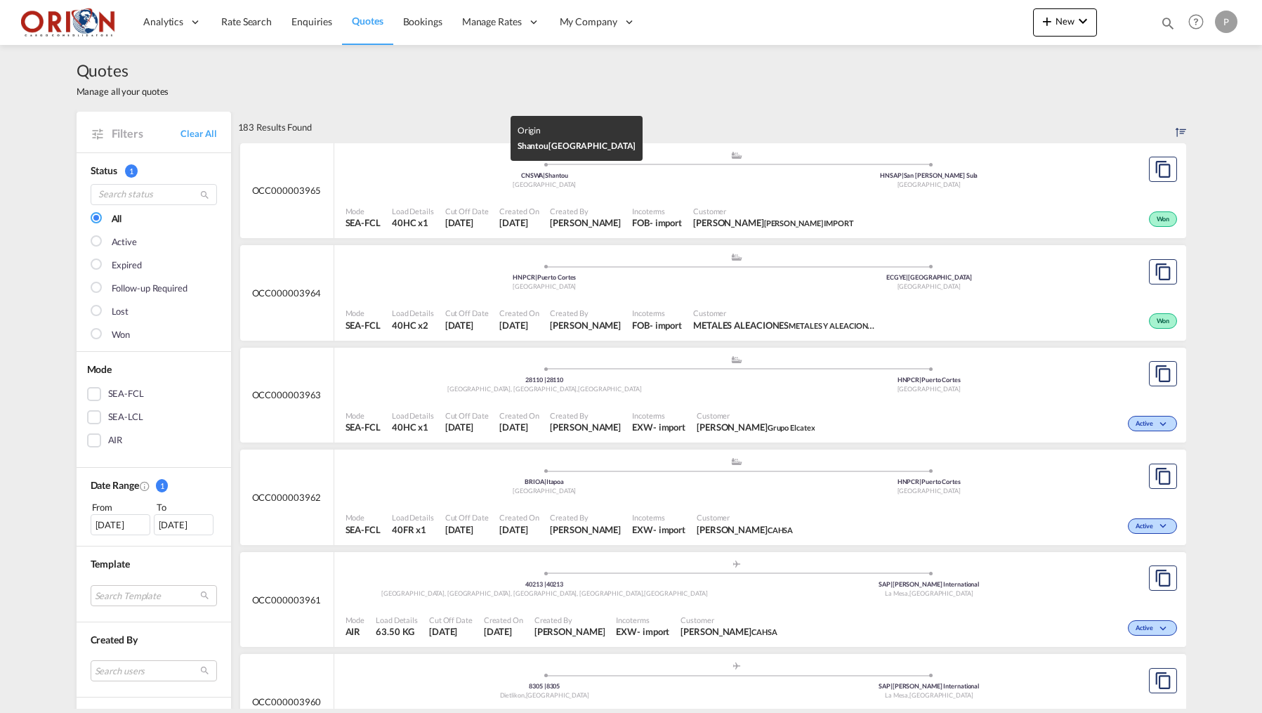
click at [528, 163] on span at bounding box center [545, 165] width 385 height 4
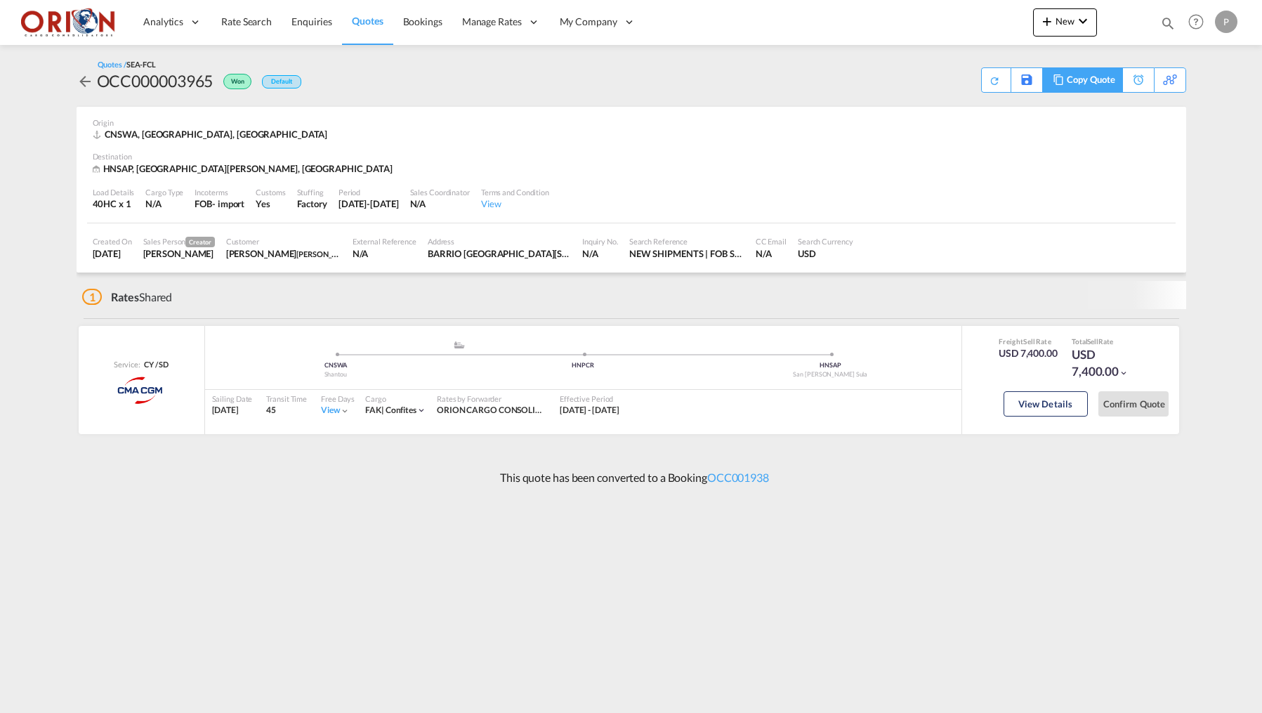
click at [1076, 79] on div "Copy Quote" at bounding box center [1091, 80] width 48 height 24
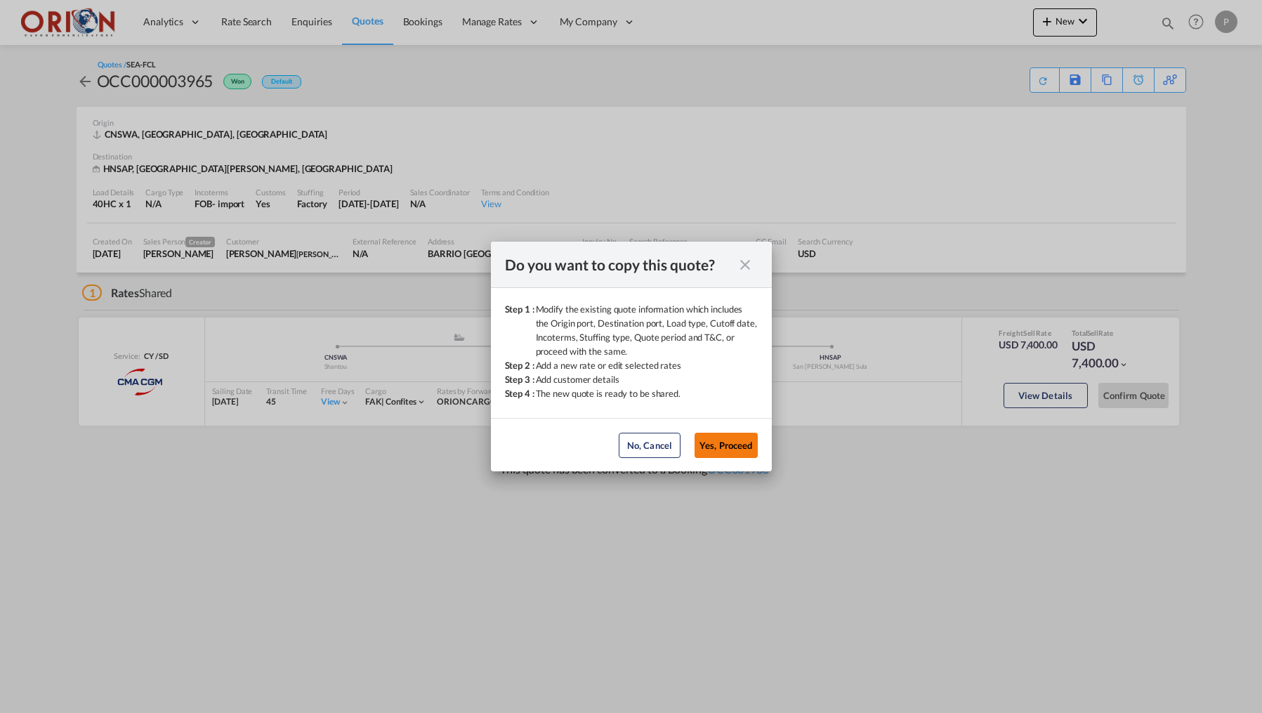
click at [731, 449] on button "Yes, Proceed" at bounding box center [726, 445] width 63 height 25
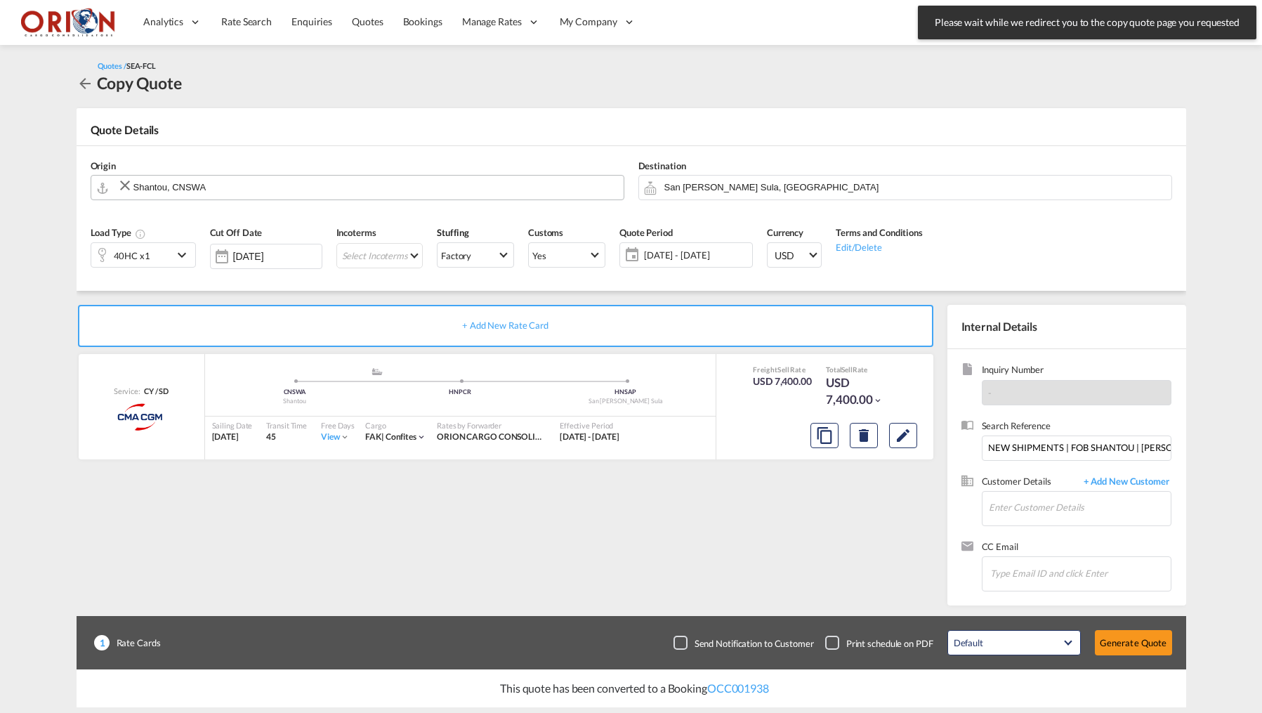
click at [161, 192] on input "Shantou, CNSWA" at bounding box center [374, 187] width 483 height 25
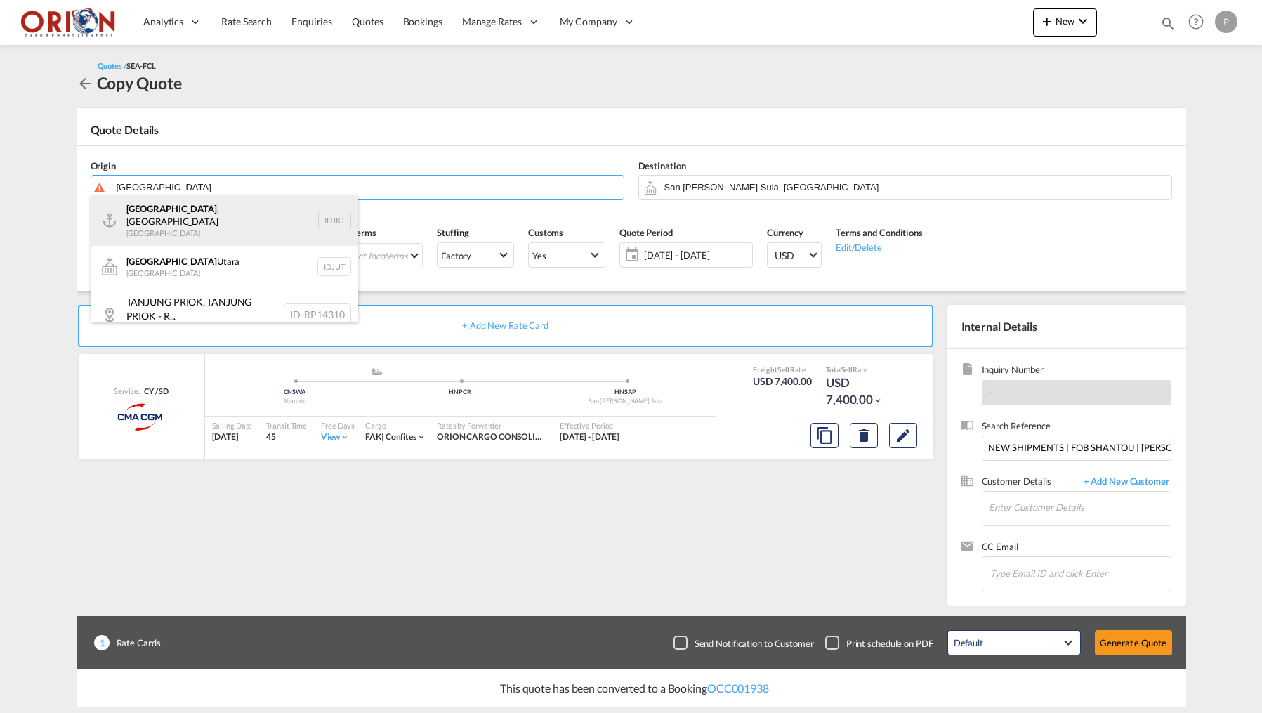
click at [181, 228] on div "[GEOGRAPHIC_DATA] , [GEOGRAPHIC_DATA] [GEOGRAPHIC_DATA] IDJKT" at bounding box center [224, 220] width 267 height 51
type input "[GEOGRAPHIC_DATA], [GEOGRAPHIC_DATA], IDJKT"
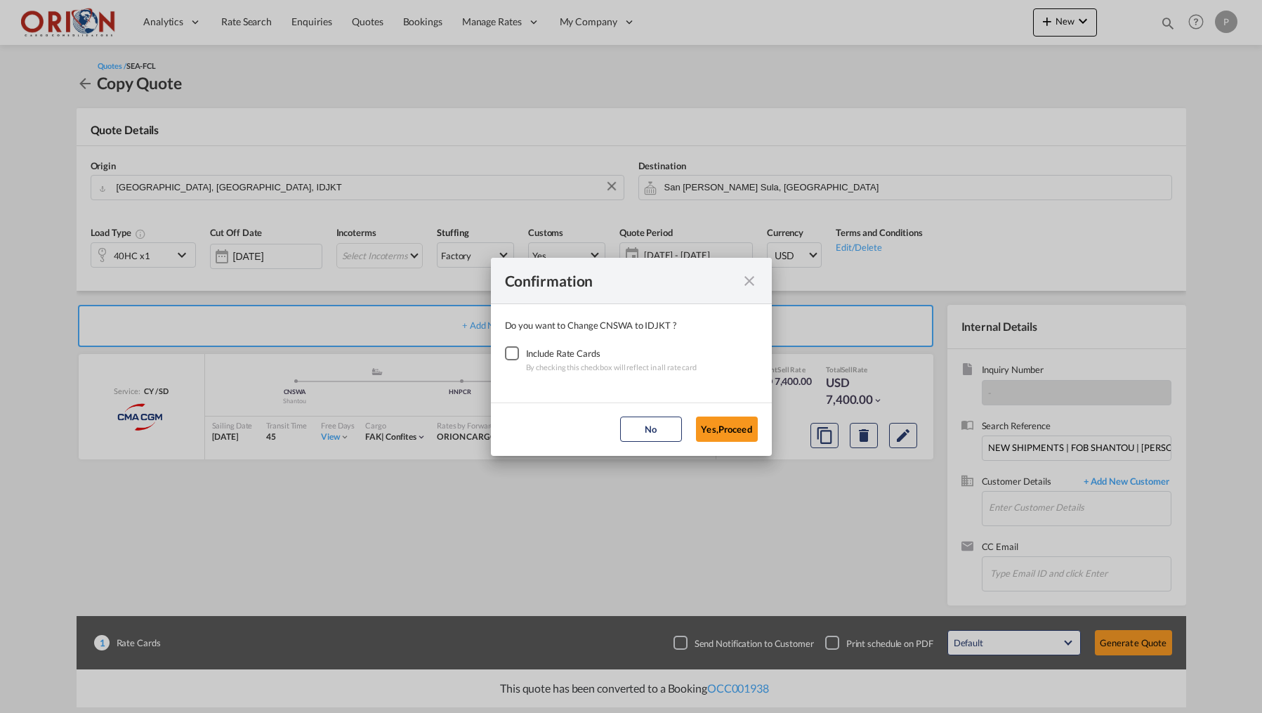
click at [519, 353] on div "Checkbox No Ink" at bounding box center [512, 353] width 14 height 14
click at [743, 424] on button "Yes,Proceed" at bounding box center [727, 429] width 62 height 25
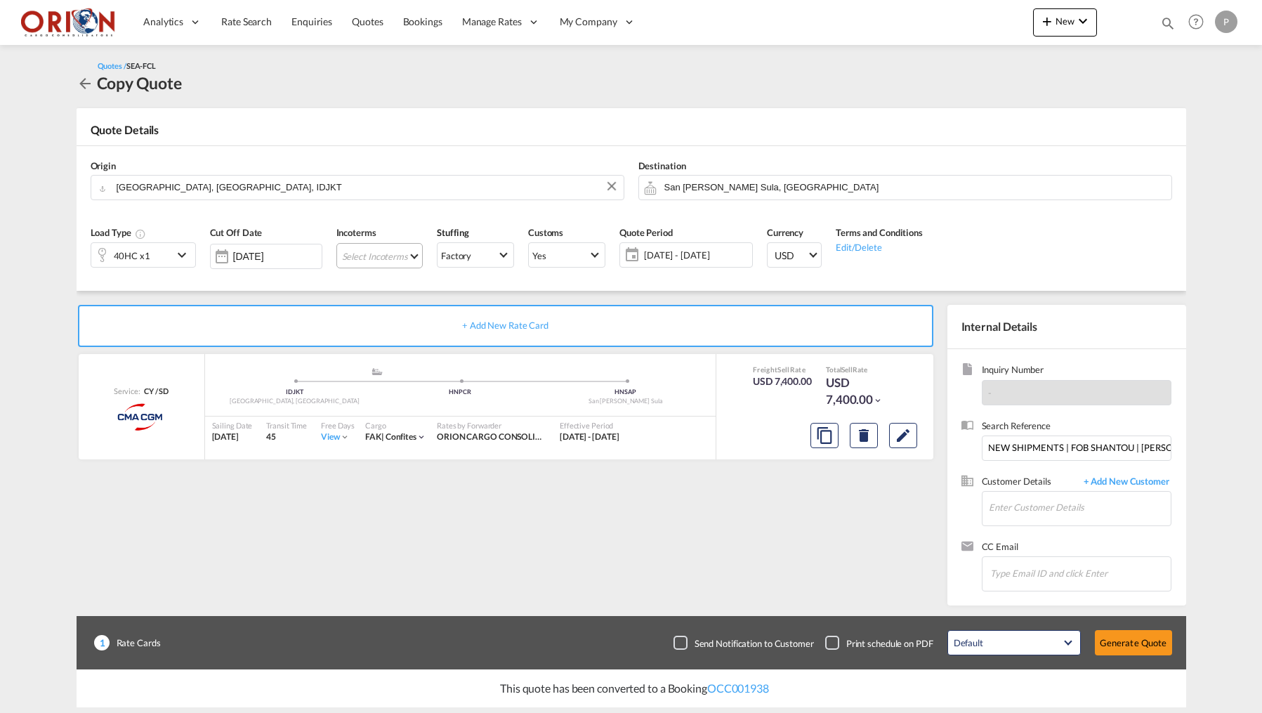
click at [405, 254] on md-select "Select Incoterms CFR - import Cost and Freight CPT - import Carrier Paid to CFR…" at bounding box center [379, 255] width 86 height 25
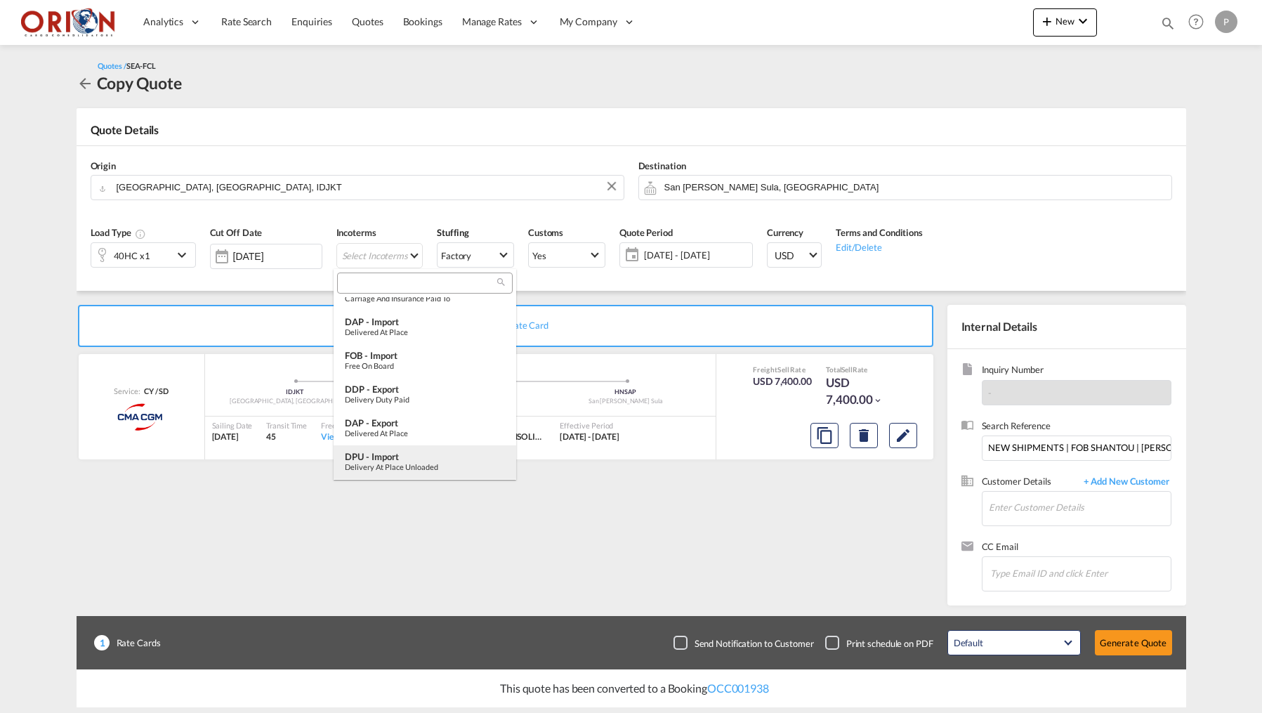
scroll to position [217, 0]
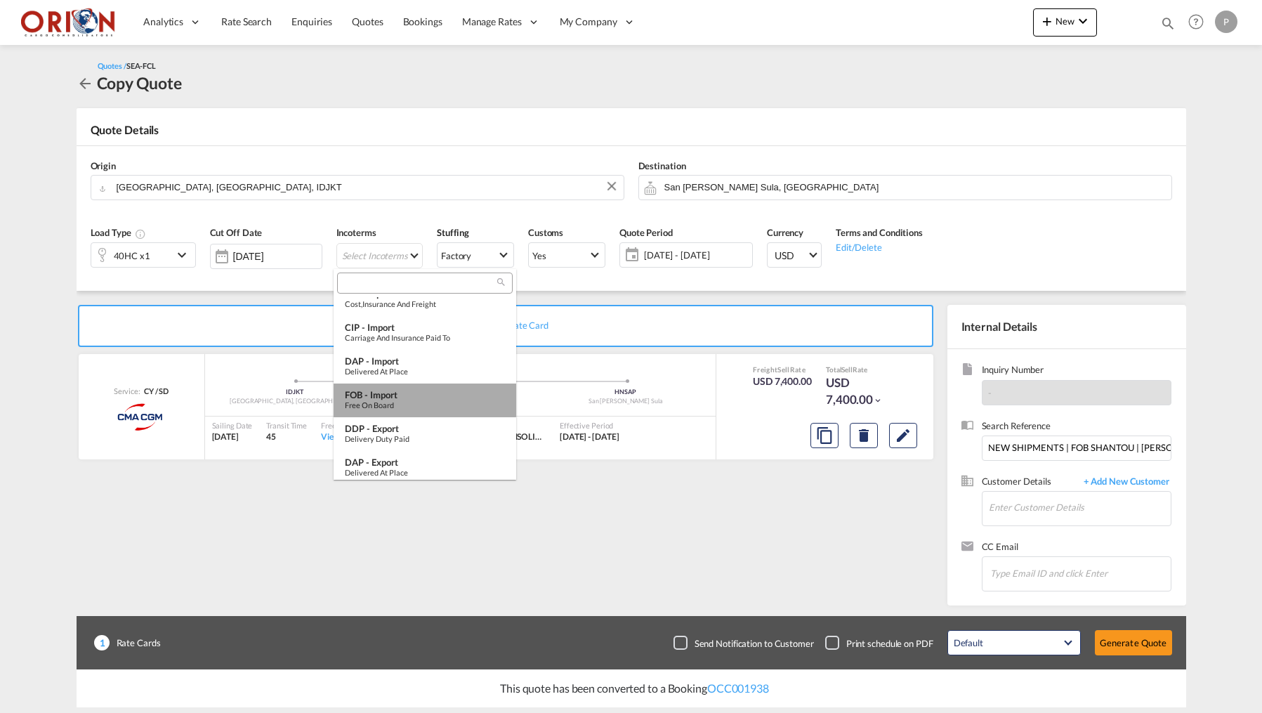
click at [398, 398] on div "FOB - import" at bounding box center [425, 394] width 160 height 11
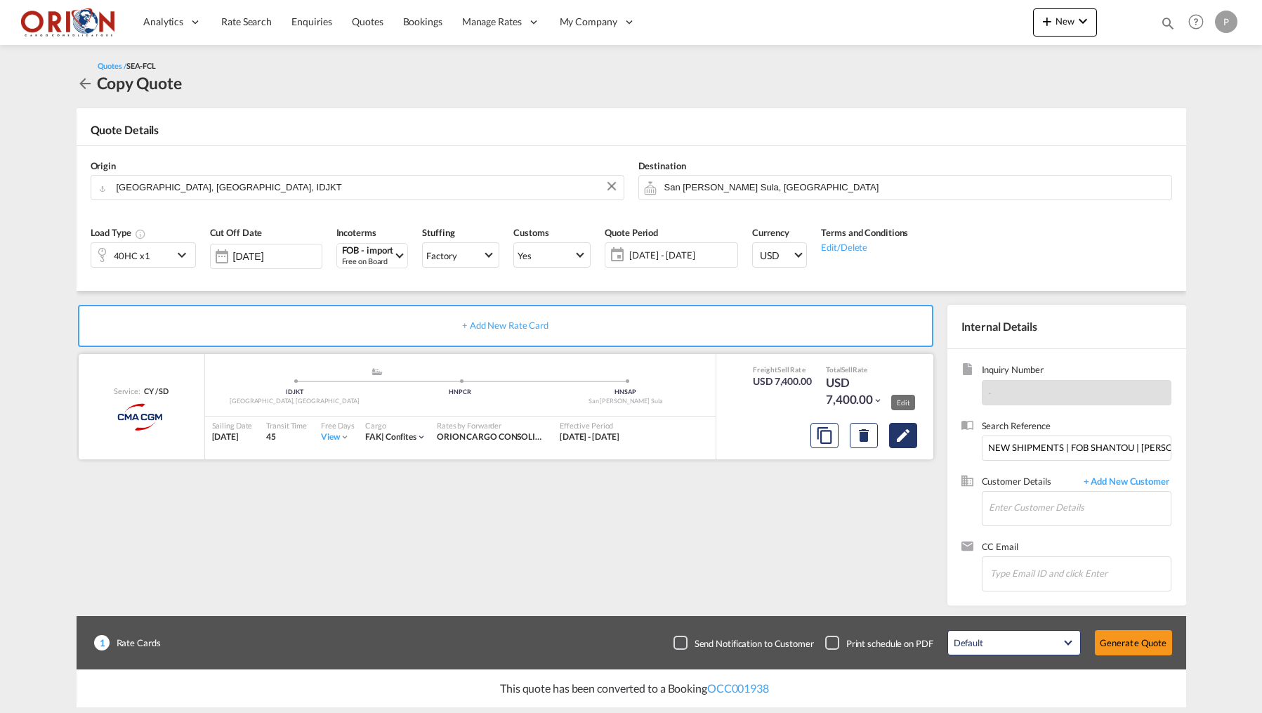
click at [903, 429] on md-icon "Edit" at bounding box center [903, 435] width 17 height 17
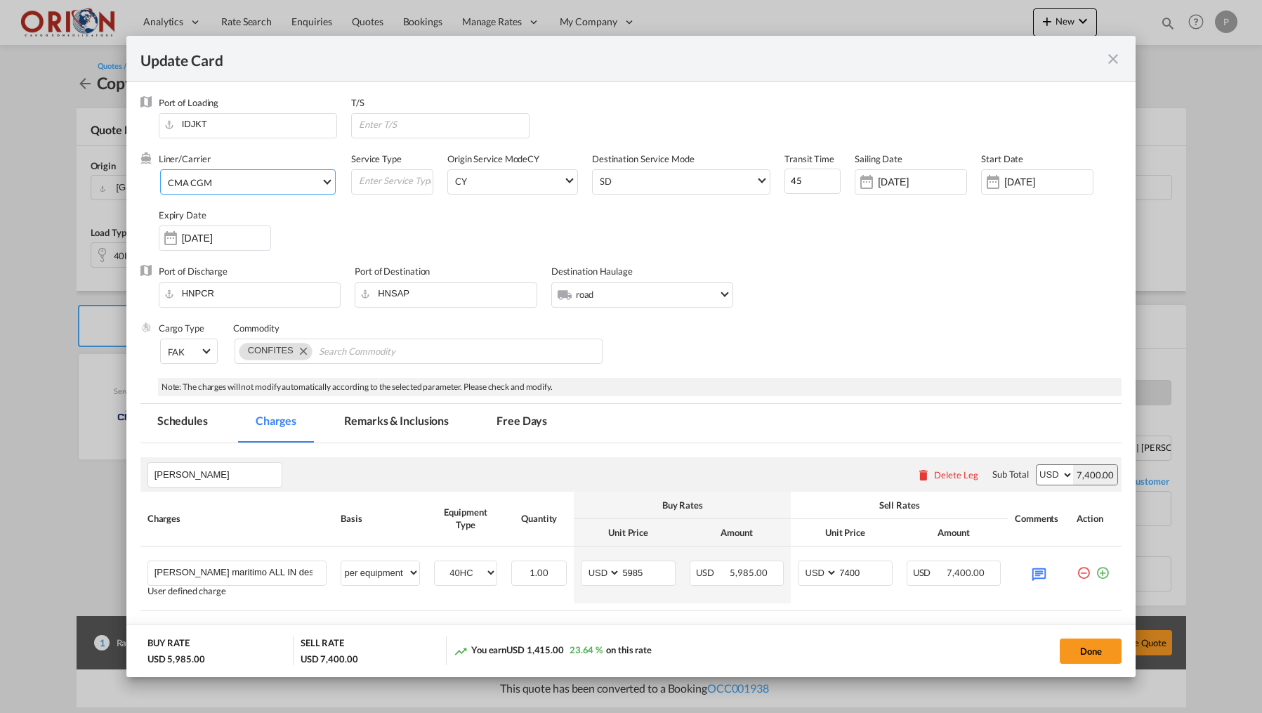
click at [236, 183] on span "CMA CGM" at bounding box center [244, 182] width 153 height 13
type md-option "17"
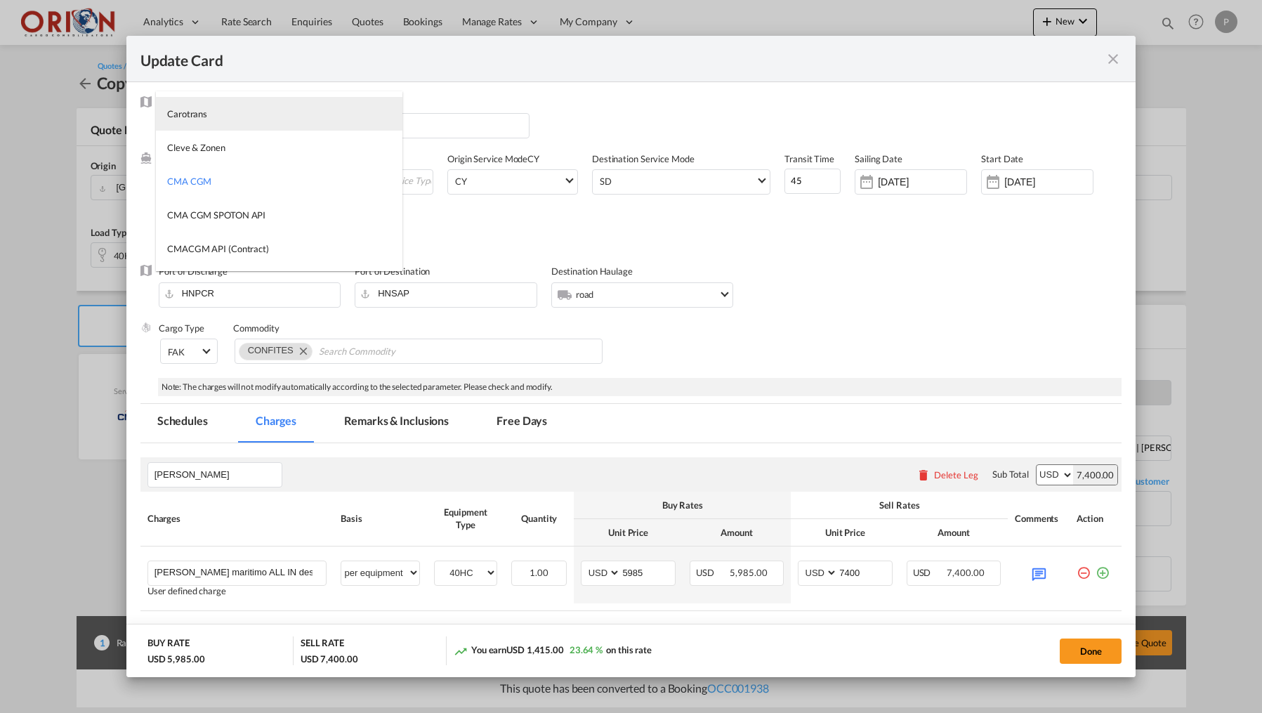
type md-option "795"
type md-option "367"
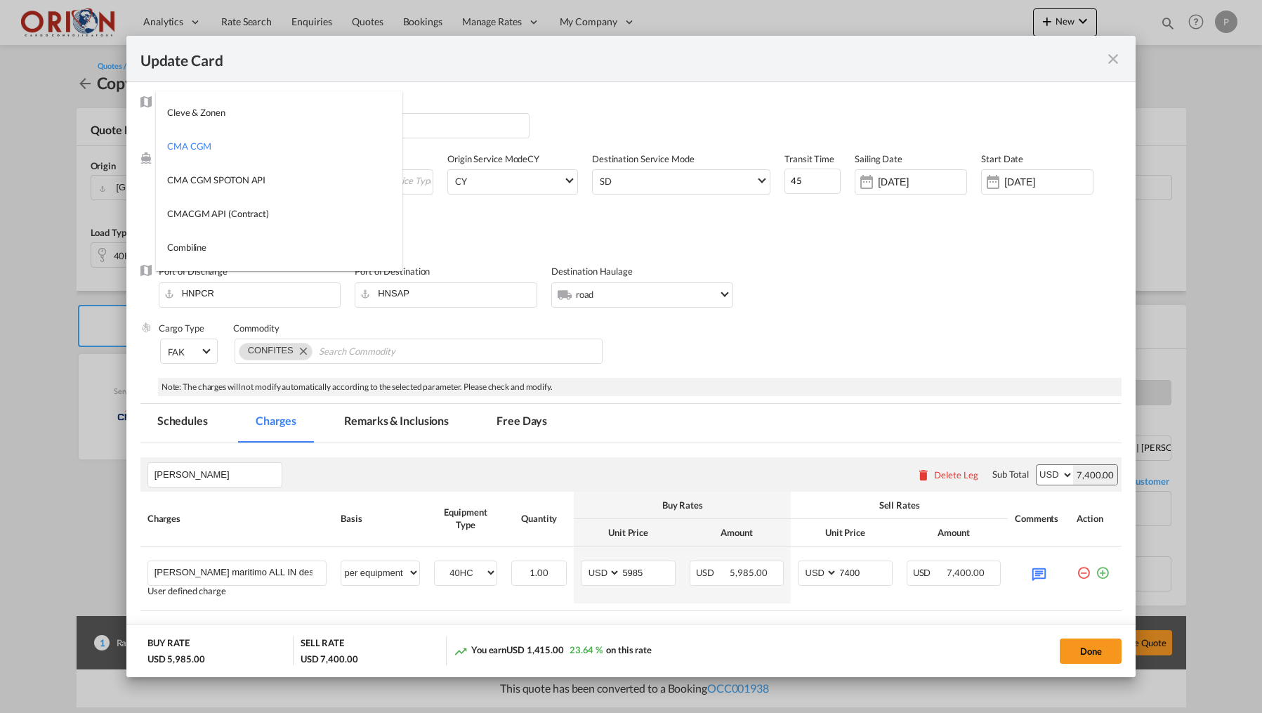
type md-option "55"
click at [1038, 576] on md-icon "Update Card Port ..." at bounding box center [1039, 573] width 25 height 25
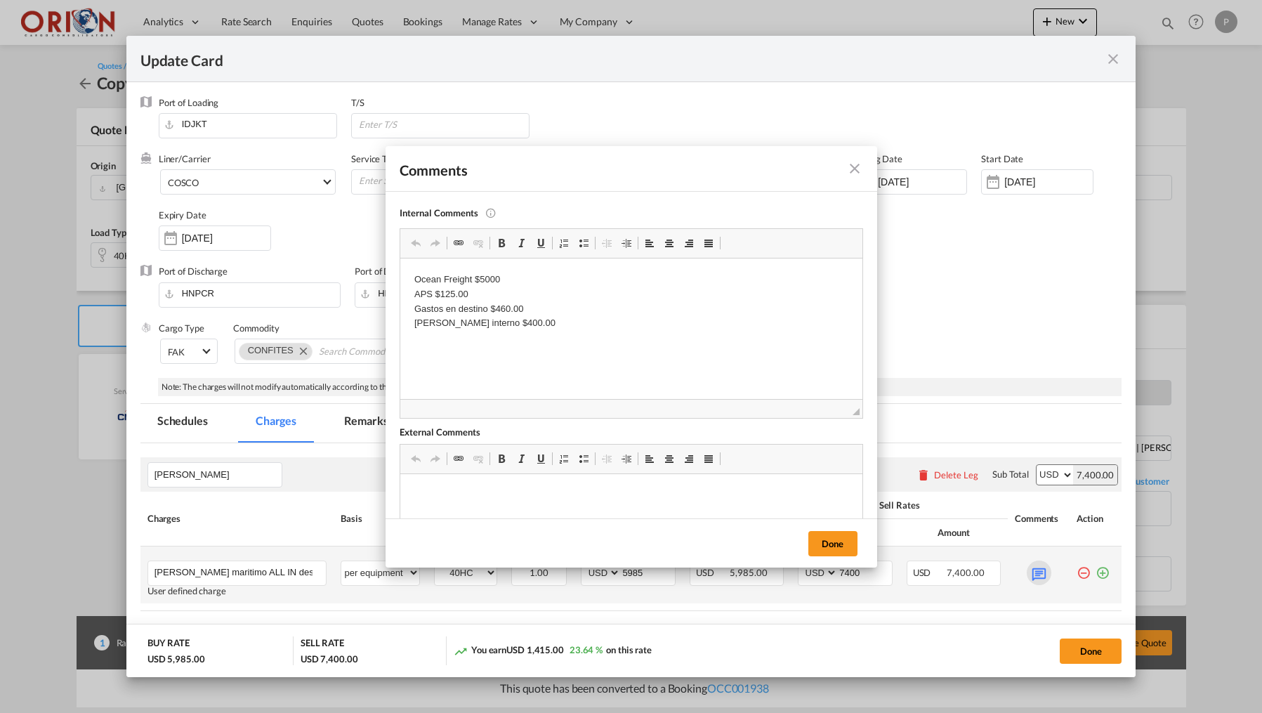
scroll to position [0, 0]
click at [511, 278] on p "Ocean Freight $5000 APS $125.00 Gastos en destino $460.00 [PERSON_NAME] interno…" at bounding box center [631, 301] width 434 height 58
click at [421, 289] on p "Ocean Freight $5000 APS $125.00 Gastos en destino $460.00 [PERSON_NAME] interno…" at bounding box center [631, 301] width 434 height 58
click at [542, 291] on p "Ocean Freight $5000 Honour Lane $125.00 Gastos en destino $460.00 [PERSON_NAME]…" at bounding box center [631, 301] width 434 height 58
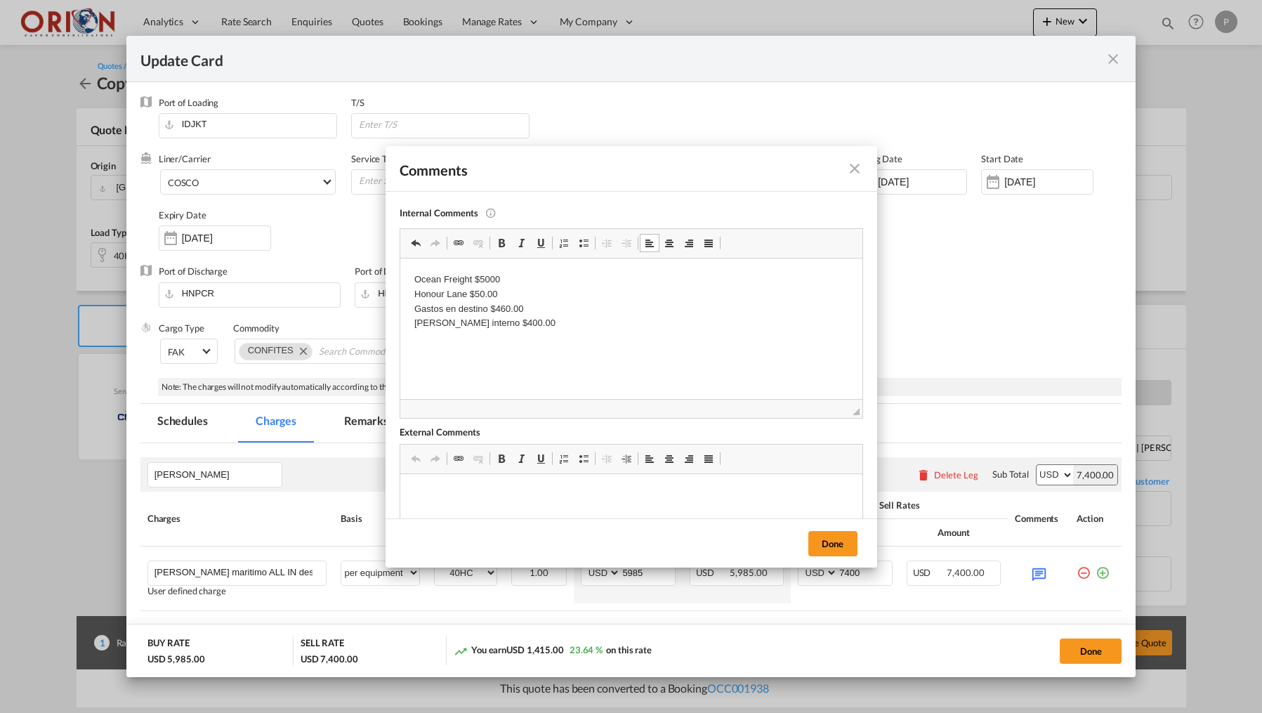
click at [506, 280] on p "Ocean Freight $5000 Honour Lane $50.00 Gastos en destino $460.00 [PERSON_NAME] …" at bounding box center [631, 301] width 434 height 58
click at [507, 305] on p "Ocean Freight $4880.00 Honour Lane $50.00 Gastos en destino $460.00 [PERSON_NAM…" at bounding box center [631, 301] width 434 height 58
click at [838, 542] on button "Done" at bounding box center [833, 543] width 49 height 25
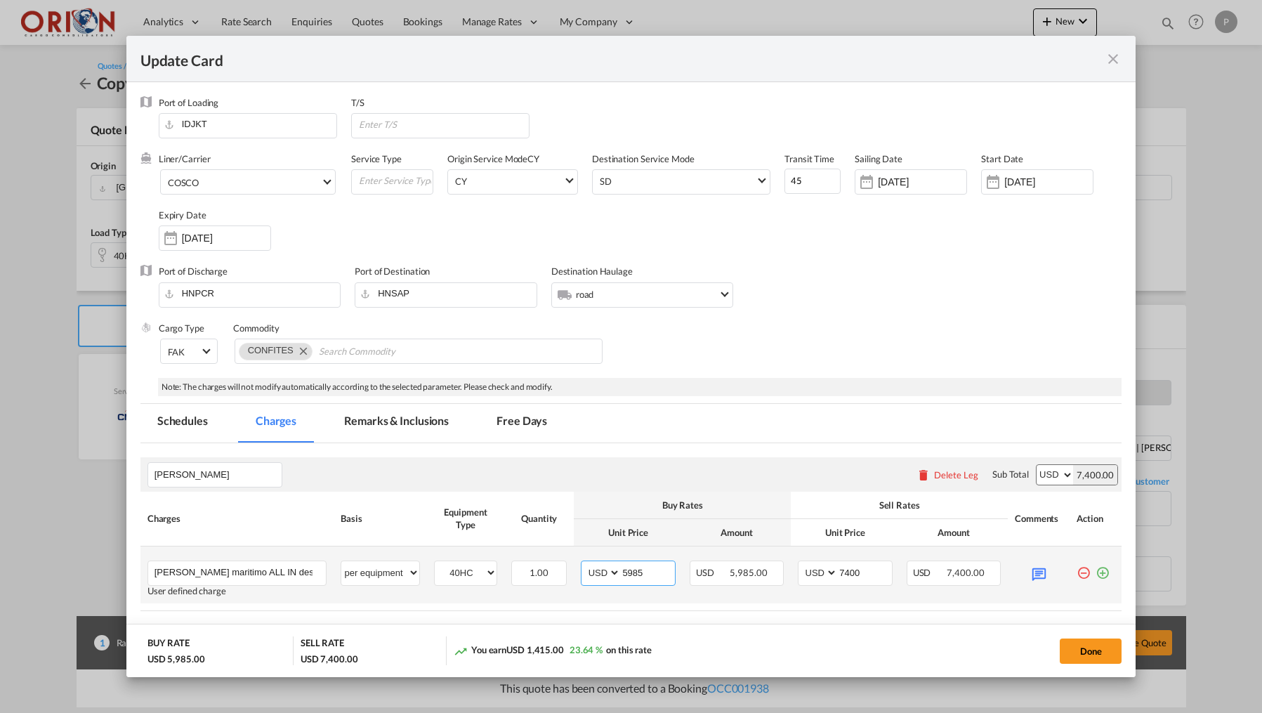
click at [649, 569] on input "5985" at bounding box center [647, 571] width 53 height 21
type input "5680"
click at [852, 567] on input "7400" at bounding box center [864, 571] width 53 height 21
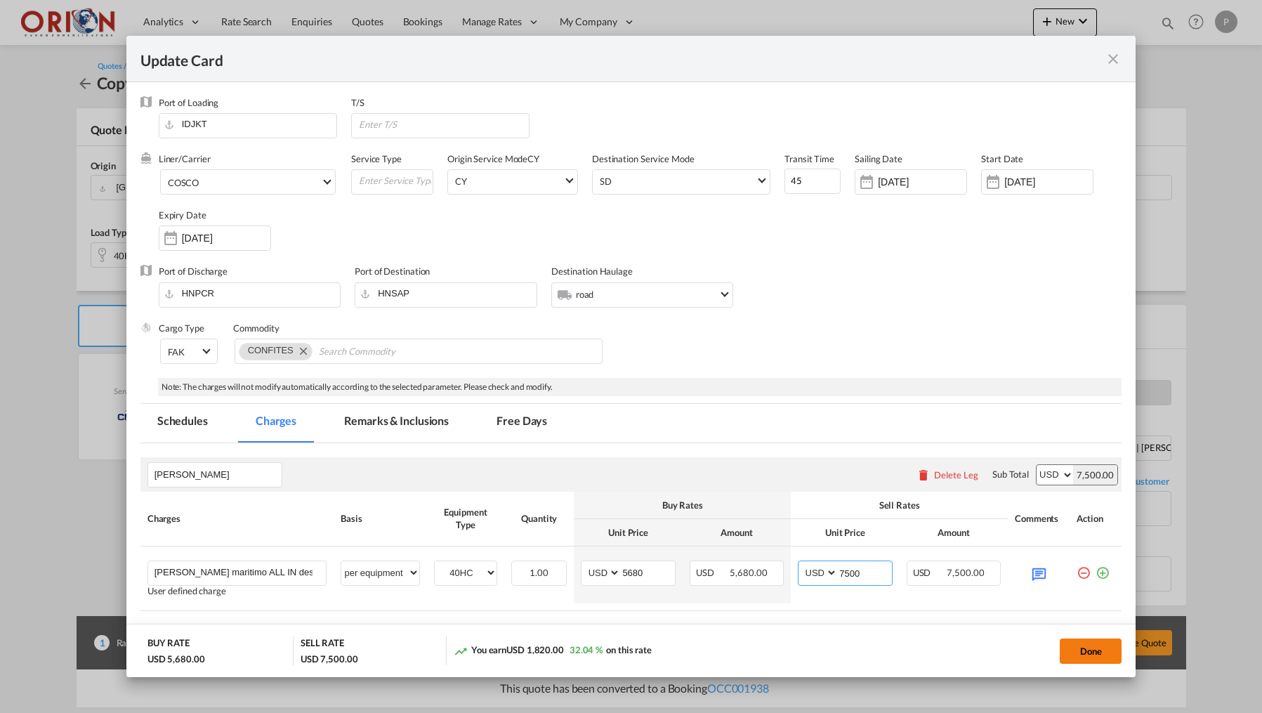
type input "7500"
click at [1095, 651] on button "Done" at bounding box center [1091, 651] width 62 height 25
type input "[DATE]"
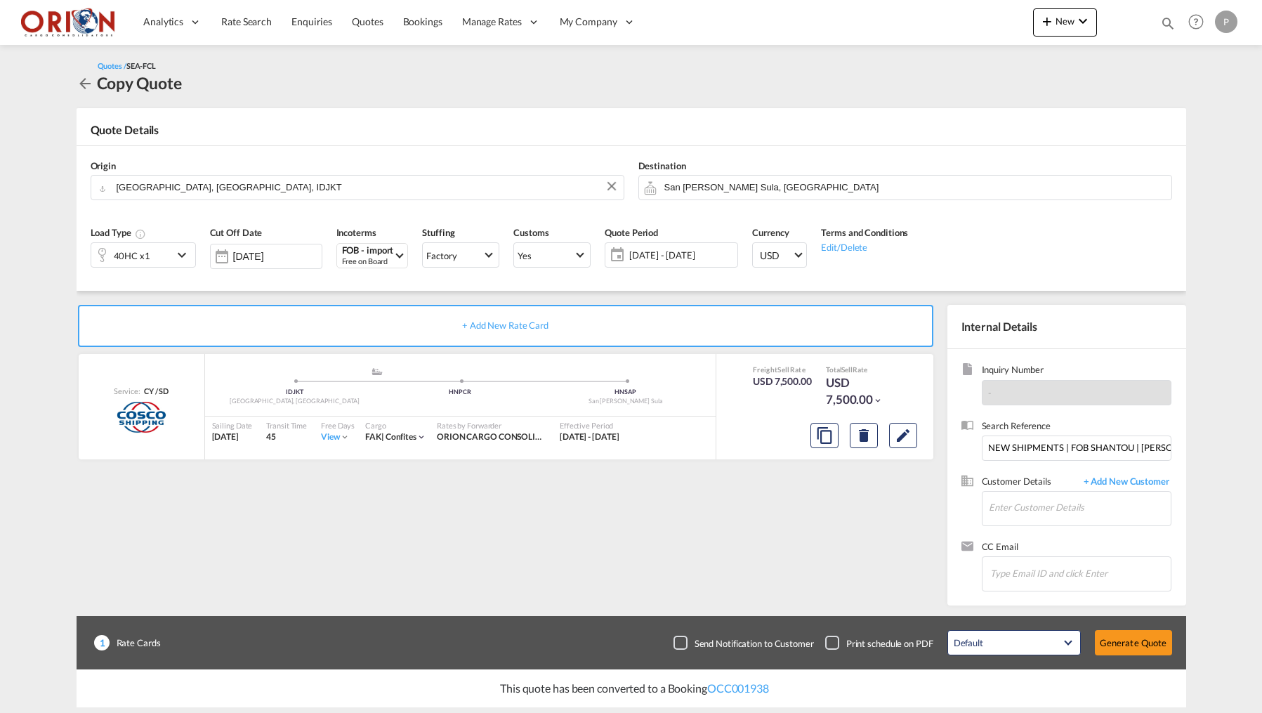
click at [1017, 430] on span "Search Reference" at bounding box center [1077, 427] width 190 height 16
click at [1017, 447] on input "NEW SHIPMENTS | FOB SHANTOU | [PERSON_NAME] IMPORTS // SHANTOU-PUERTO CORETS //…" at bounding box center [1077, 448] width 190 height 25
paste input "Re: NEW SHIPMENT | FOB [GEOGRAPHIC_DATA] | [PERSON_NAME] IMPORTS | CS86-25 / S/…"
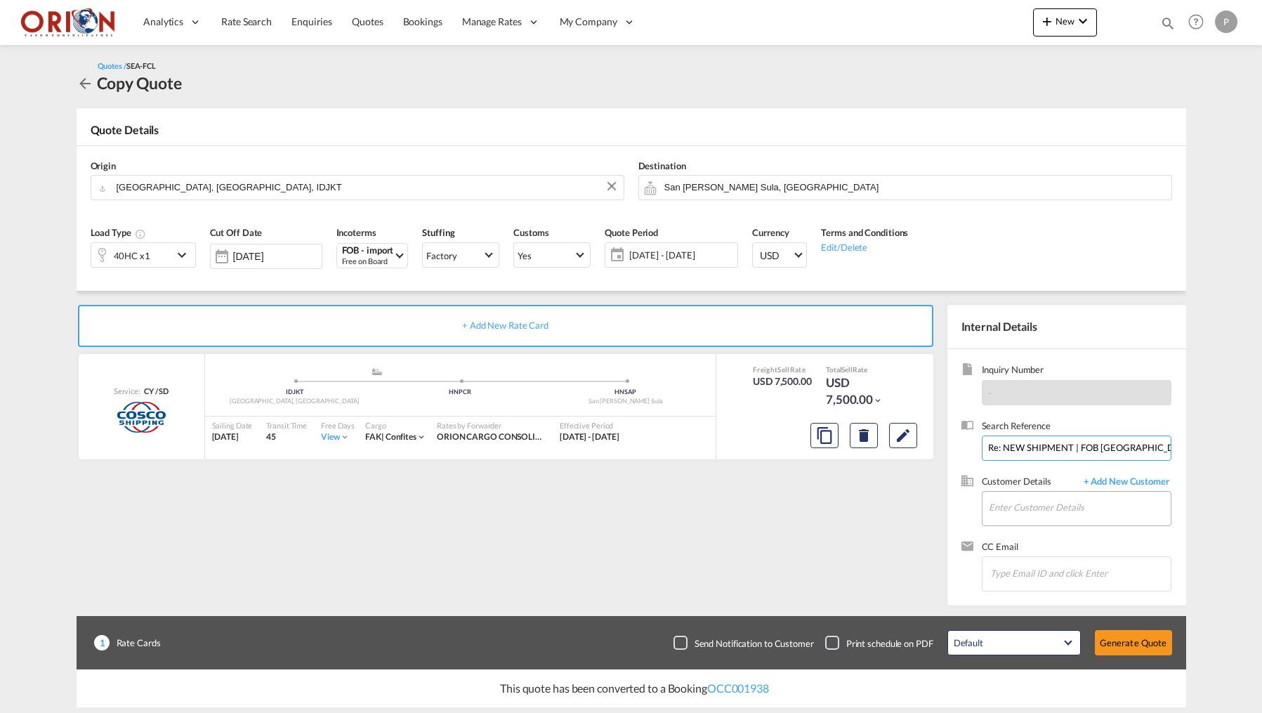
type input "Re: NEW SHIPMENT | FOB [GEOGRAPHIC_DATA] | [PERSON_NAME] IMPORTS | CS86-25 / S/…"
click at [1045, 492] on input "Enter Customer Details" at bounding box center [1080, 508] width 182 height 32
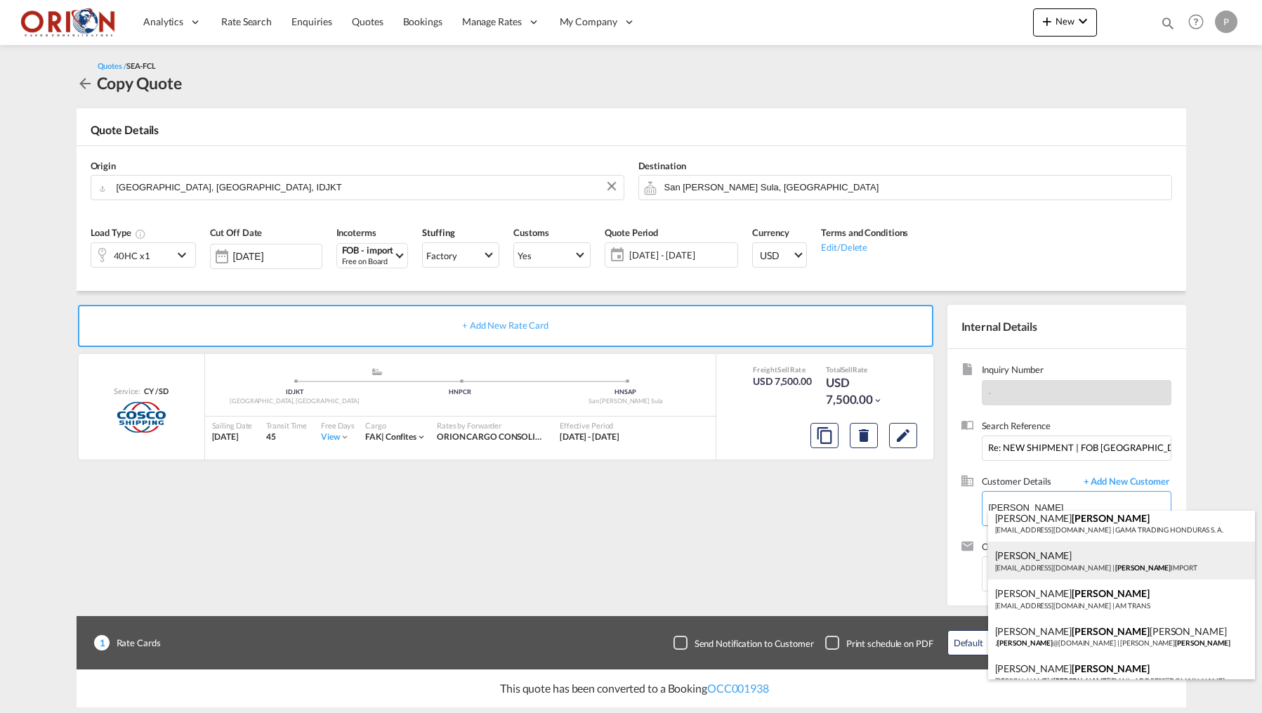
scroll to position [164, 0]
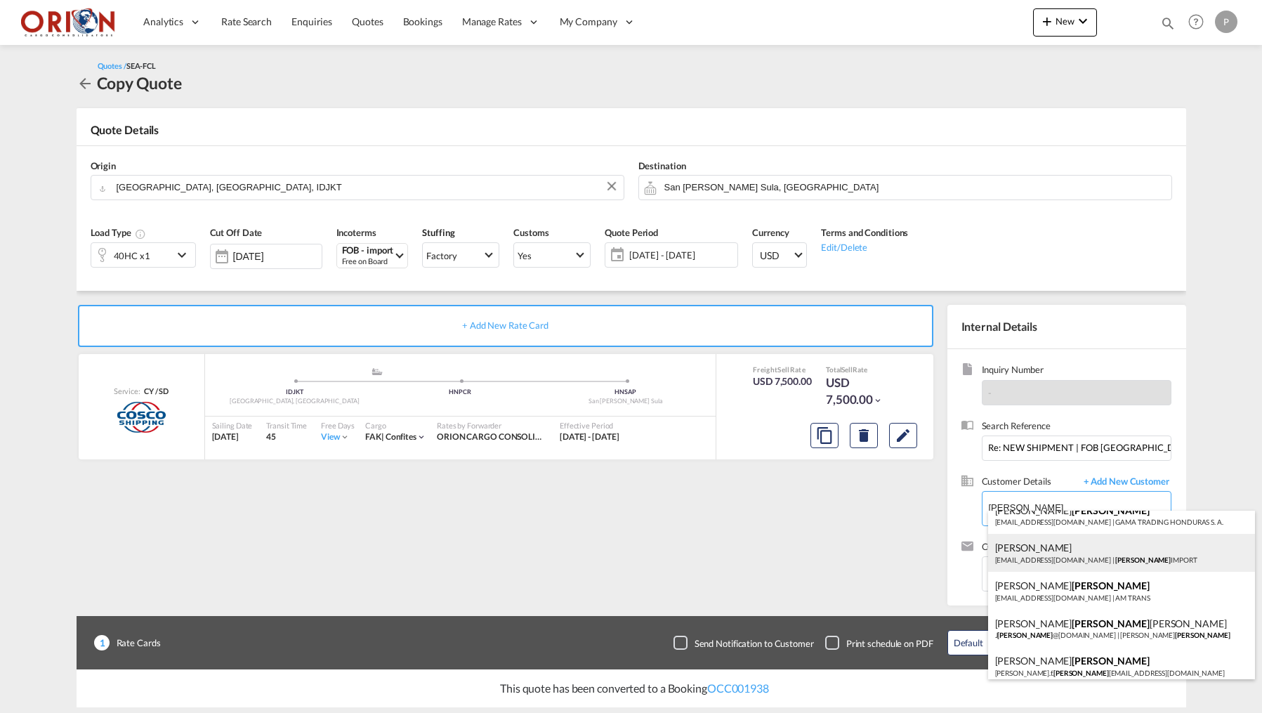
click at [1056, 545] on div "[PERSON_NAME] [EMAIL_ADDRESS][DOMAIN_NAME] | [PERSON_NAME] IMPORT" at bounding box center [1121, 553] width 267 height 38
type input "[PERSON_NAME] IMPORT, [PERSON_NAME], [EMAIL_ADDRESS][DOMAIN_NAME]"
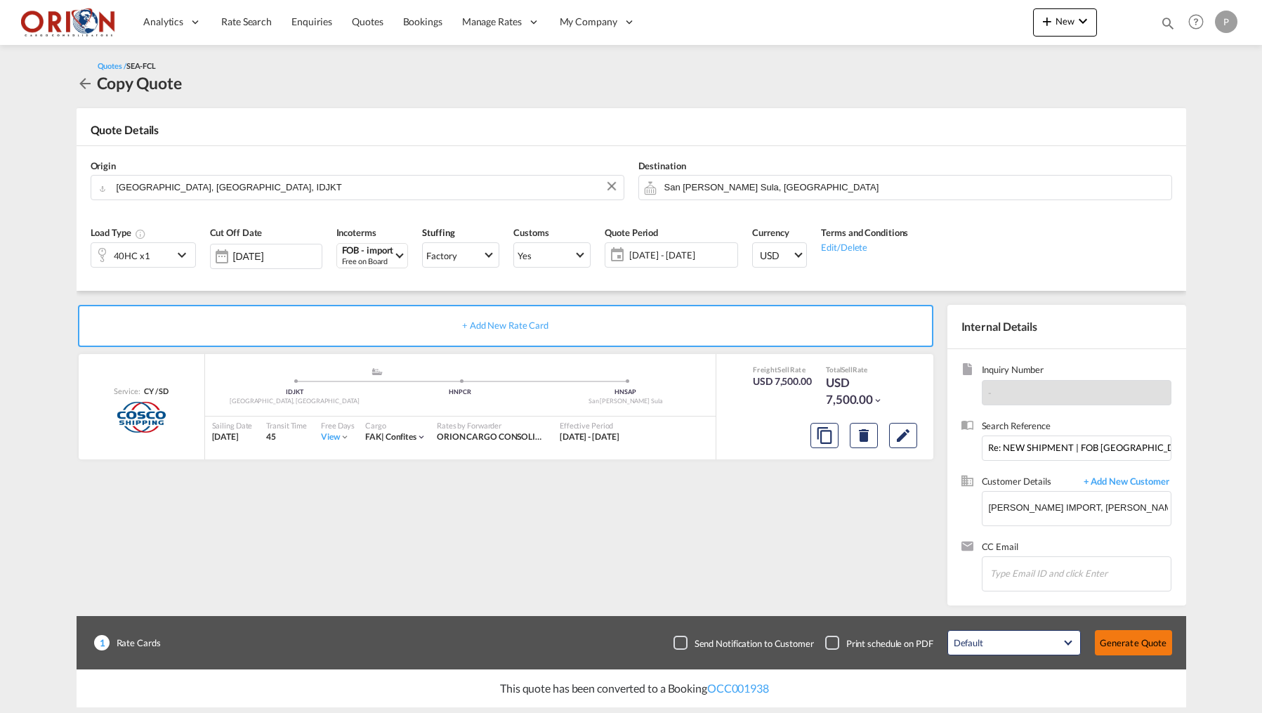
click at [1125, 646] on button "Generate Quote" at bounding box center [1133, 642] width 77 height 25
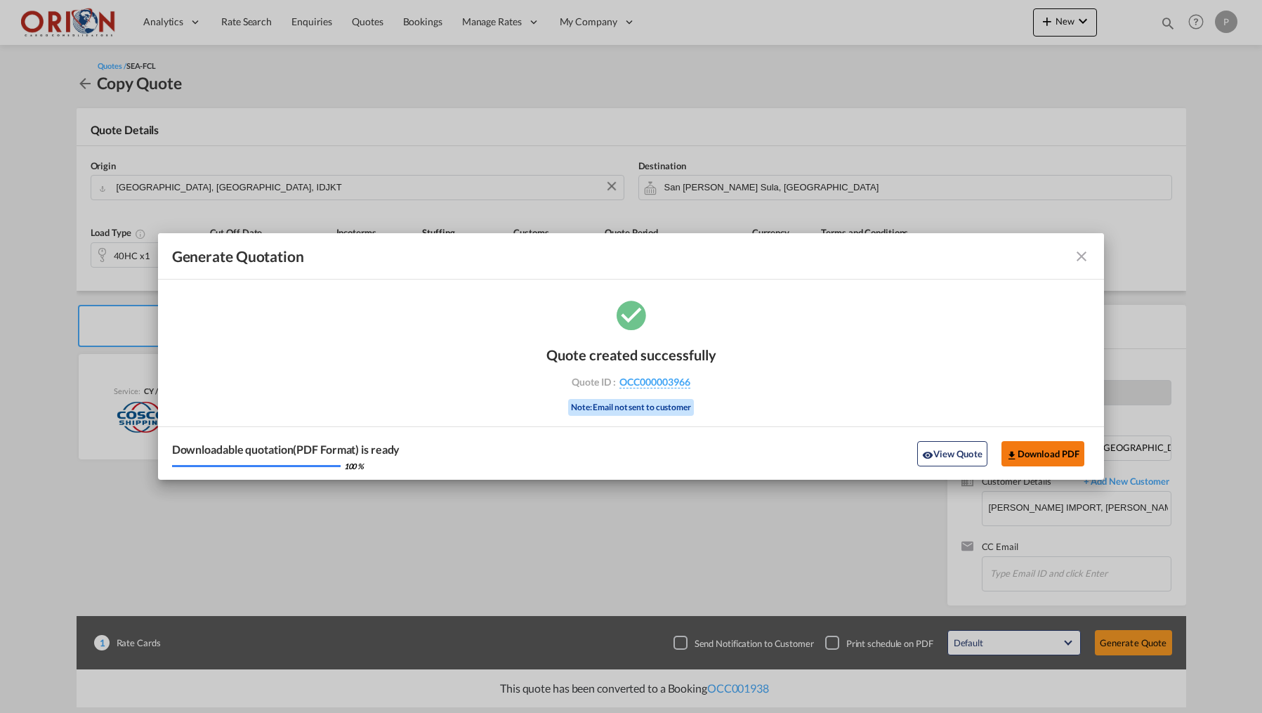
click at [1012, 453] on md-icon "icon-download" at bounding box center [1012, 455] width 11 height 11
click at [1078, 261] on md-icon "icon-close fg-AAA8AD cursor m-0" at bounding box center [1081, 256] width 17 height 17
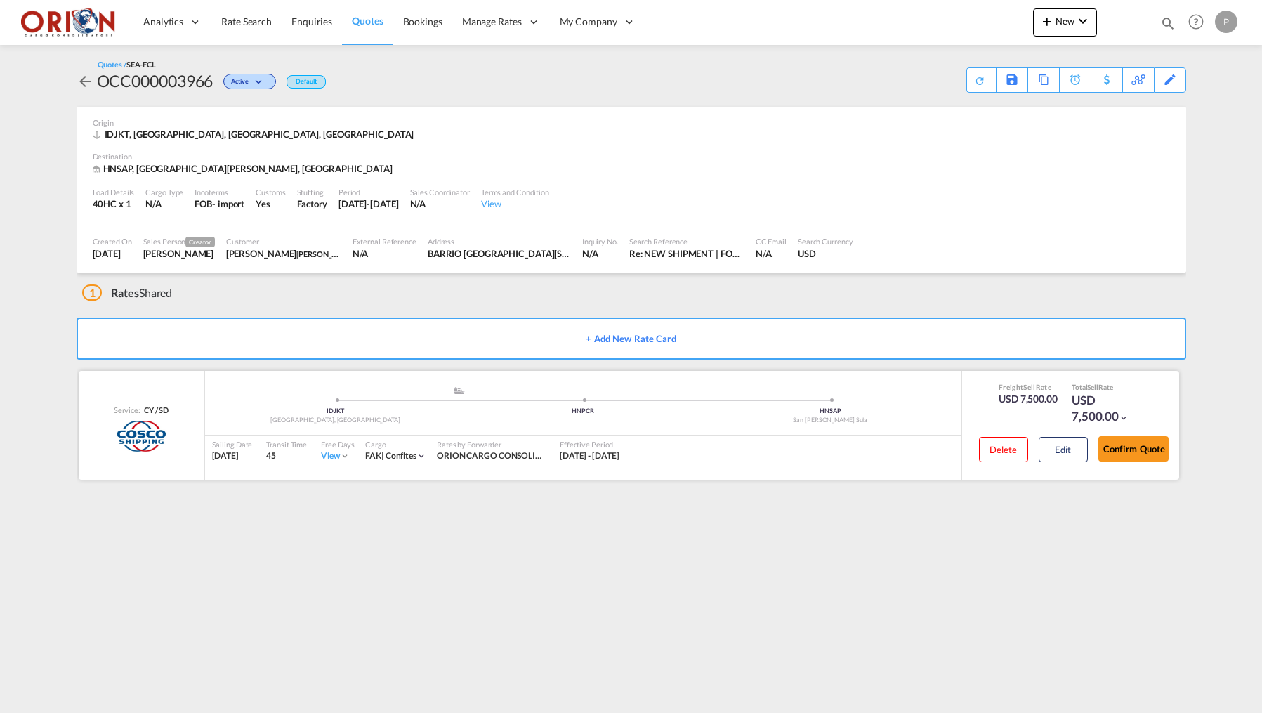
click at [1115, 432] on div "Confirm Quote" at bounding box center [1134, 452] width 70 height 40
click at [1115, 436] on button "Confirm Quote" at bounding box center [1134, 448] width 70 height 25
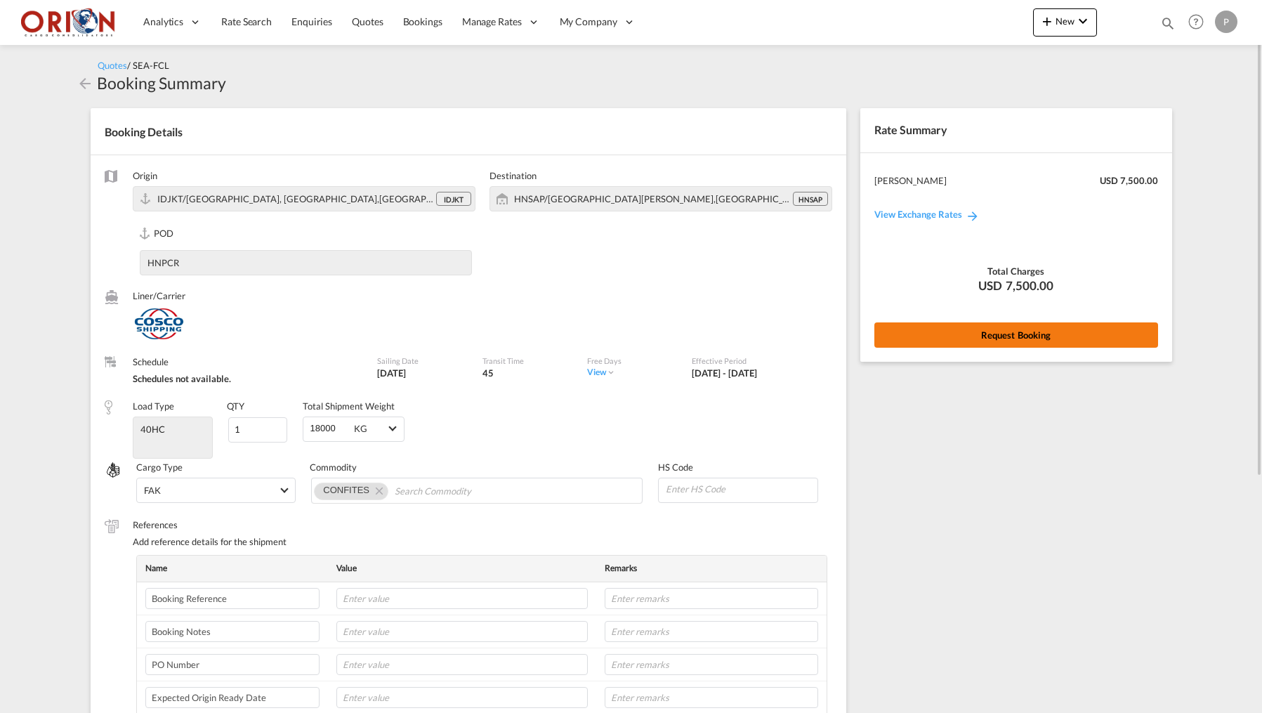
click at [939, 344] on button "Request Booking" at bounding box center [1017, 334] width 284 height 25
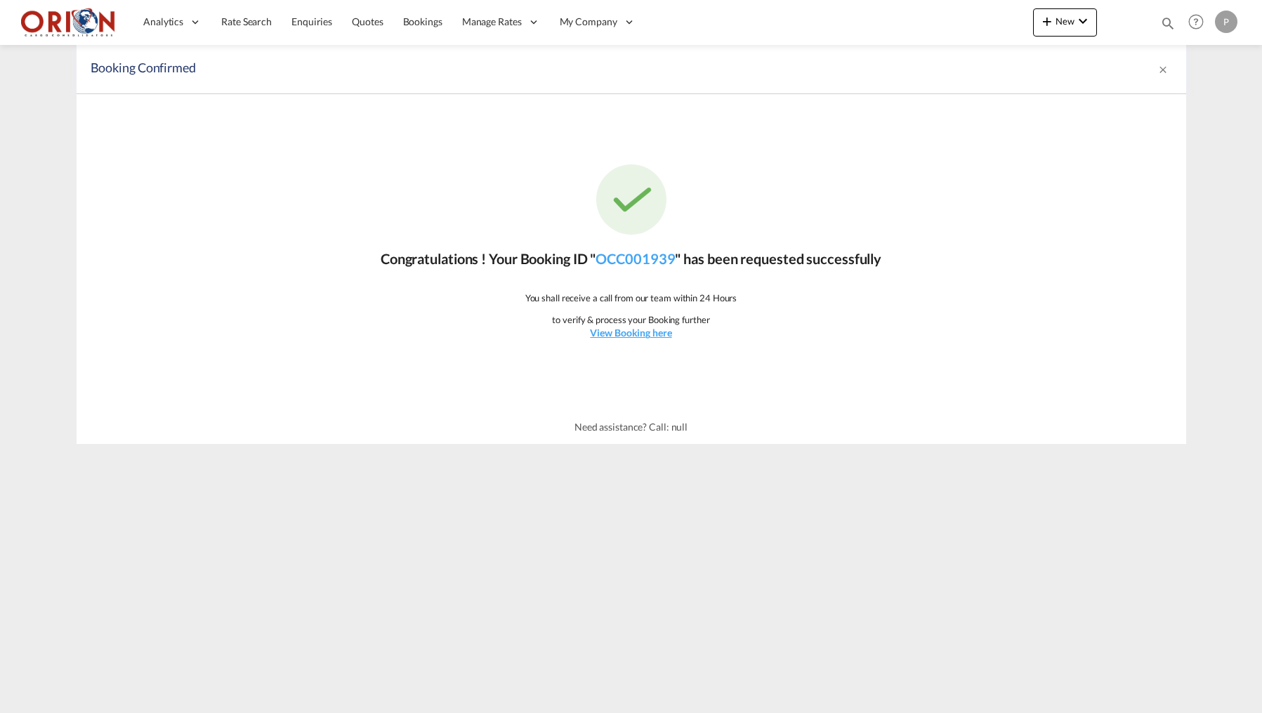
click at [651, 339] on div "Congratulations ! Your Booking ID " OCC001939 " has been requested successfully…" at bounding box center [632, 252] width 1110 height 316
click at [641, 331] on u "View Booking here" at bounding box center [630, 333] width 81 height 12
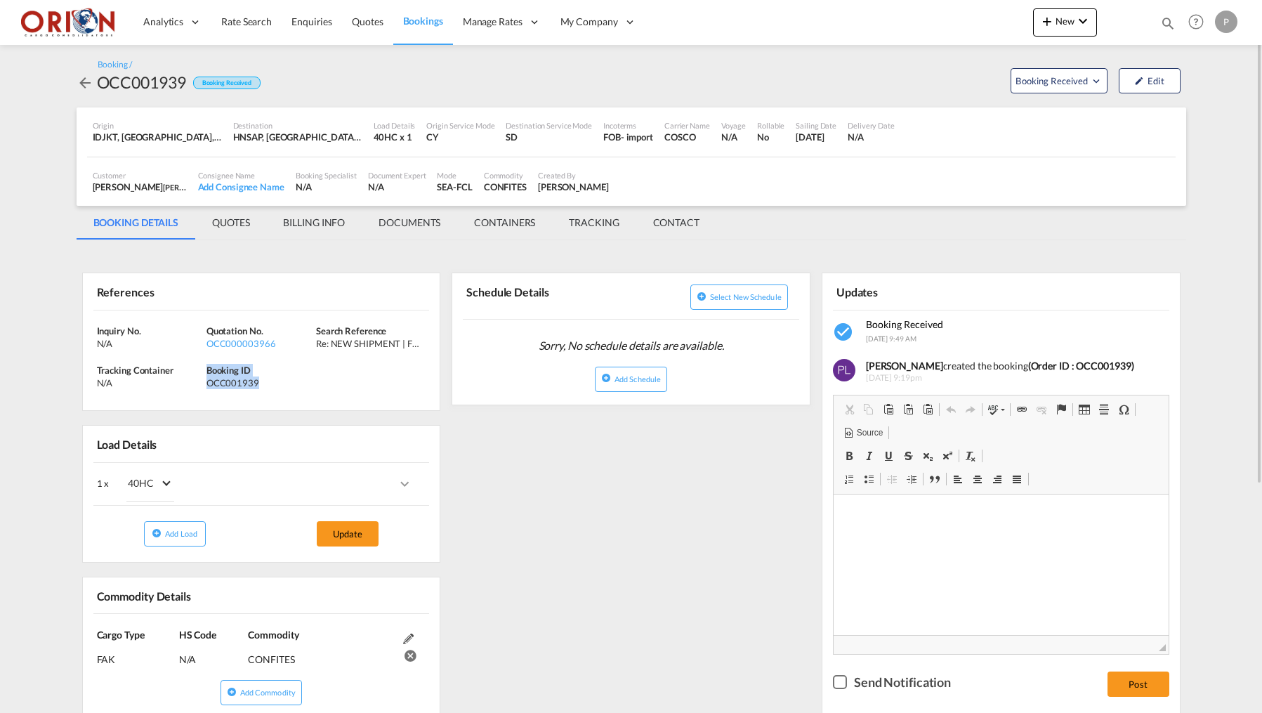
drag, startPoint x: 207, startPoint y: 369, endPoint x: 266, endPoint y: 384, distance: 61.0
click at [266, 384] on div "Booking ID OCC001939" at bounding box center [262, 376] width 110 height 25
copy div "Booking ID OCC001939"
click at [318, 225] on md-tab-item "BILLING INFO" at bounding box center [314, 223] width 96 height 34
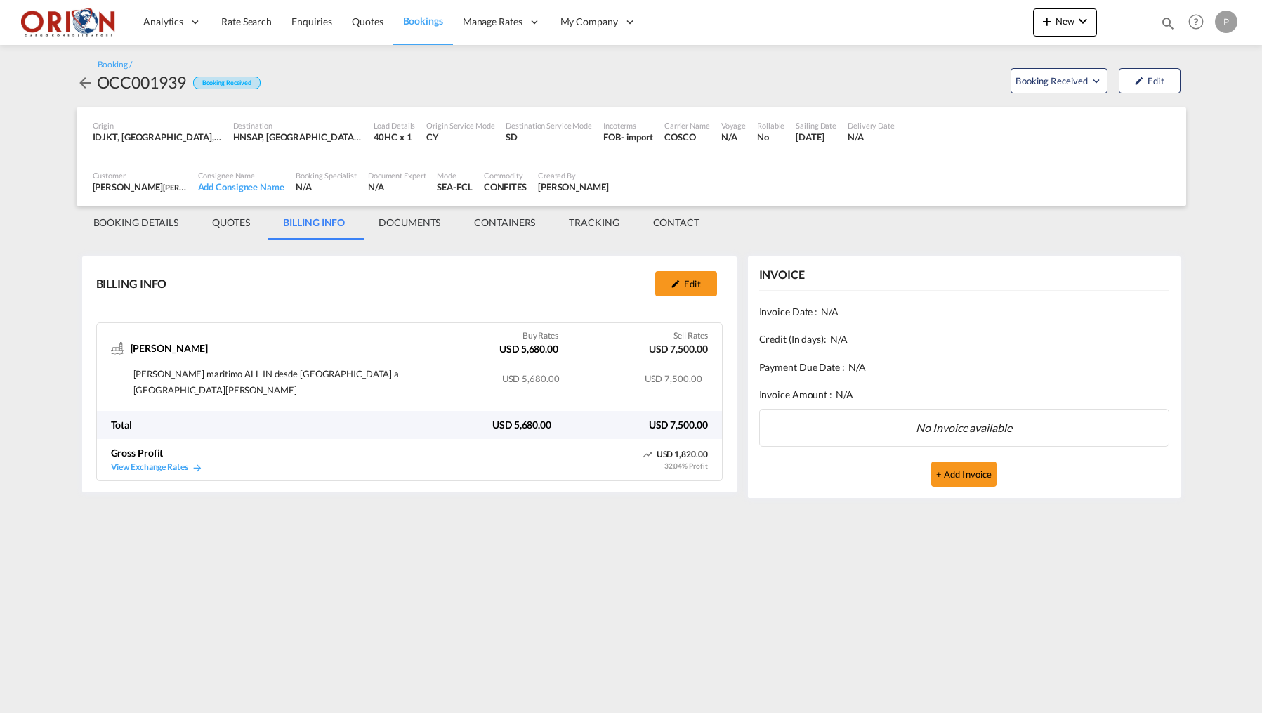
click at [408, 23] on span "Bookings" at bounding box center [423, 21] width 40 height 12
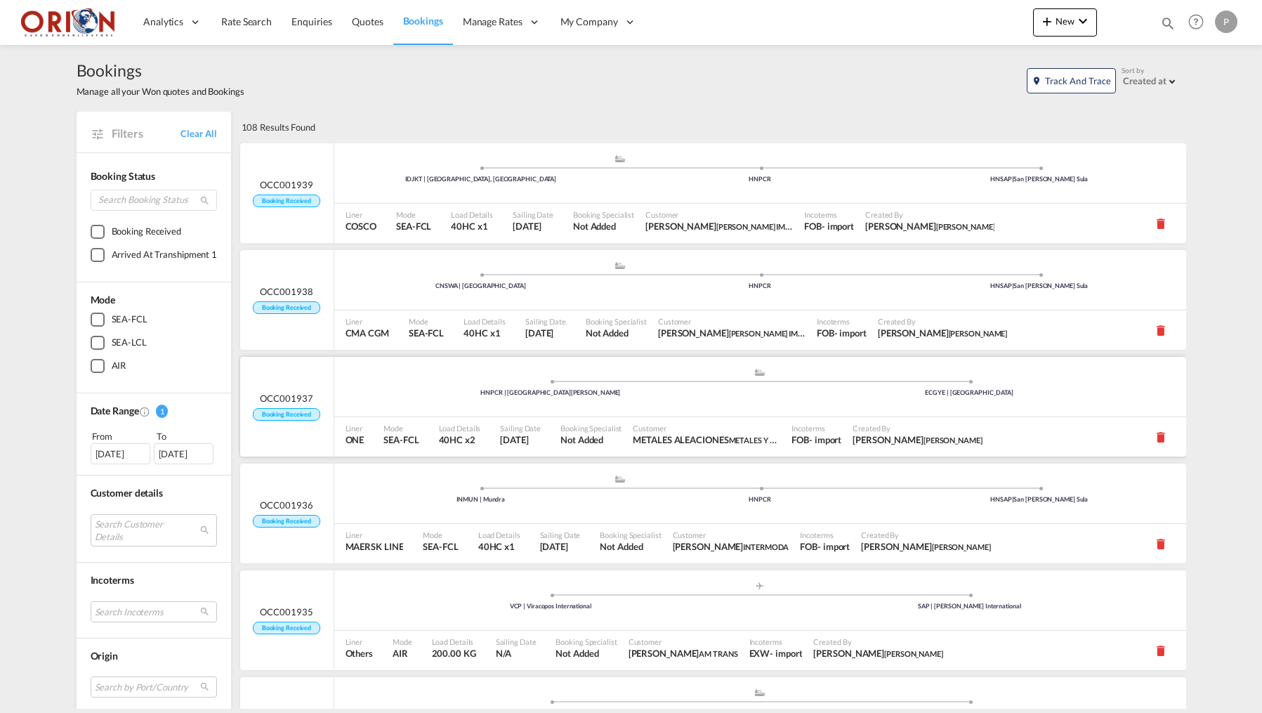
click at [381, 303] on div ".a{fill:#aaa8ad;} .a{fill:#aaa8ad;} HNPCR | Puerto [PERSON_NAME] ECGYE | [GEOGR…" at bounding box center [760, 282] width 852 height 42
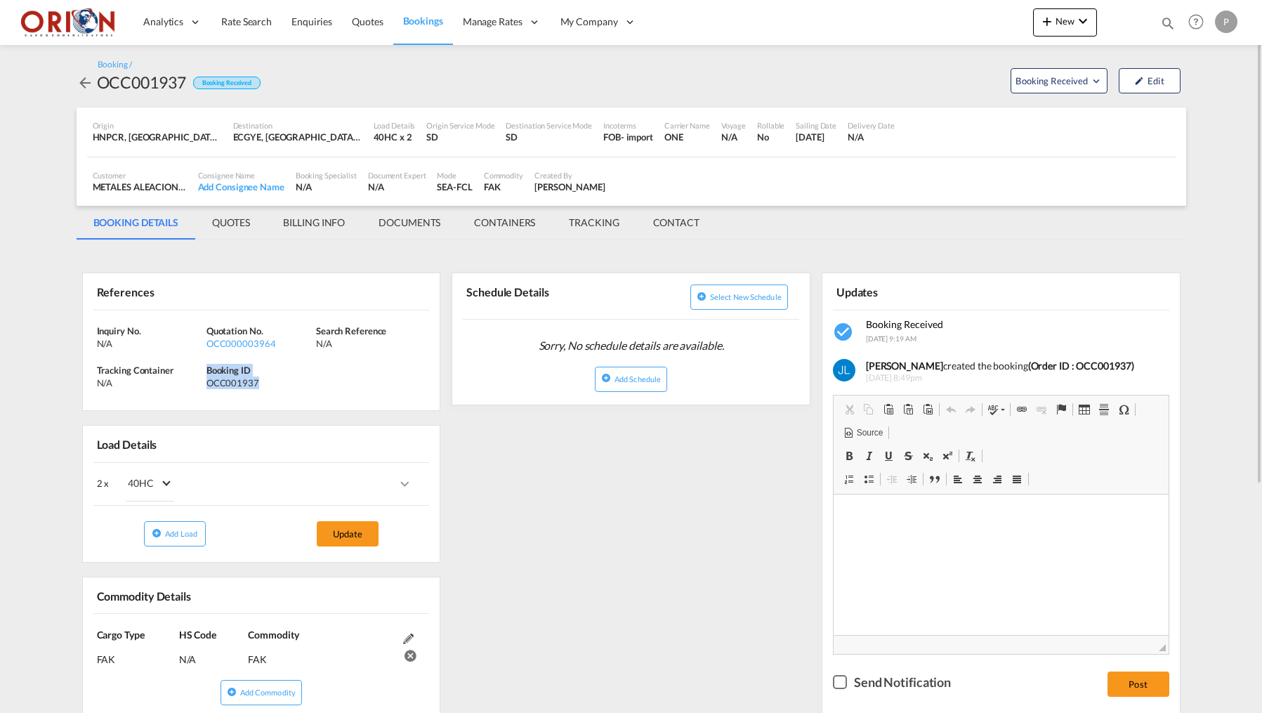
drag, startPoint x: 207, startPoint y: 369, endPoint x: 265, endPoint y: 387, distance: 61.1
click at [265, 387] on div "Inquiry No. N/A Quotation No. OCC000003964 Search Reference N/A Tracking Contai…" at bounding box center [262, 361] width 358 height 100
copy div "Booking ID OCC001937"
click at [315, 228] on md-tab-item "BILLING INFO" at bounding box center [314, 223] width 96 height 34
